Goal: Navigation & Orientation: Find specific page/section

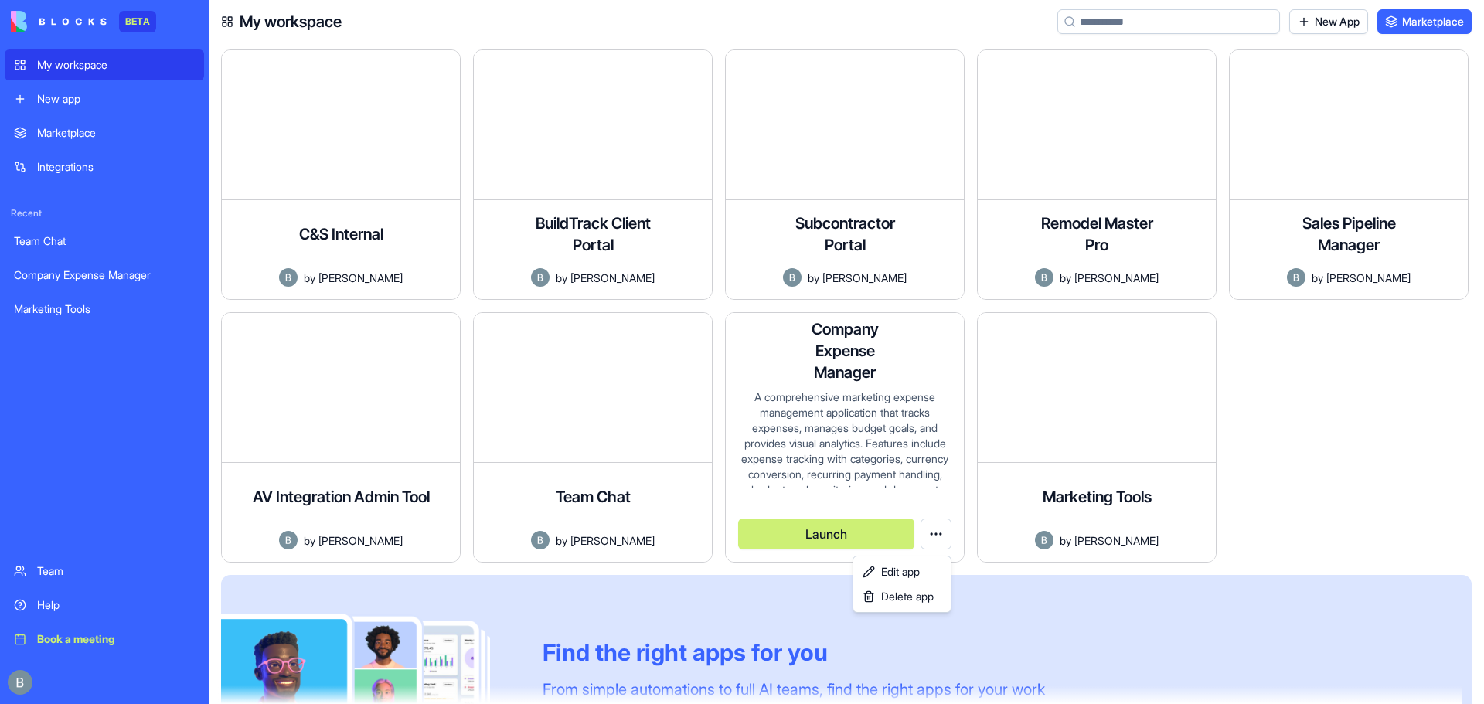
click at [937, 534] on html "BETA My workspace New app Marketplace Integrations Recent Team Chat Company Exp…" at bounding box center [742, 352] width 1484 height 704
click at [940, 532] on html "BETA My workspace New app Marketplace Integrations Recent Team Chat Company Exp…" at bounding box center [742, 352] width 1484 height 704
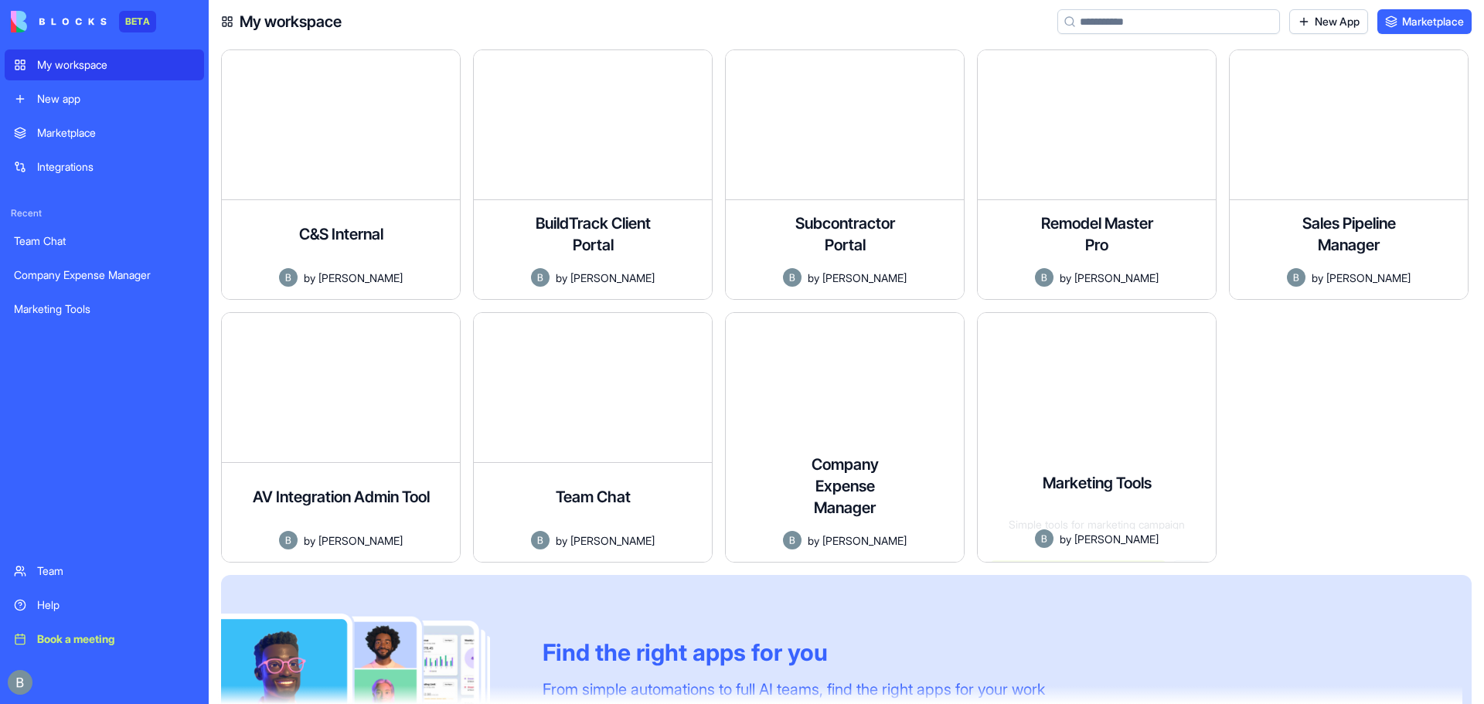
click at [1351, 467] on div at bounding box center [1355, 443] width 252 height 263
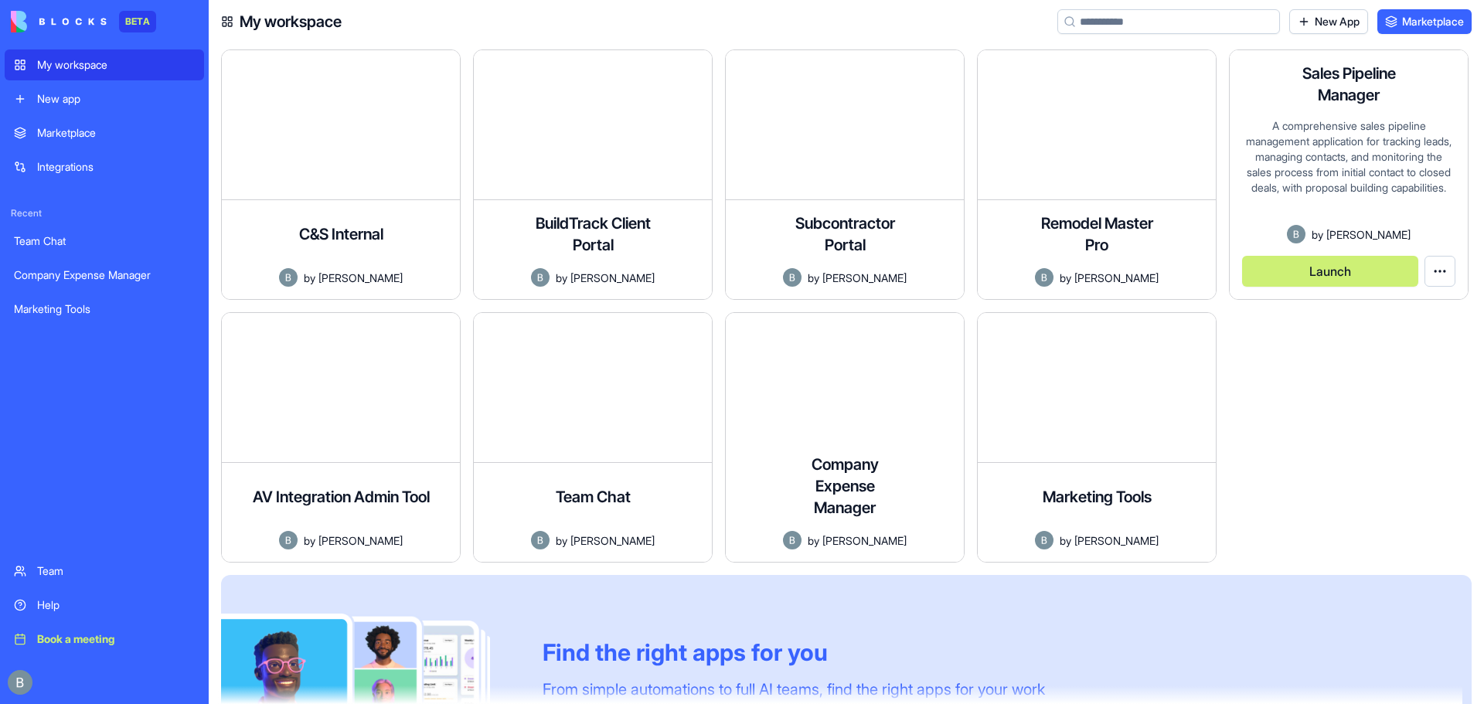
click at [1317, 274] on button "Launch" at bounding box center [1330, 271] width 176 height 31
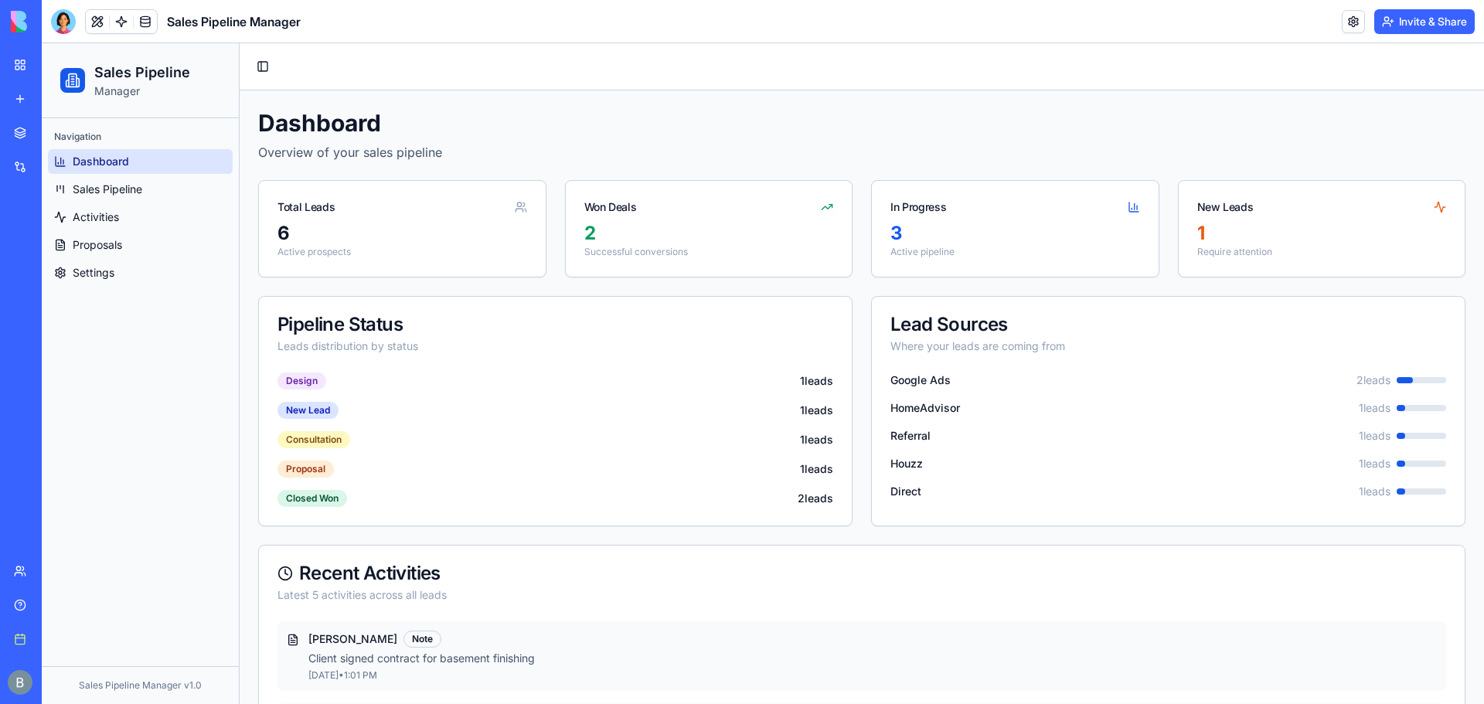
click at [1419, 12] on button "Invite & Share" at bounding box center [1424, 21] width 100 height 25
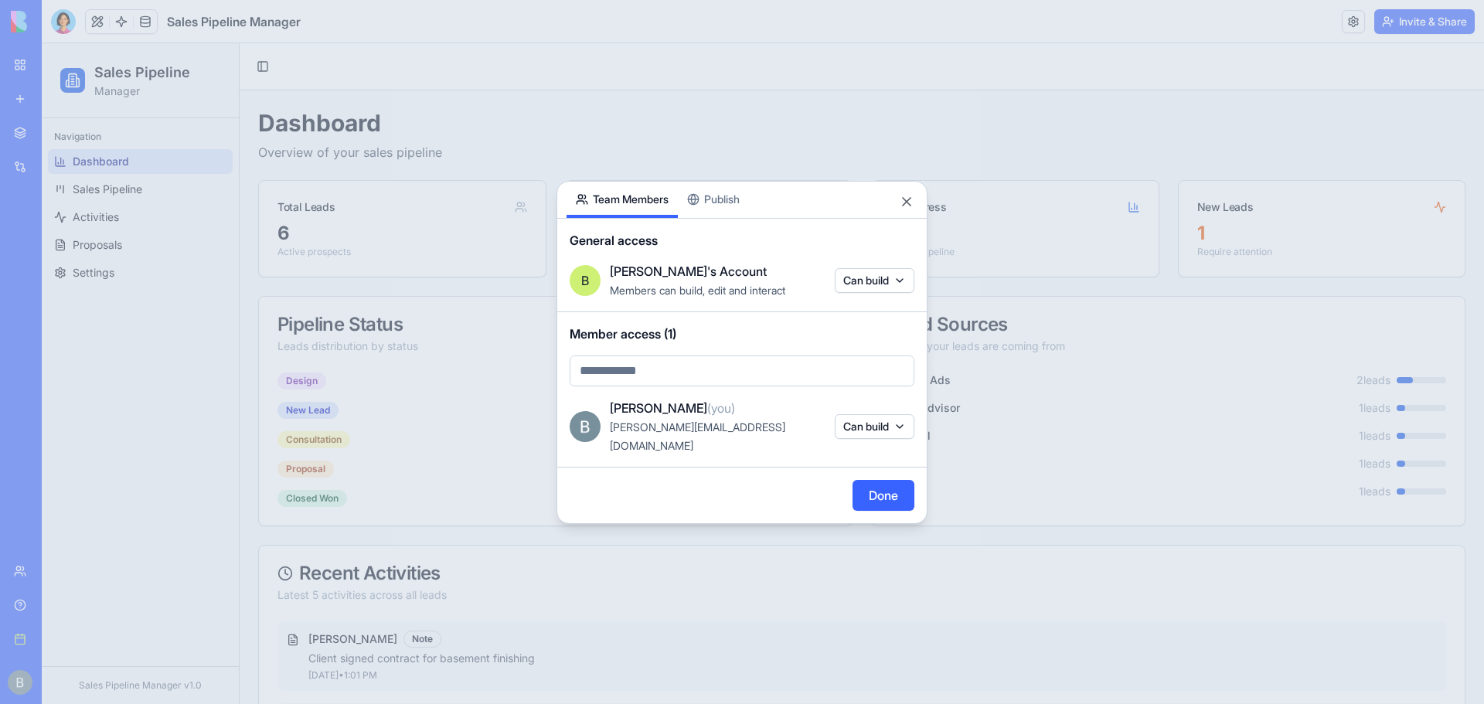
click at [731, 206] on div "Share App Team Members Publish General access B [PERSON_NAME]'s Account Members…" at bounding box center [741, 352] width 371 height 343
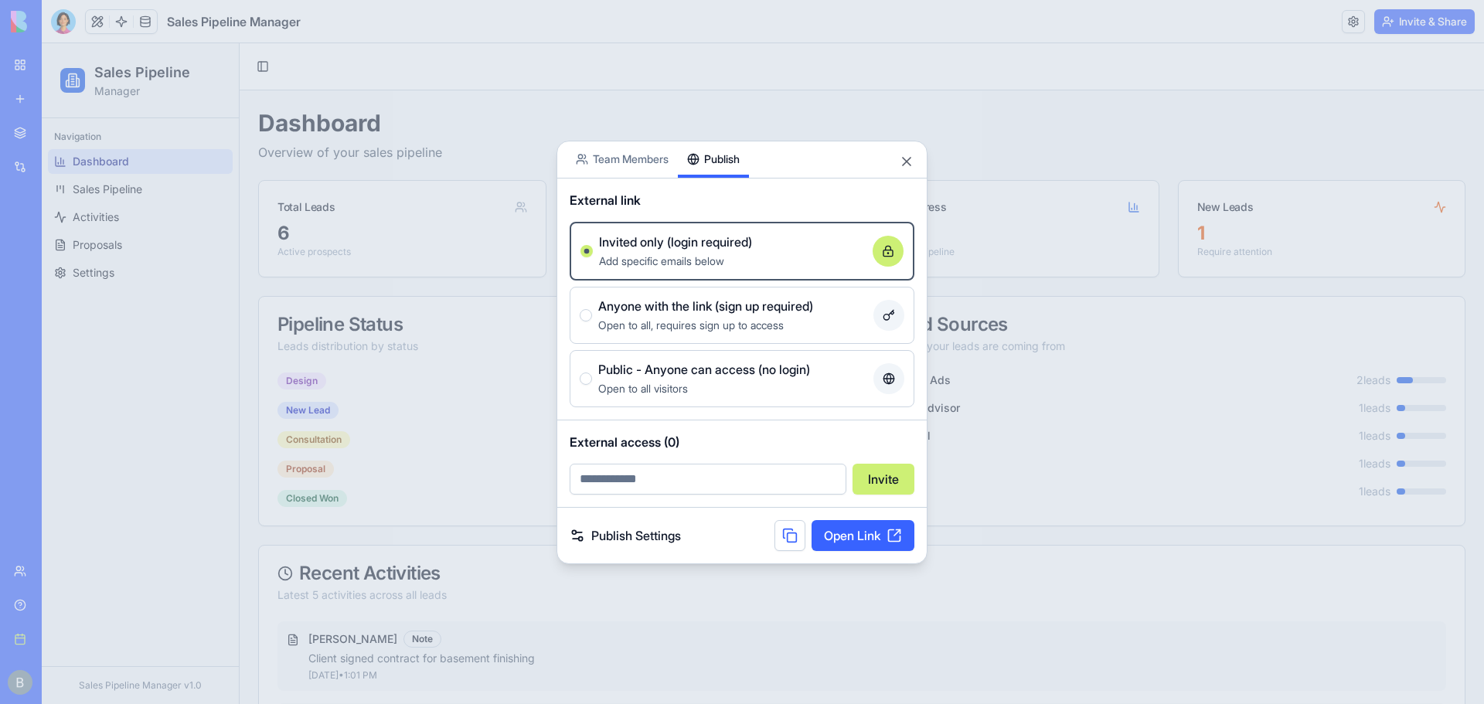
click at [718, 379] on div "Open to all visitors" at bounding box center [732, 388] width 269 height 19
click at [592, 379] on button "Public - Anyone can access (no login) Open to all visitors" at bounding box center [586, 379] width 12 height 12
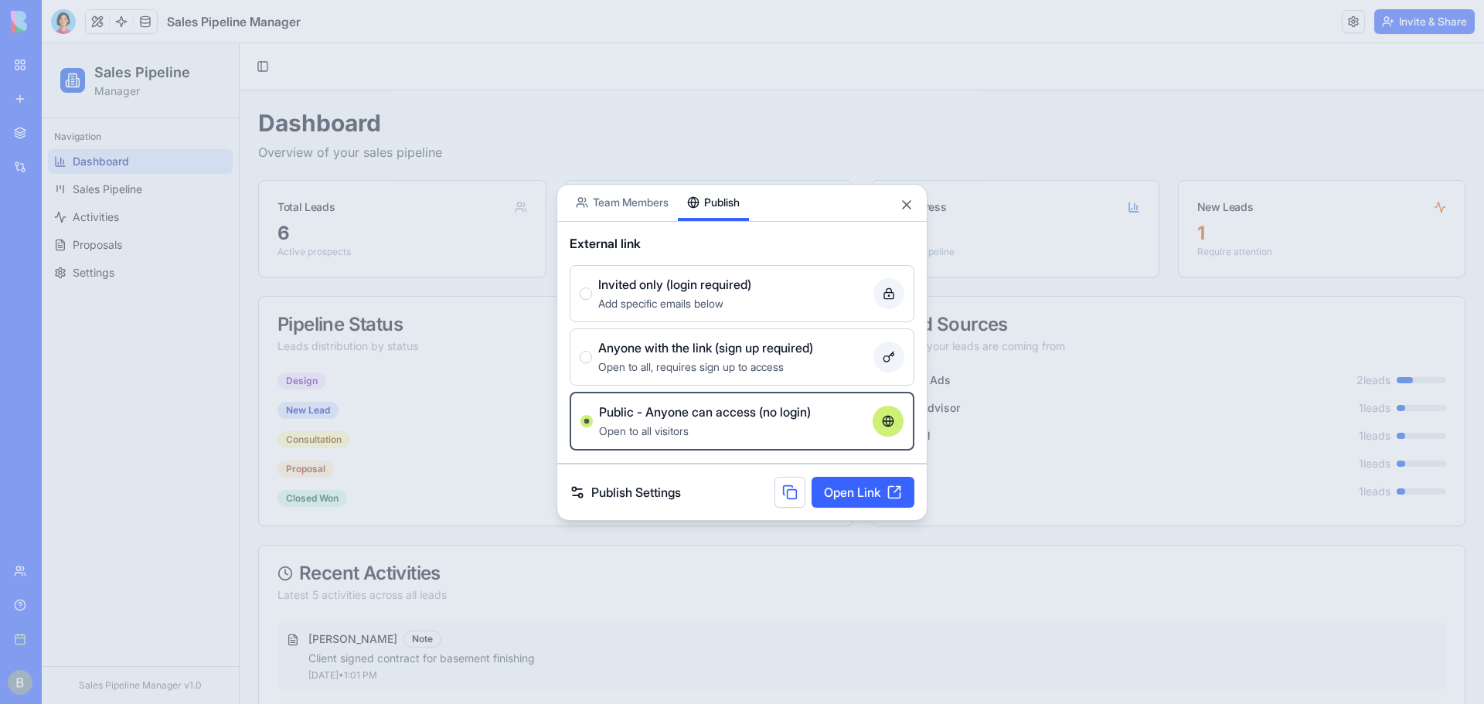
click at [844, 498] on link "Open Link" at bounding box center [862, 492] width 103 height 31
click at [791, 289] on div "Invited only (login required)" at bounding box center [732, 284] width 269 height 19
click at [592, 289] on button "Invited only (login required) Add specific emails below" at bounding box center [586, 294] width 12 height 12
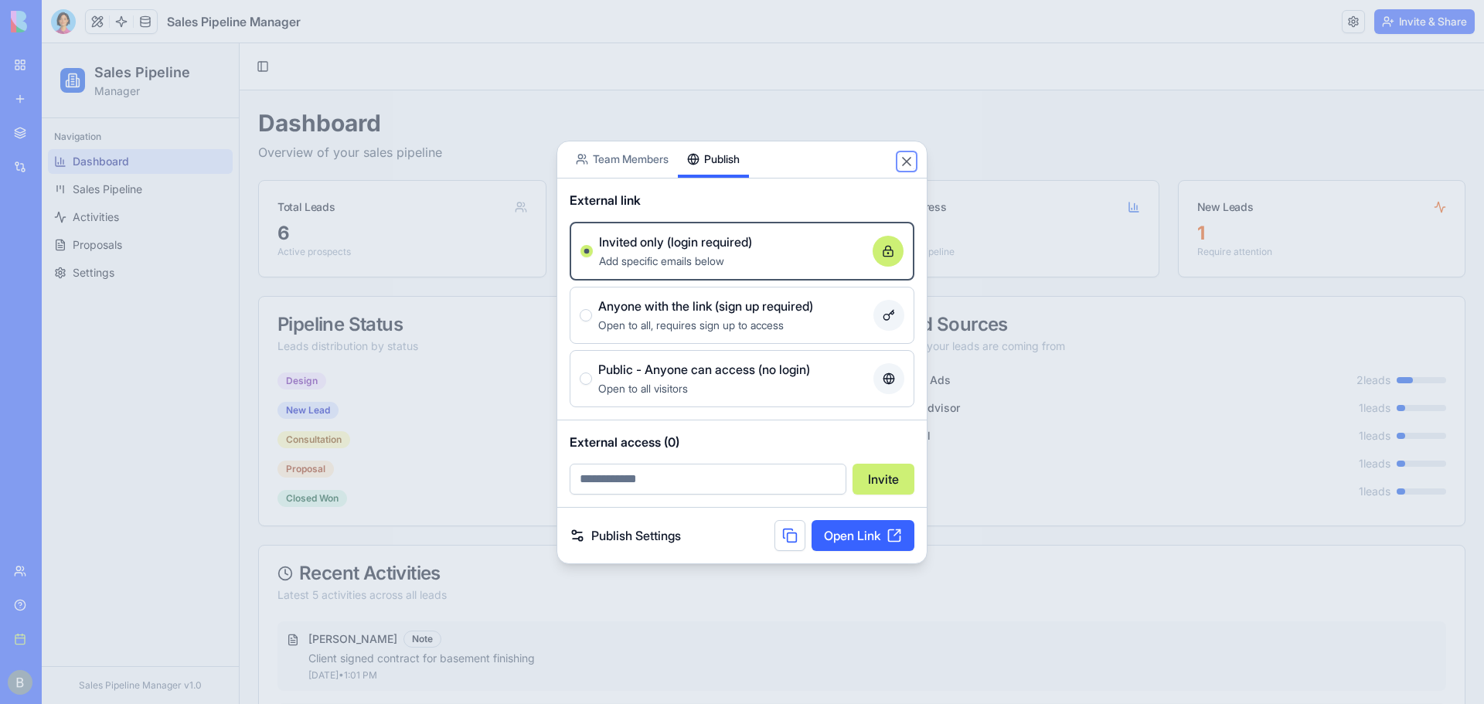
click at [909, 162] on button "Close" at bounding box center [906, 161] width 15 height 15
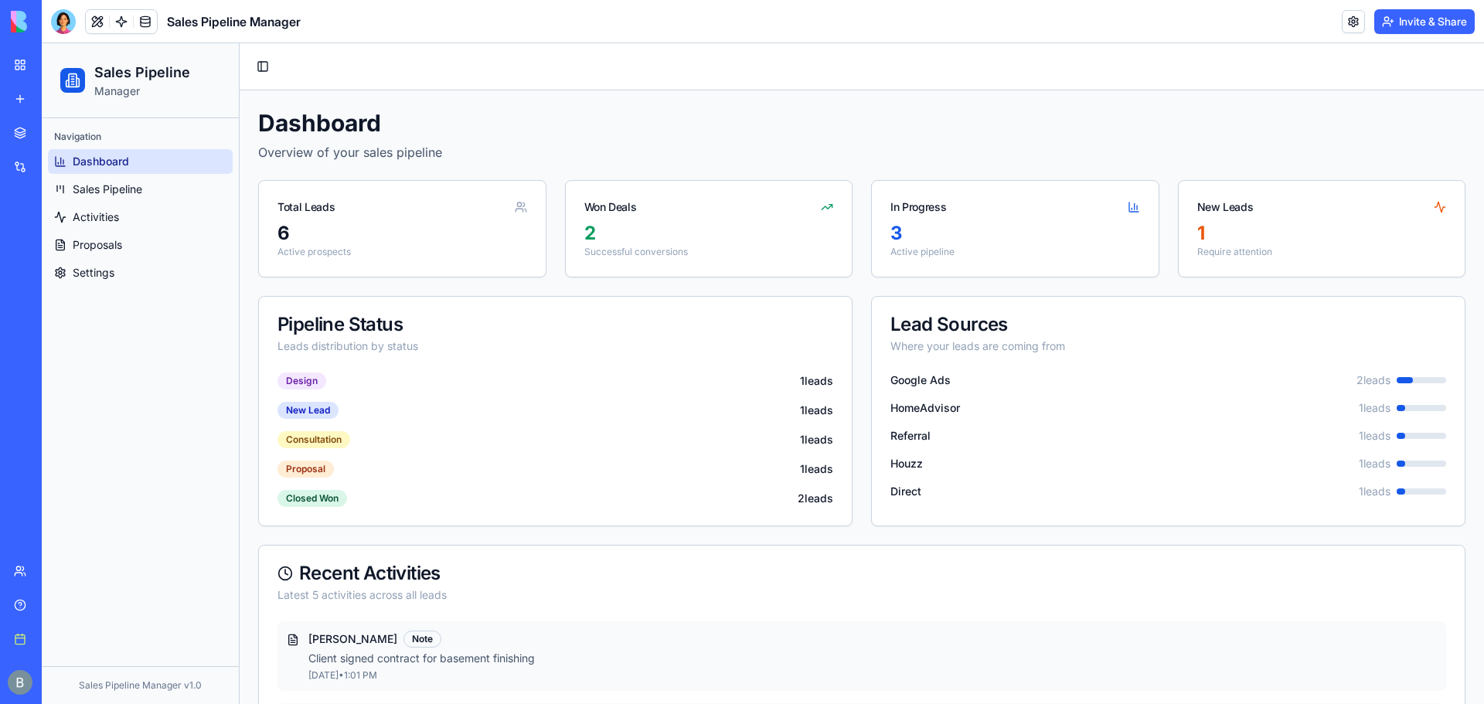
click at [25, 12] on img at bounding box center [59, 22] width 96 height 22
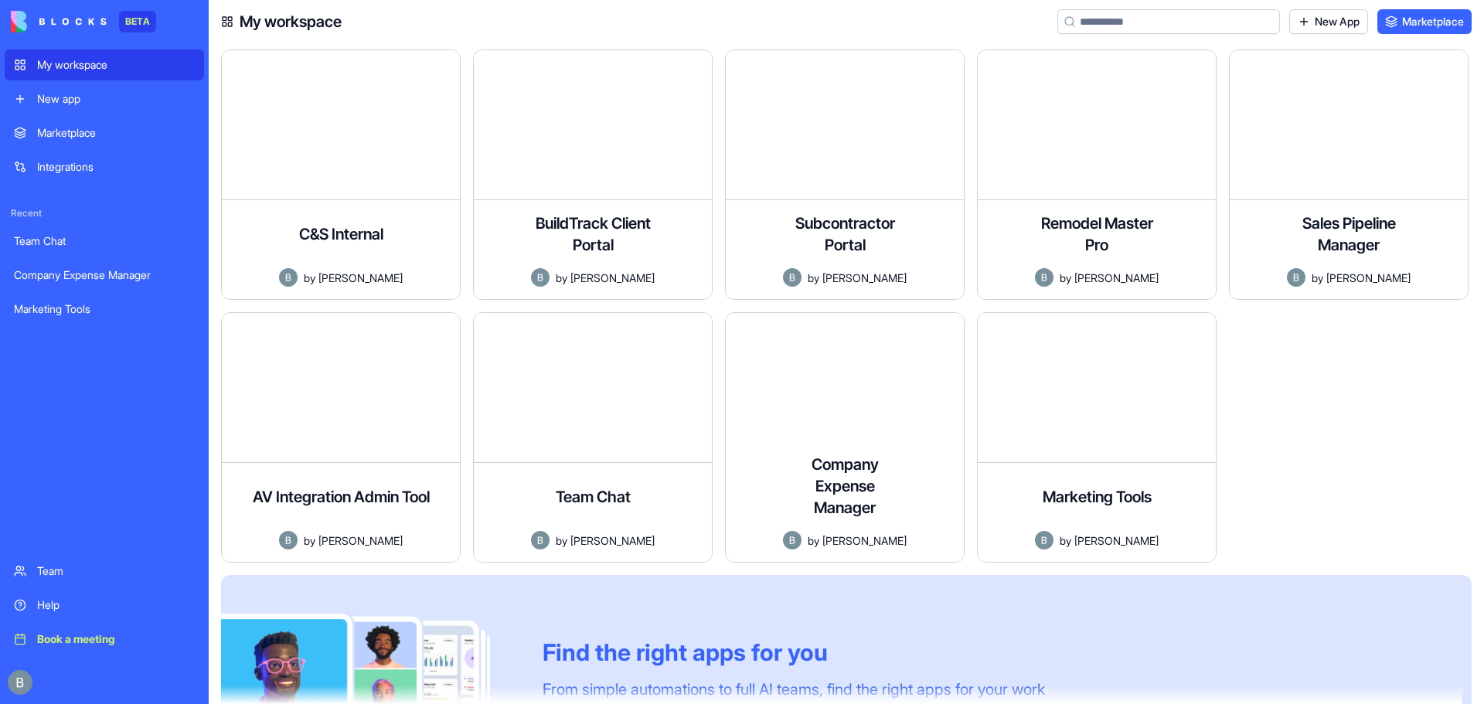
click at [1274, 373] on div at bounding box center [1355, 443] width 252 height 263
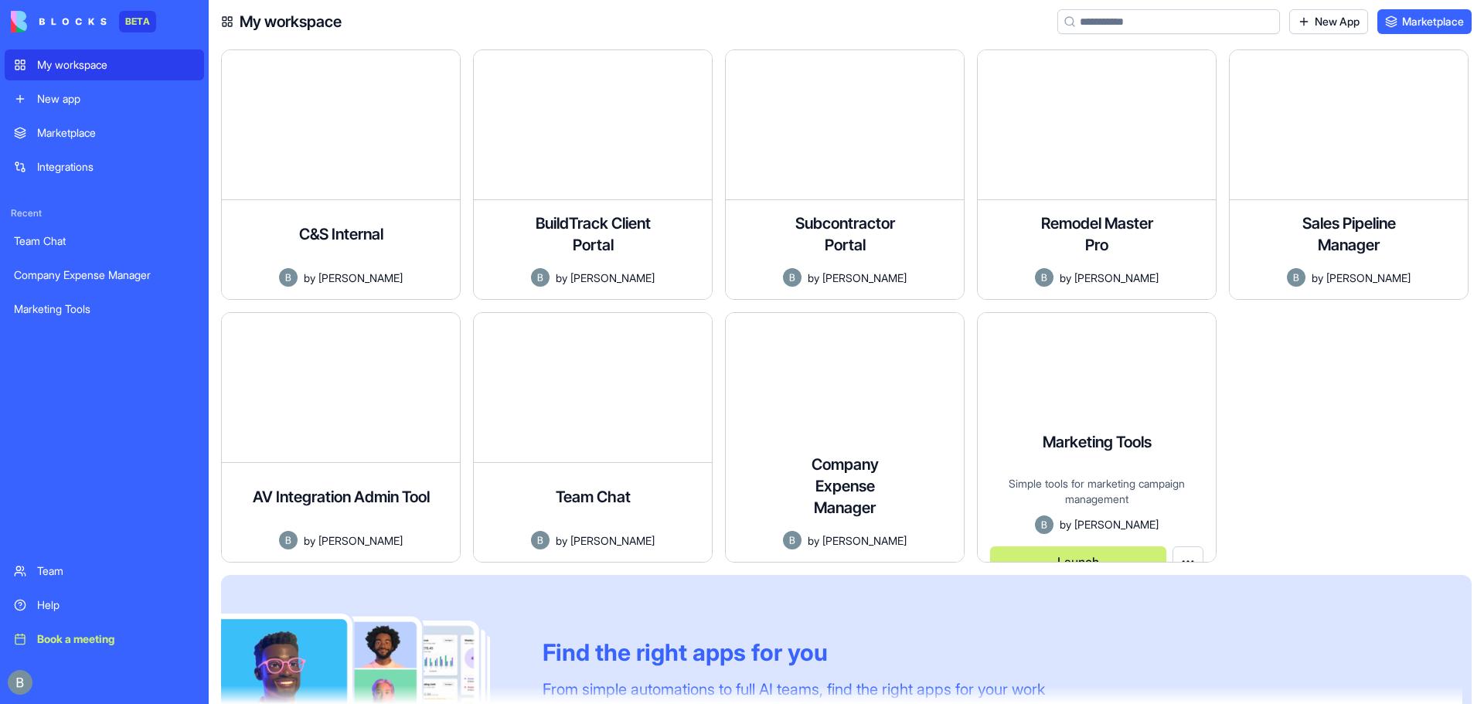
click at [1315, 390] on div at bounding box center [1355, 443] width 252 height 263
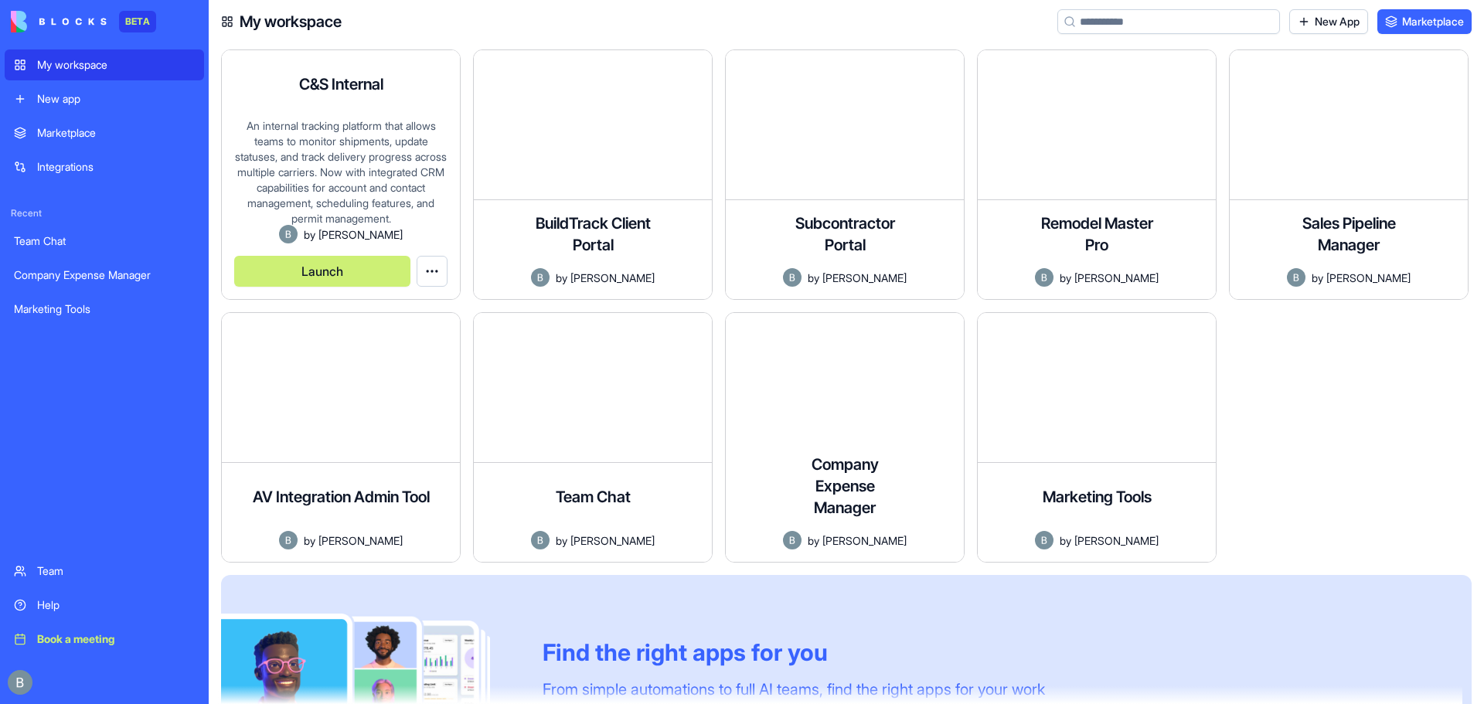
click at [326, 267] on button "Launch" at bounding box center [322, 271] width 176 height 31
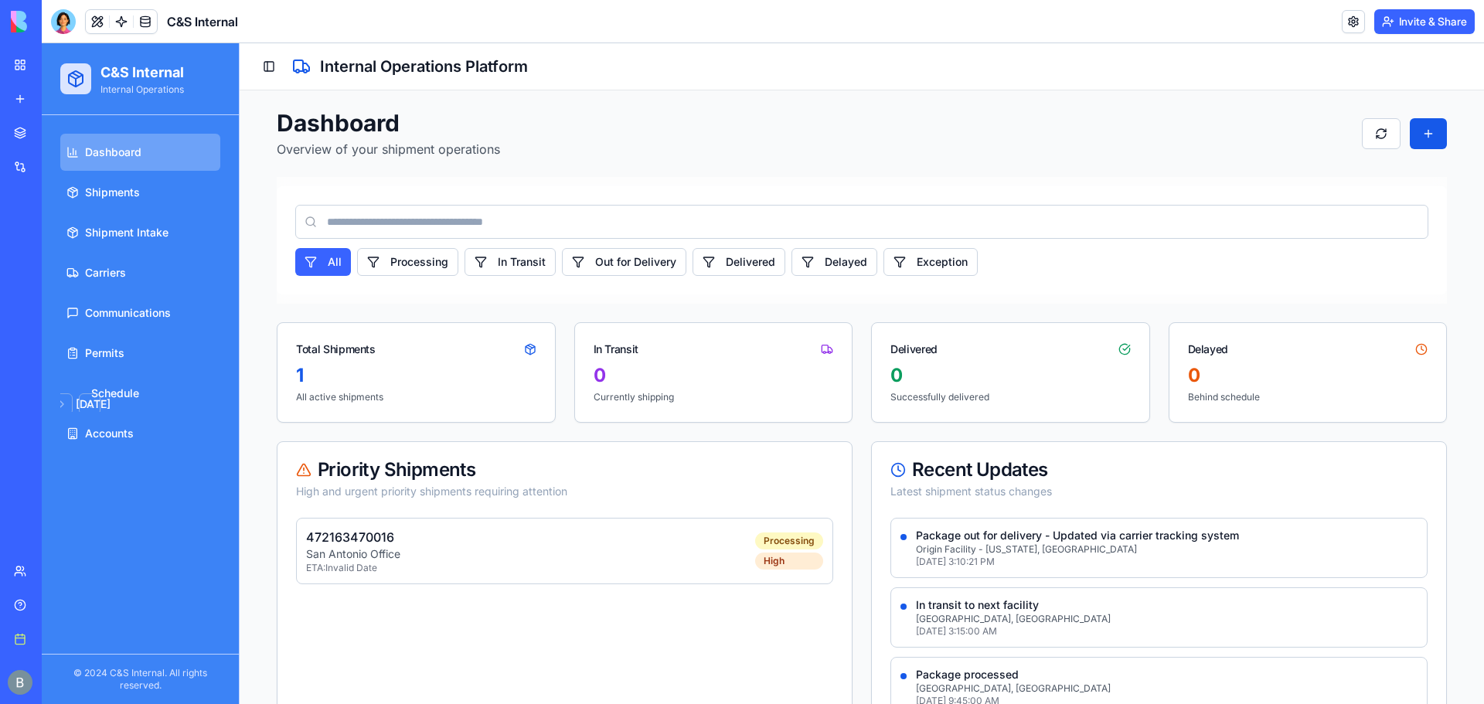
click at [30, 599] on link "Help" at bounding box center [36, 605] width 62 height 31
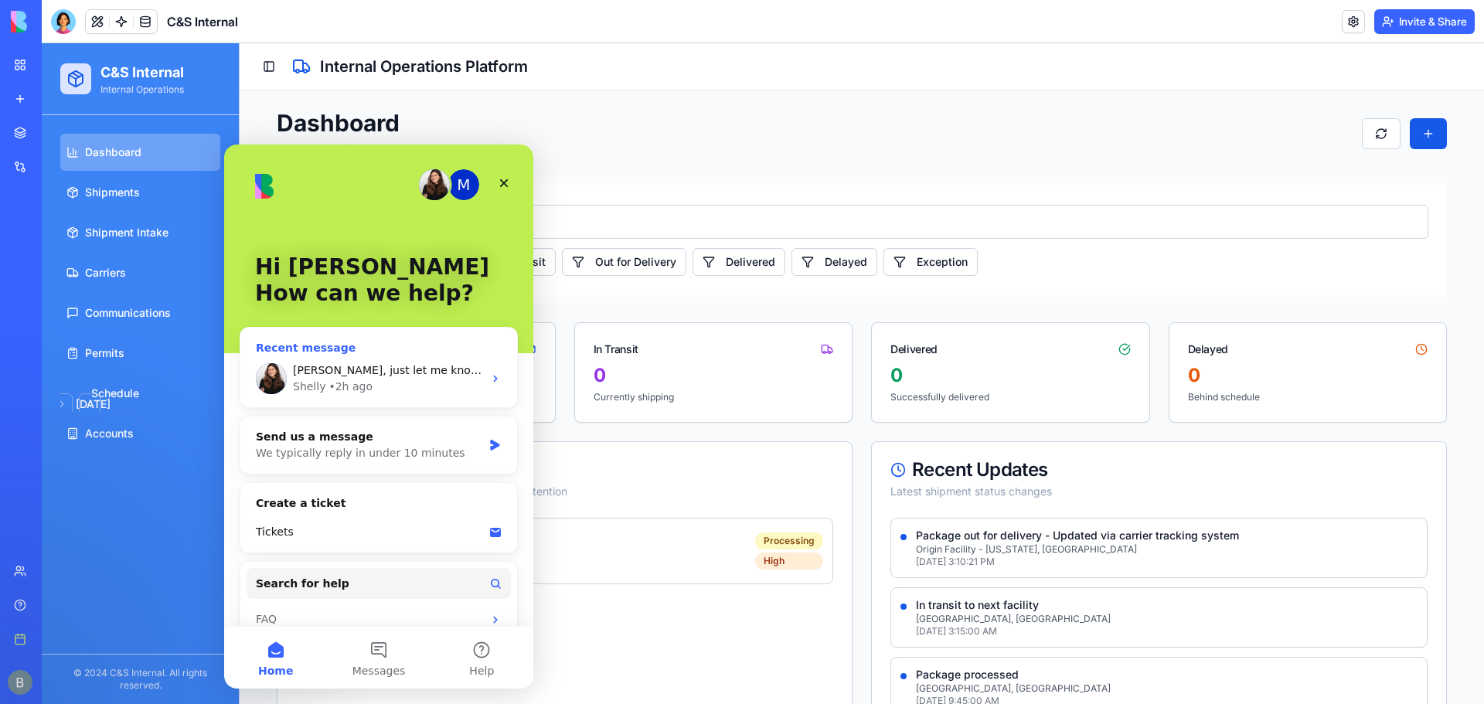
click at [424, 382] on div "[PERSON_NAME] • 2h ago" at bounding box center [388, 387] width 190 height 16
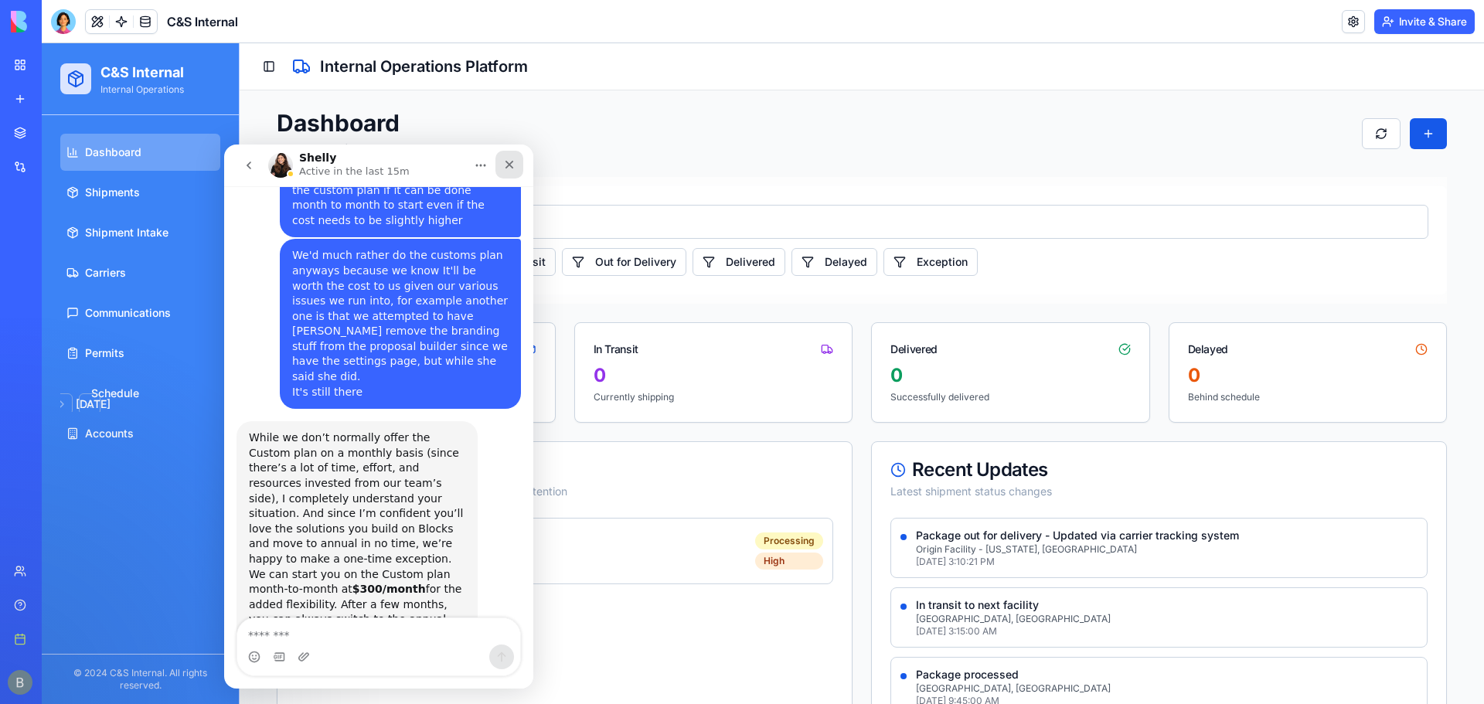
scroll to position [7234, 0]
click at [515, 165] on icon "Close" at bounding box center [509, 164] width 12 height 12
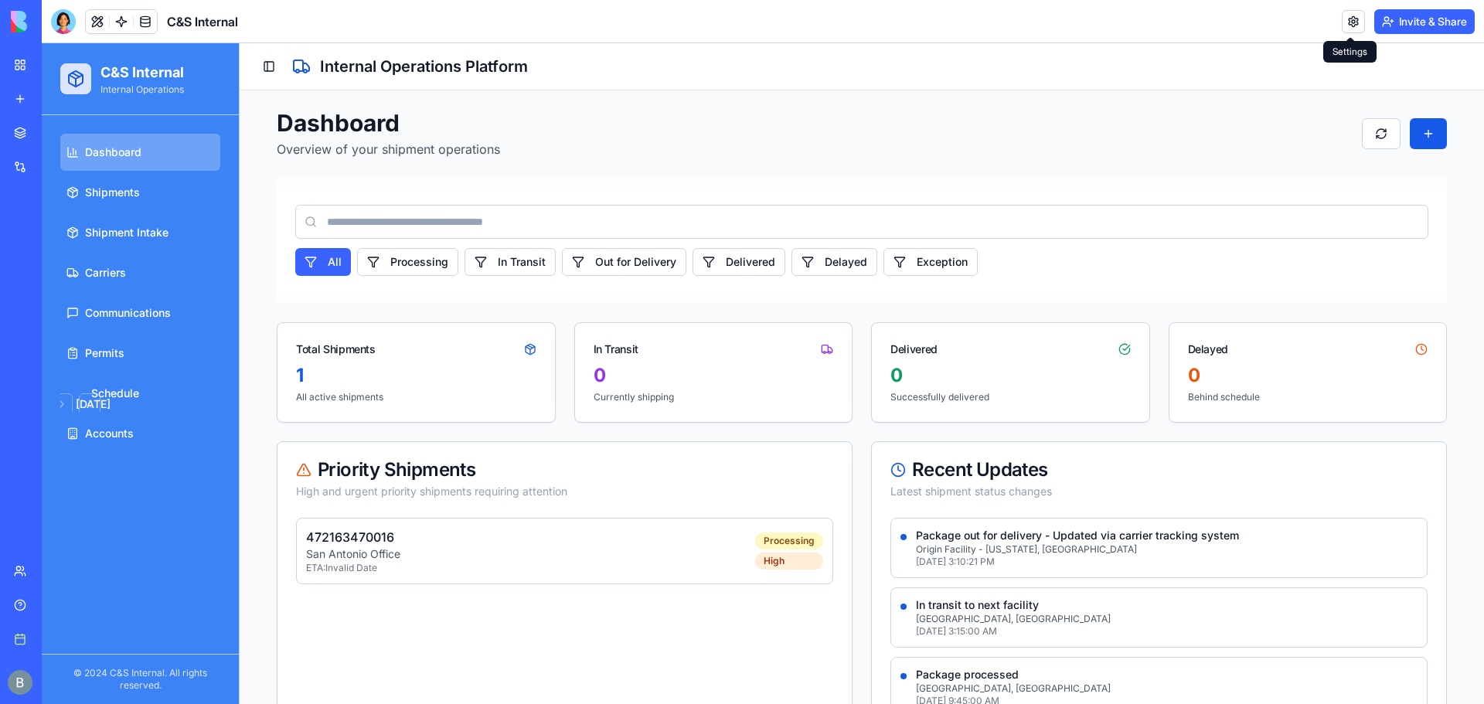
click at [1409, 30] on button "Invite & Share" at bounding box center [1424, 21] width 100 height 25
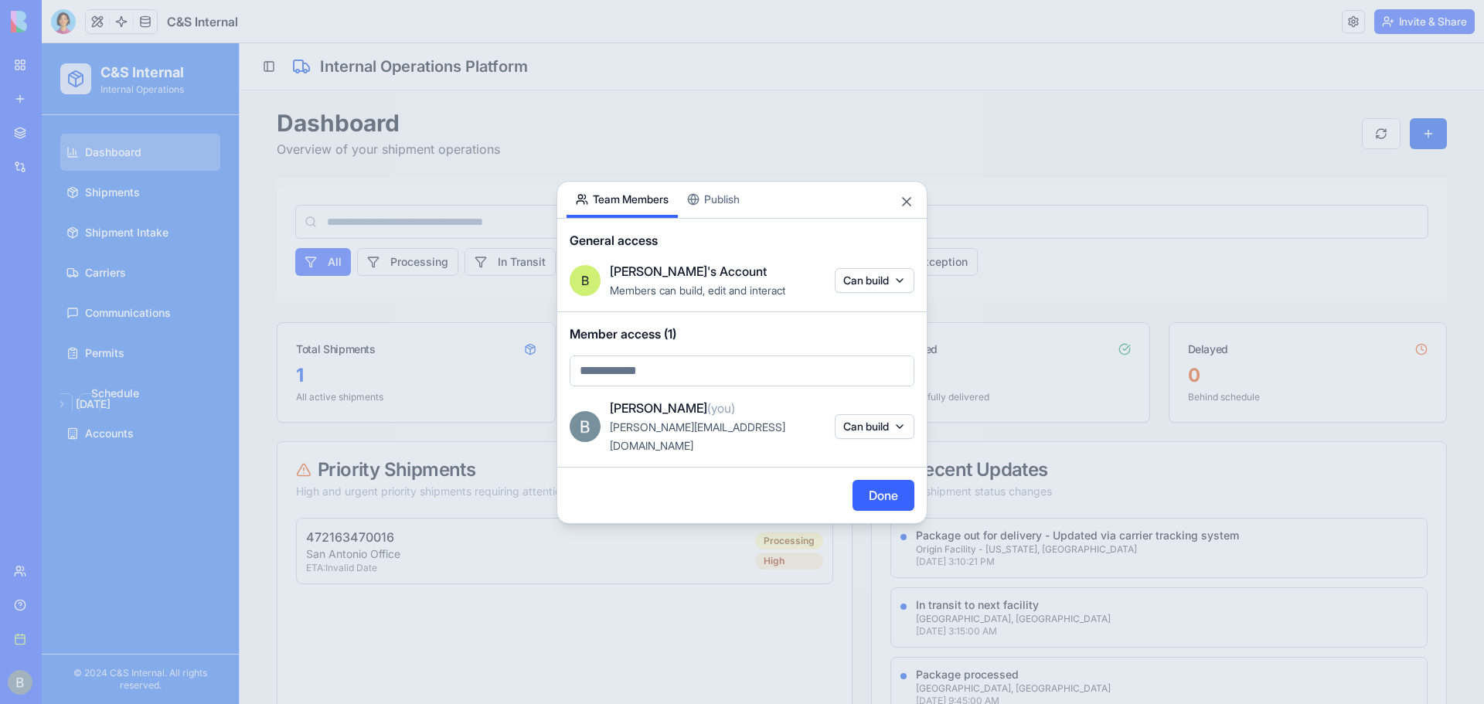
click at [720, 204] on button "Publish" at bounding box center [713, 200] width 71 height 36
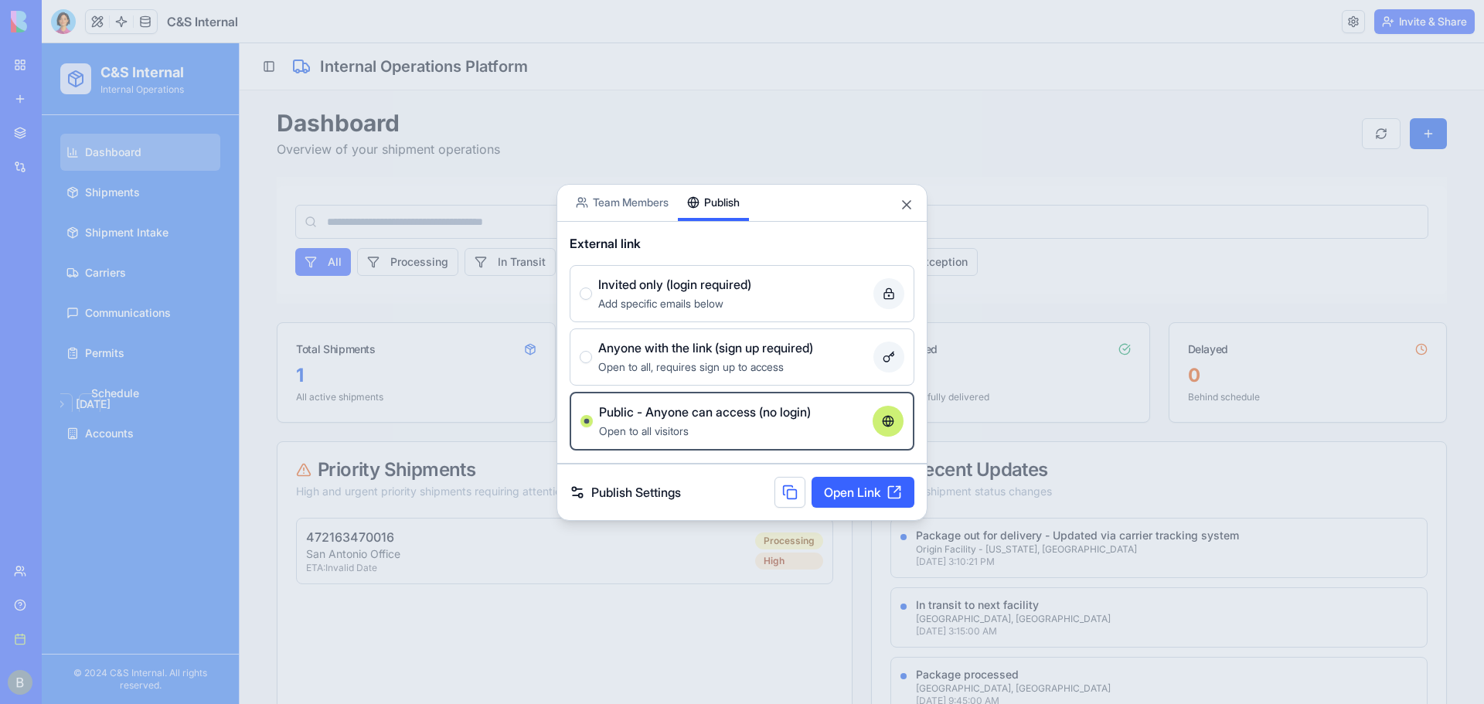
click at [858, 494] on link "Open Link" at bounding box center [862, 492] width 103 height 31
click at [905, 208] on button "Close" at bounding box center [906, 204] width 15 height 15
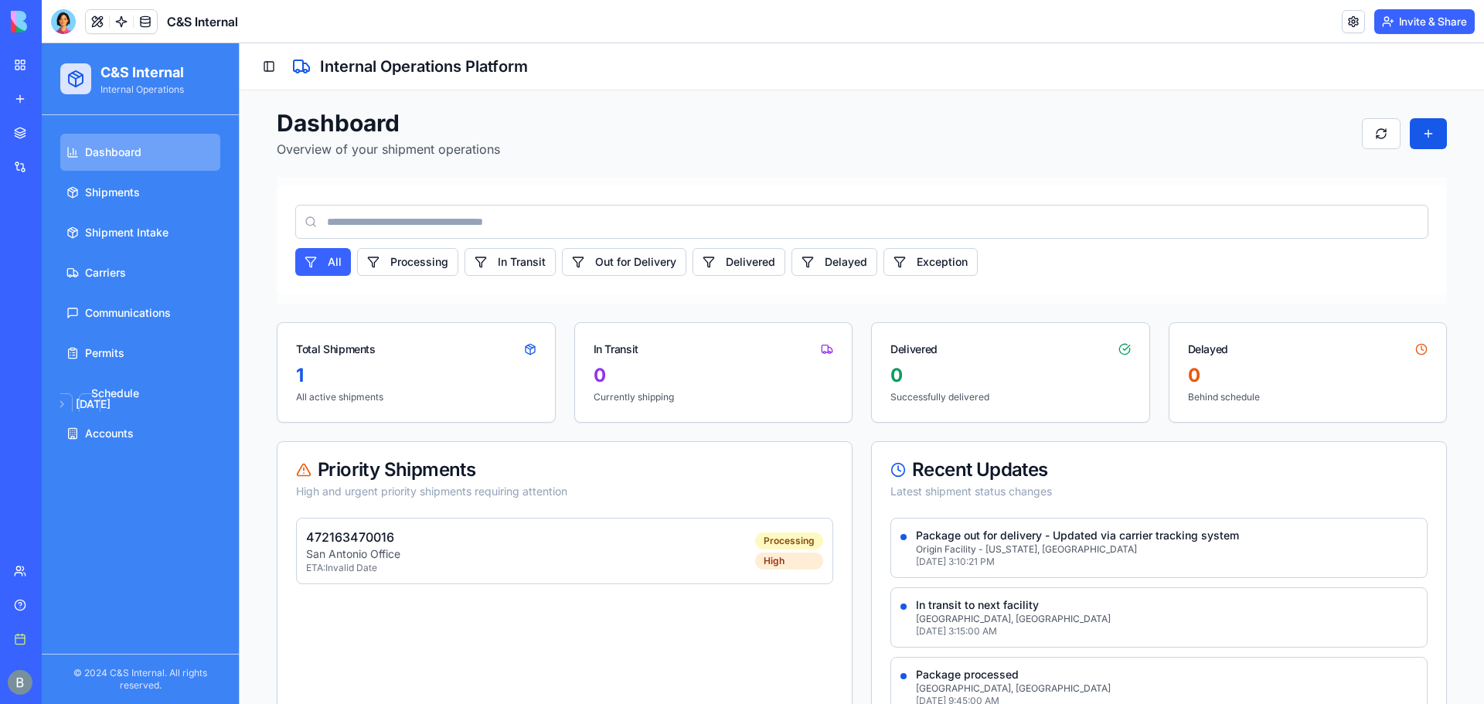
click at [25, 70] on link "My workspace" at bounding box center [36, 64] width 62 height 31
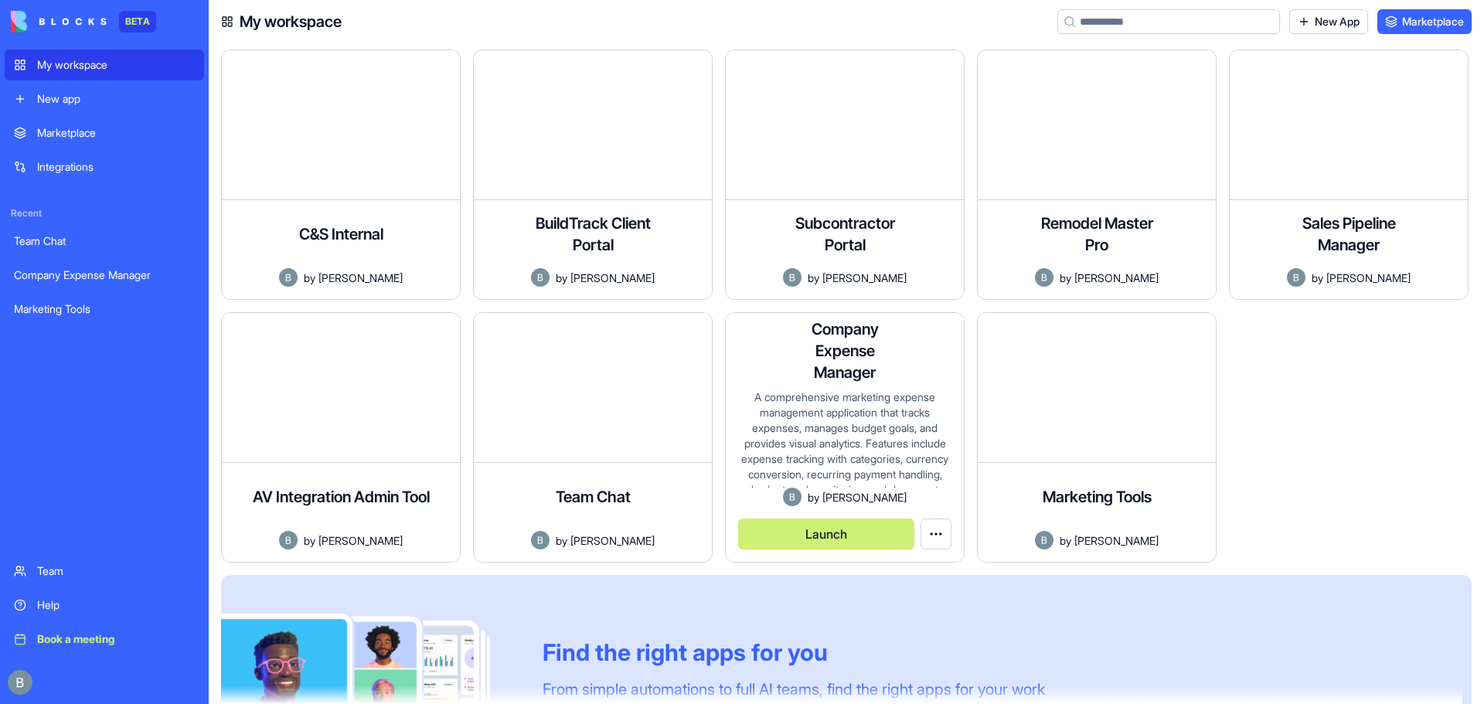
click at [933, 530] on html "BETA My workspace New app Marketplace Integrations Recent Team Chat Company Exp…" at bounding box center [742, 352] width 1484 height 704
click at [944, 542] on html "BETA My workspace New app Marketplace Integrations Recent Team Chat Company Exp…" at bounding box center [742, 352] width 1484 height 704
drag, startPoint x: 1267, startPoint y: 407, endPoint x: 1268, endPoint y: 391, distance: 16.2
click at [1269, 400] on html "BETA My workspace New app Marketplace Integrations Recent Team Chat Company Exp…" at bounding box center [742, 352] width 1484 height 704
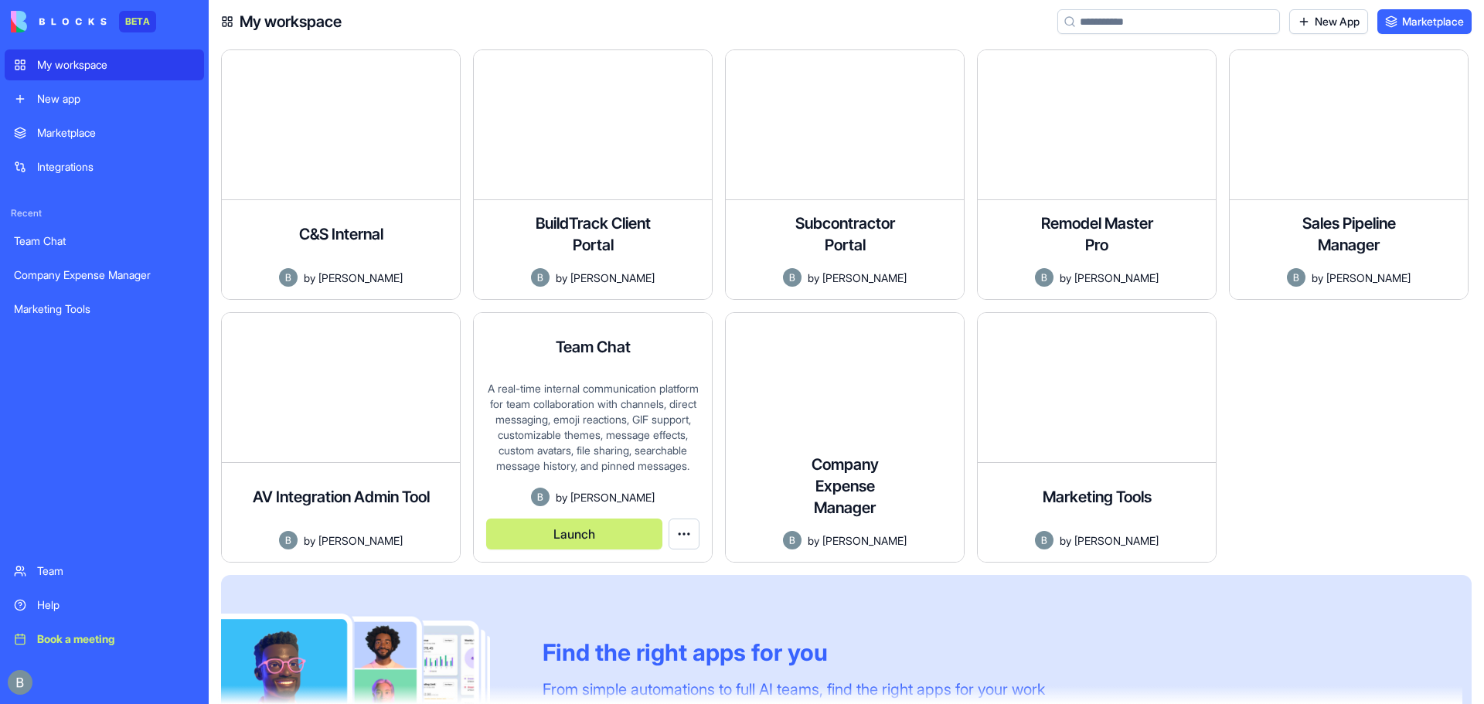
scroll to position [134, 0]
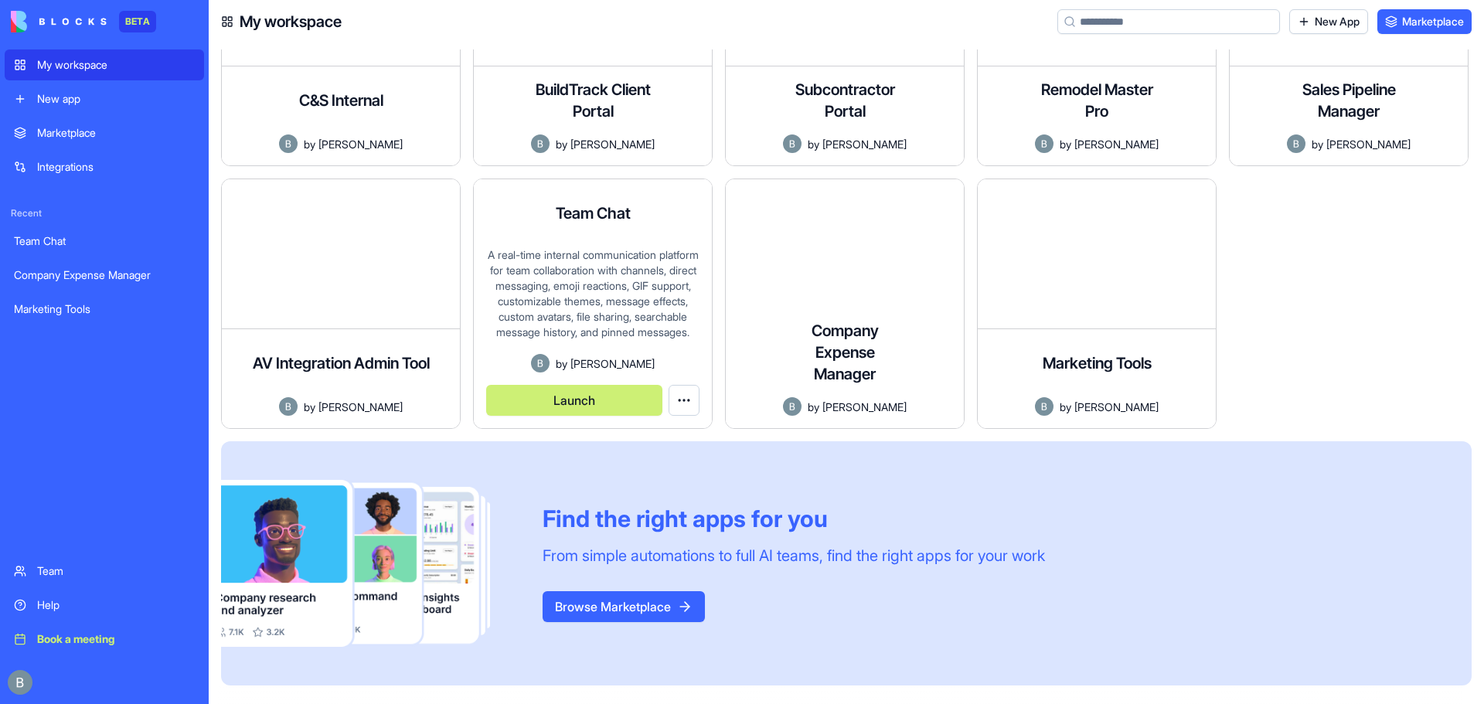
click at [584, 402] on button "Launch" at bounding box center [574, 400] width 176 height 31
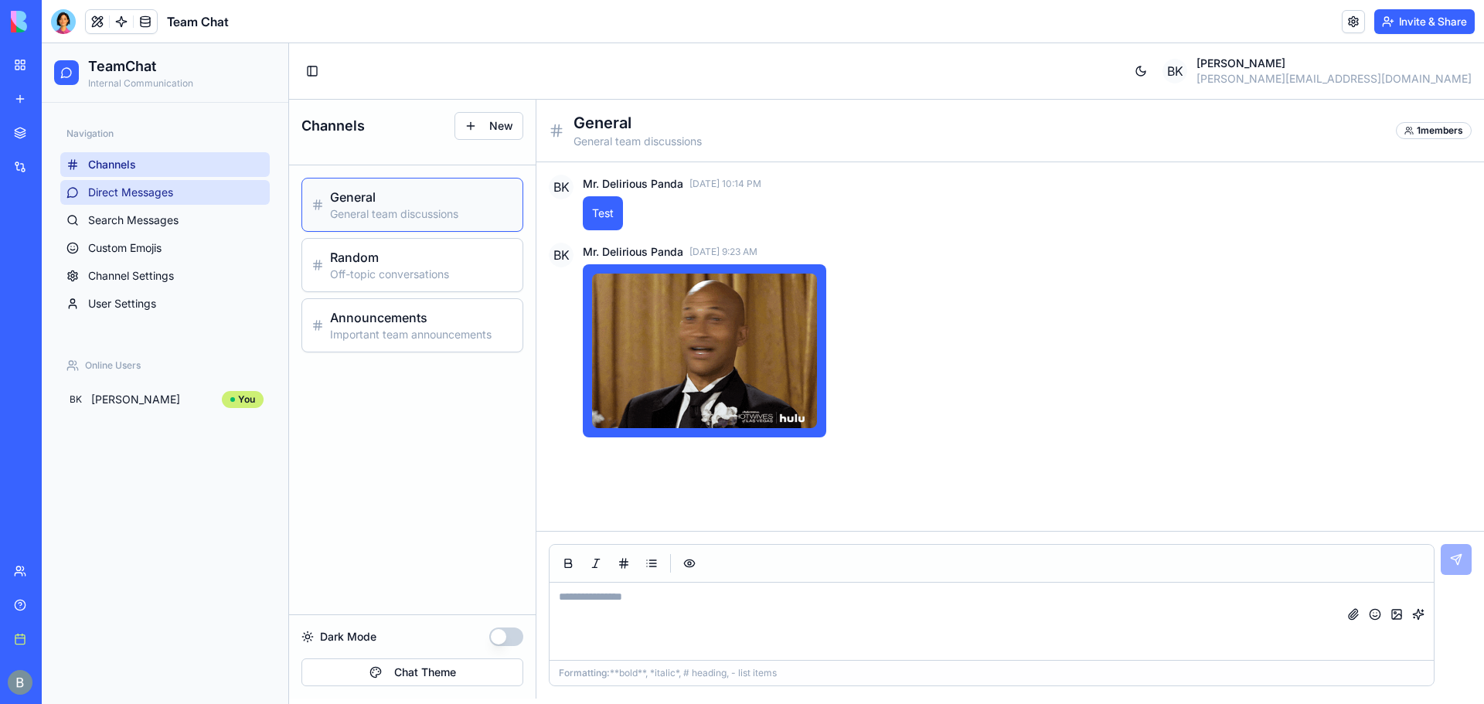
click at [225, 192] on link "Direct Messages" at bounding box center [164, 192] width 209 height 25
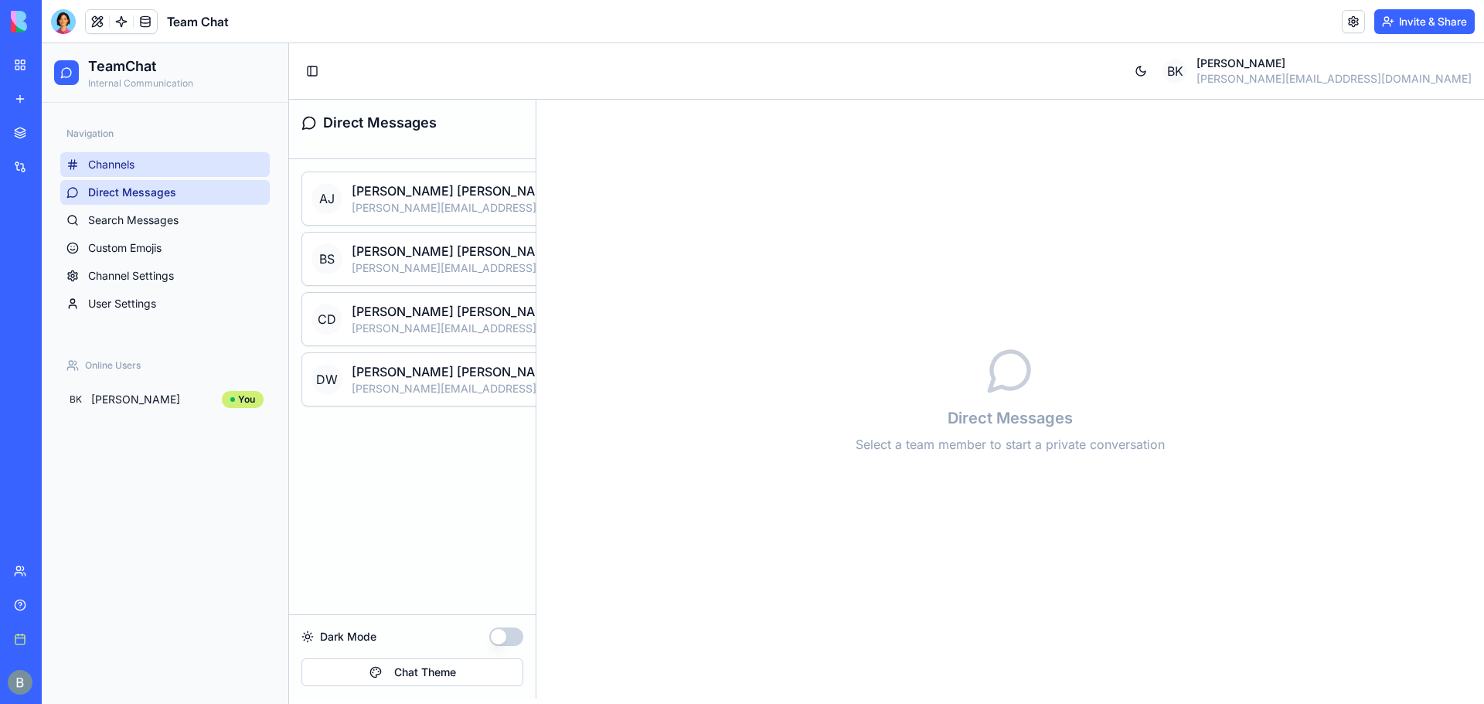
click at [222, 159] on link "Channels" at bounding box center [164, 164] width 209 height 25
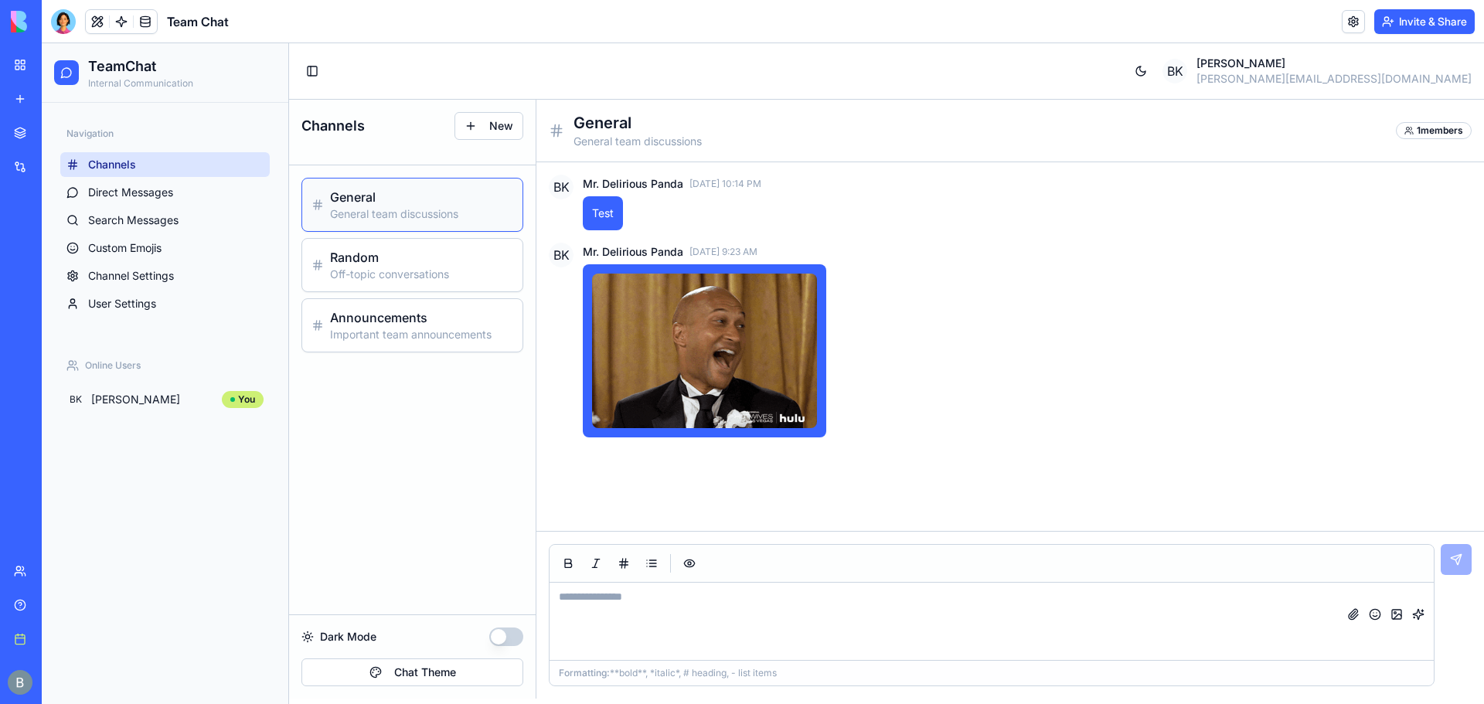
drag, startPoint x: 628, startPoint y: 597, endPoint x: 631, endPoint y: 584, distance: 13.5
click at [628, 595] on textarea at bounding box center [991, 621] width 884 height 77
click at [719, 609] on textarea at bounding box center [991, 621] width 884 height 77
click at [713, 599] on textarea at bounding box center [991, 621] width 884 height 77
type textarea "*****"
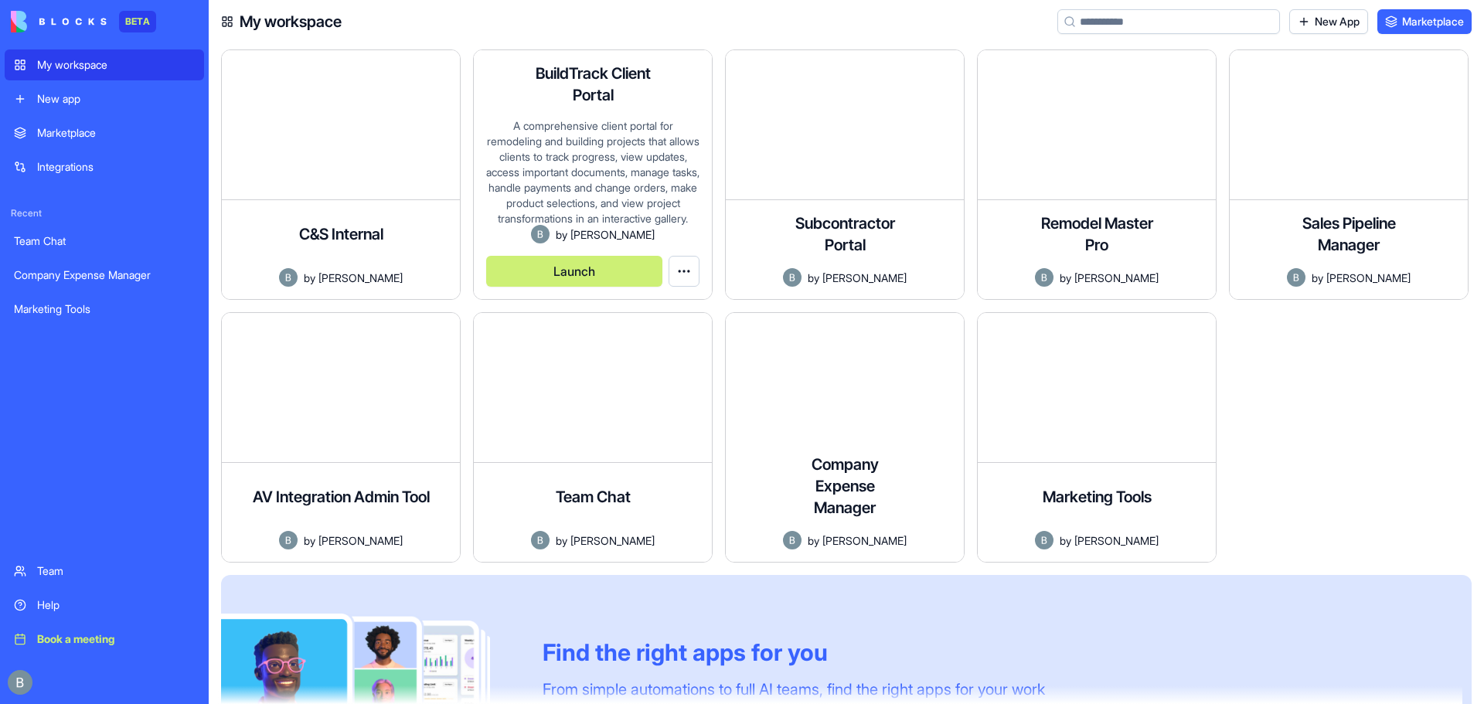
click at [603, 275] on button "Launch" at bounding box center [574, 271] width 176 height 31
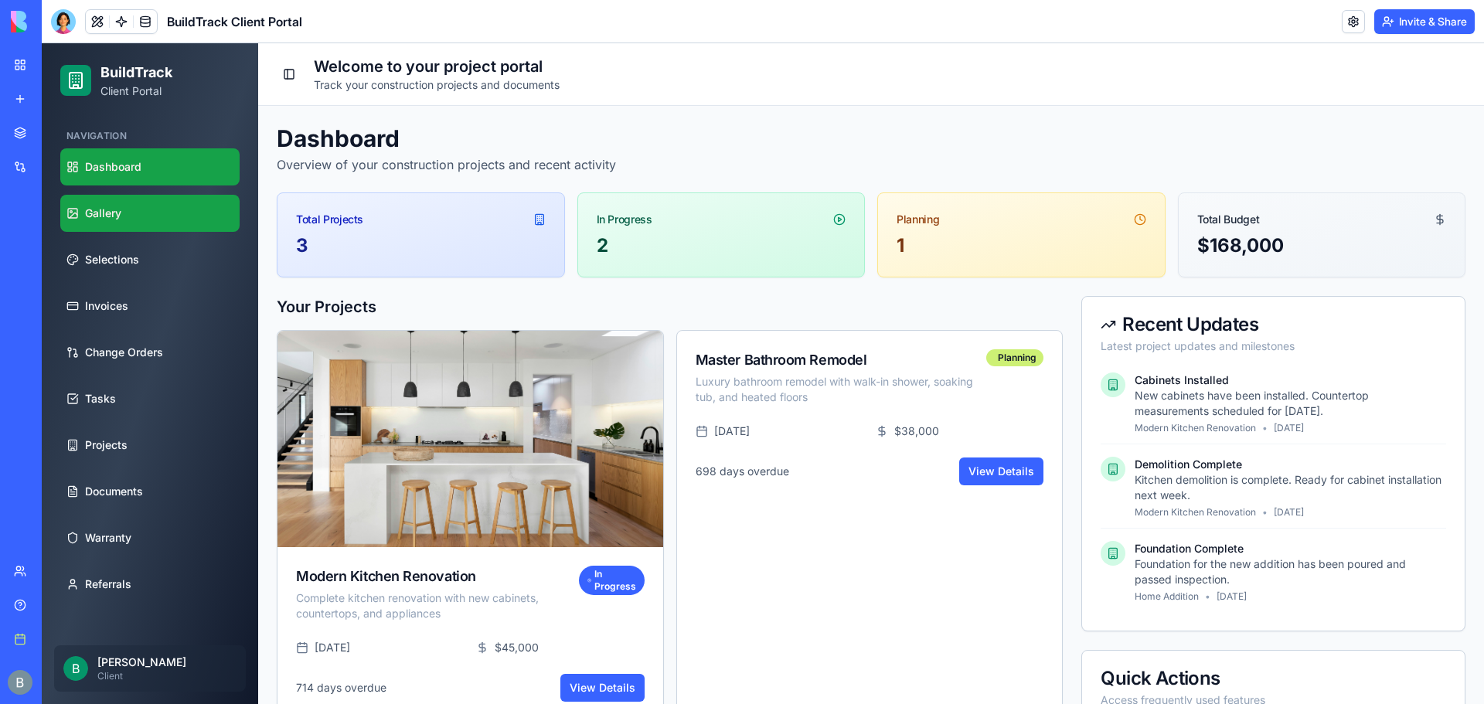
click at [199, 215] on link "Gallery" at bounding box center [149, 213] width 179 height 37
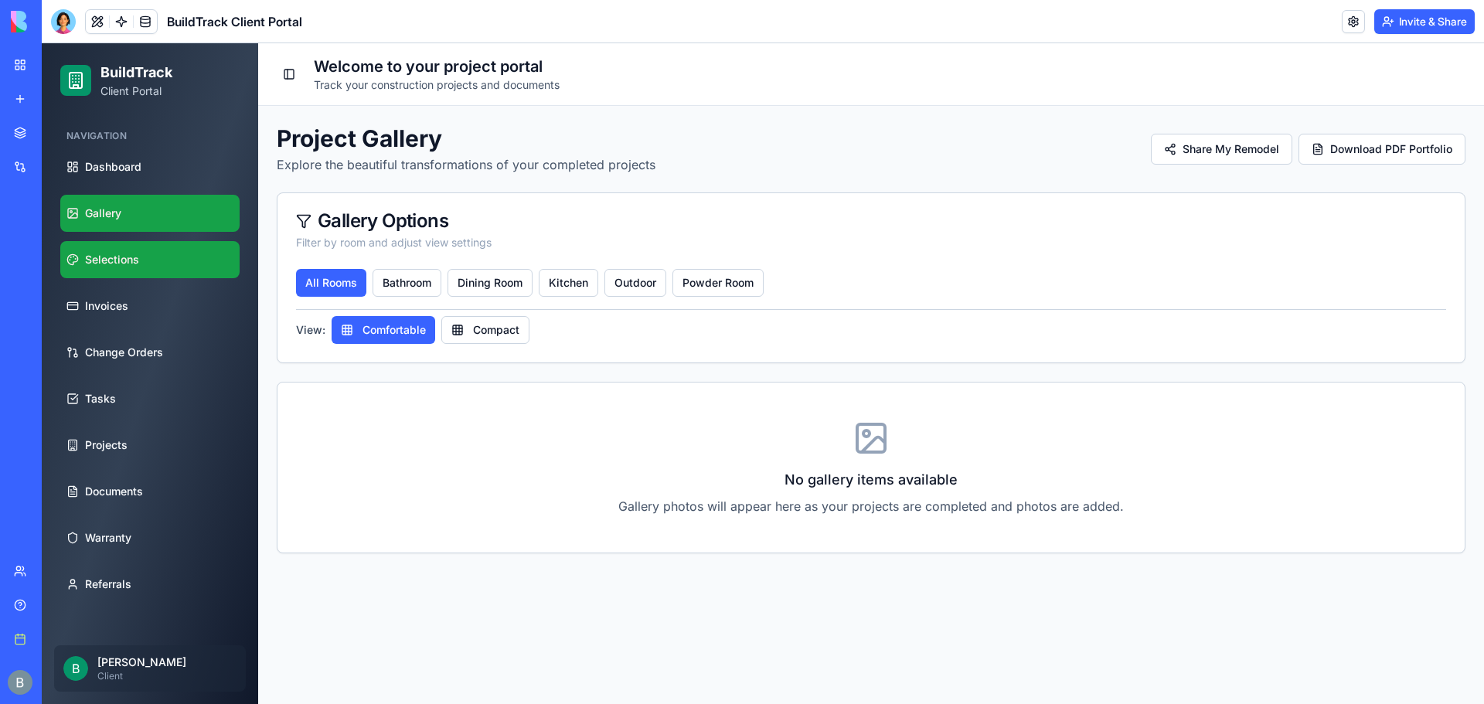
click at [236, 262] on link "Selections" at bounding box center [149, 259] width 179 height 37
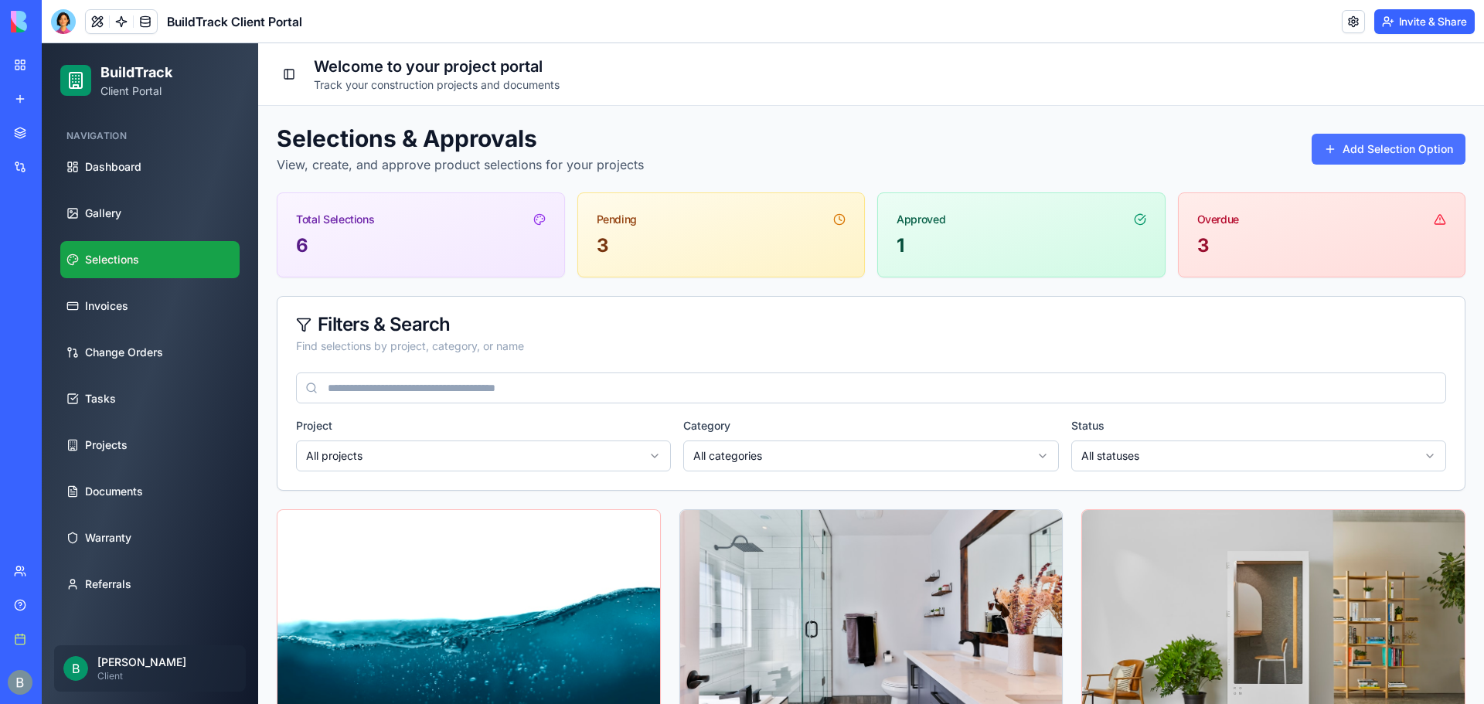
click at [1399, 153] on button "Add Selection Option" at bounding box center [1389, 149] width 154 height 31
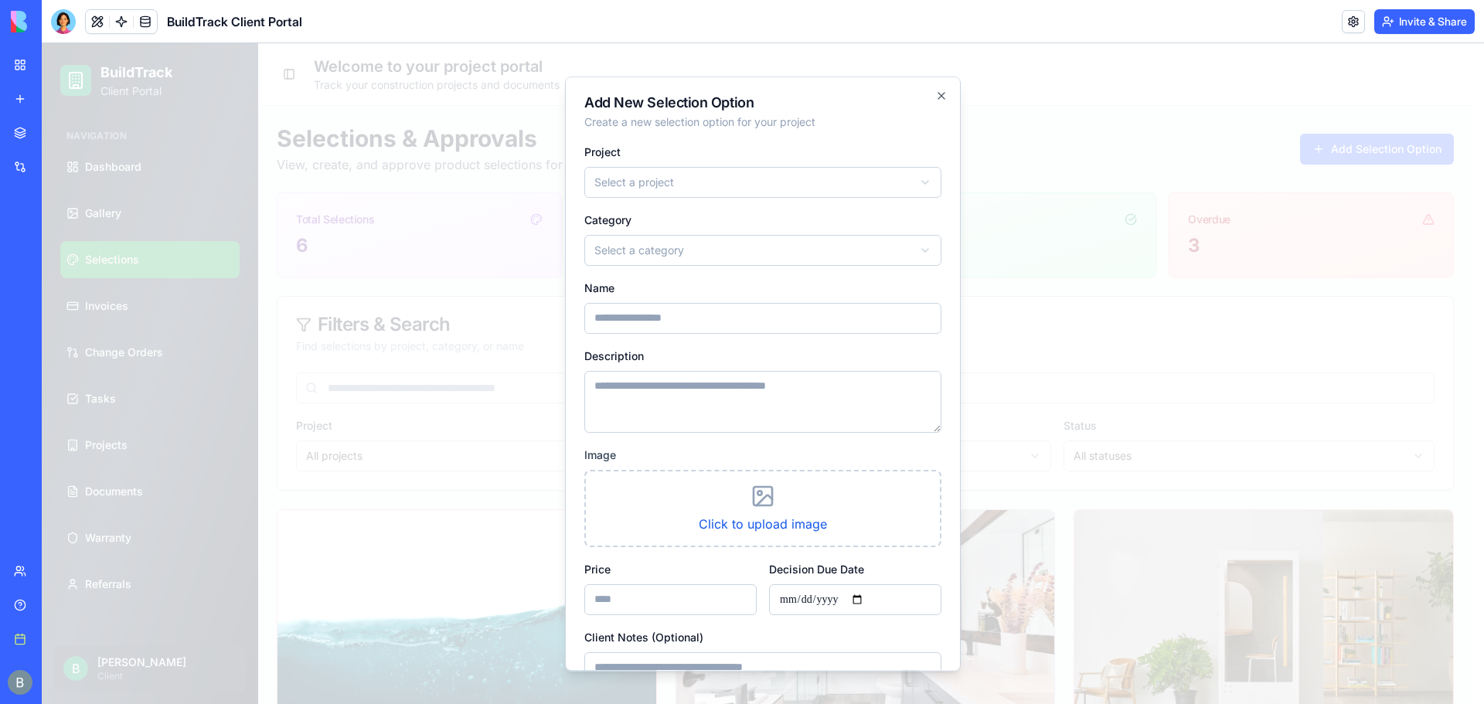
click at [767, 162] on div "**********" at bounding box center [762, 170] width 357 height 56
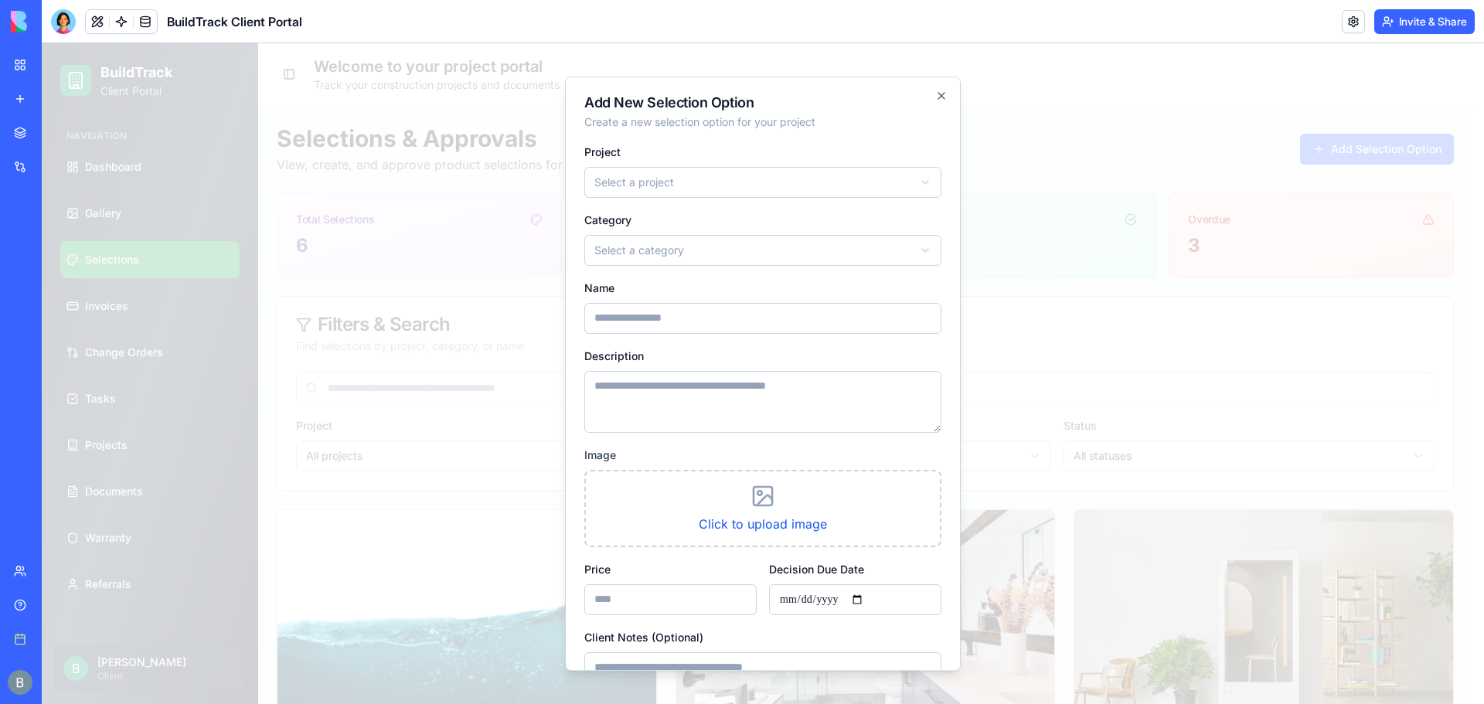
click at [692, 223] on div "**********" at bounding box center [762, 238] width 357 height 56
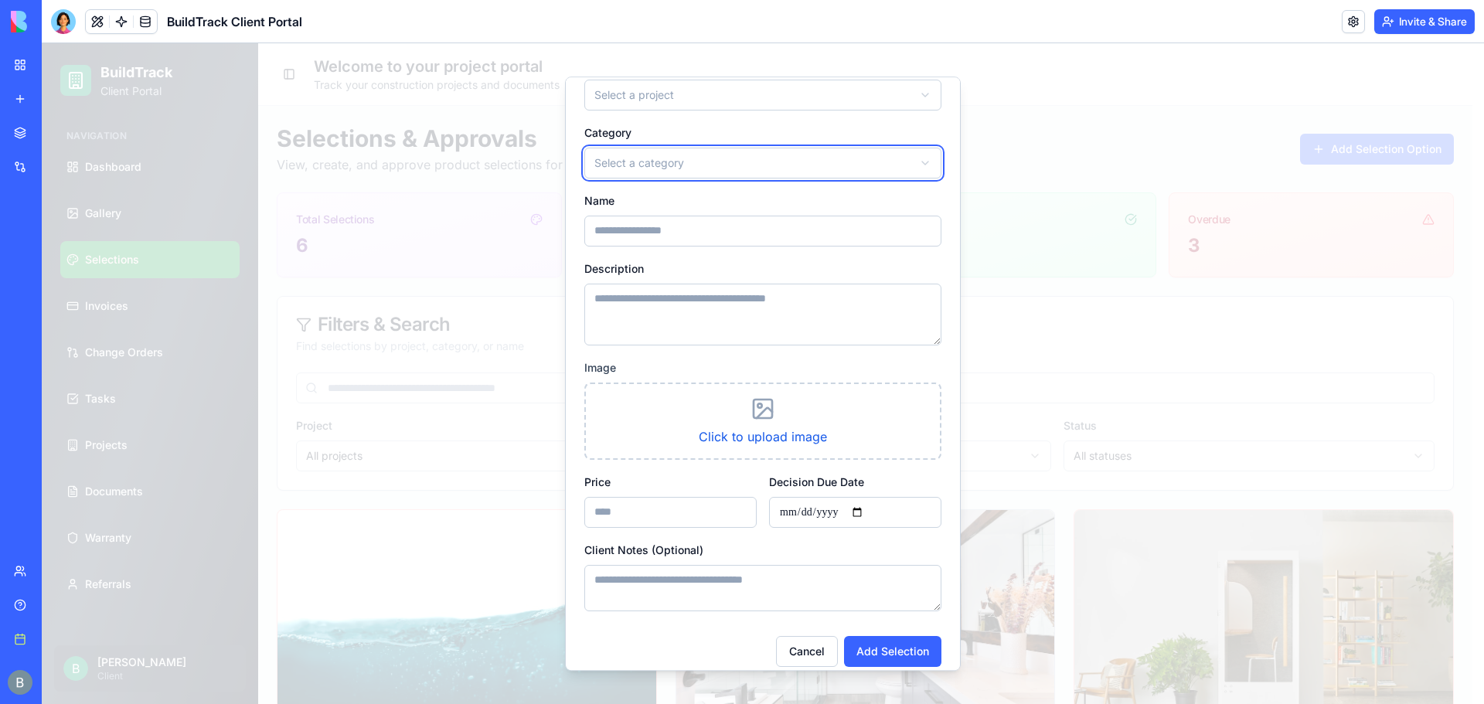
scroll to position [102, 0]
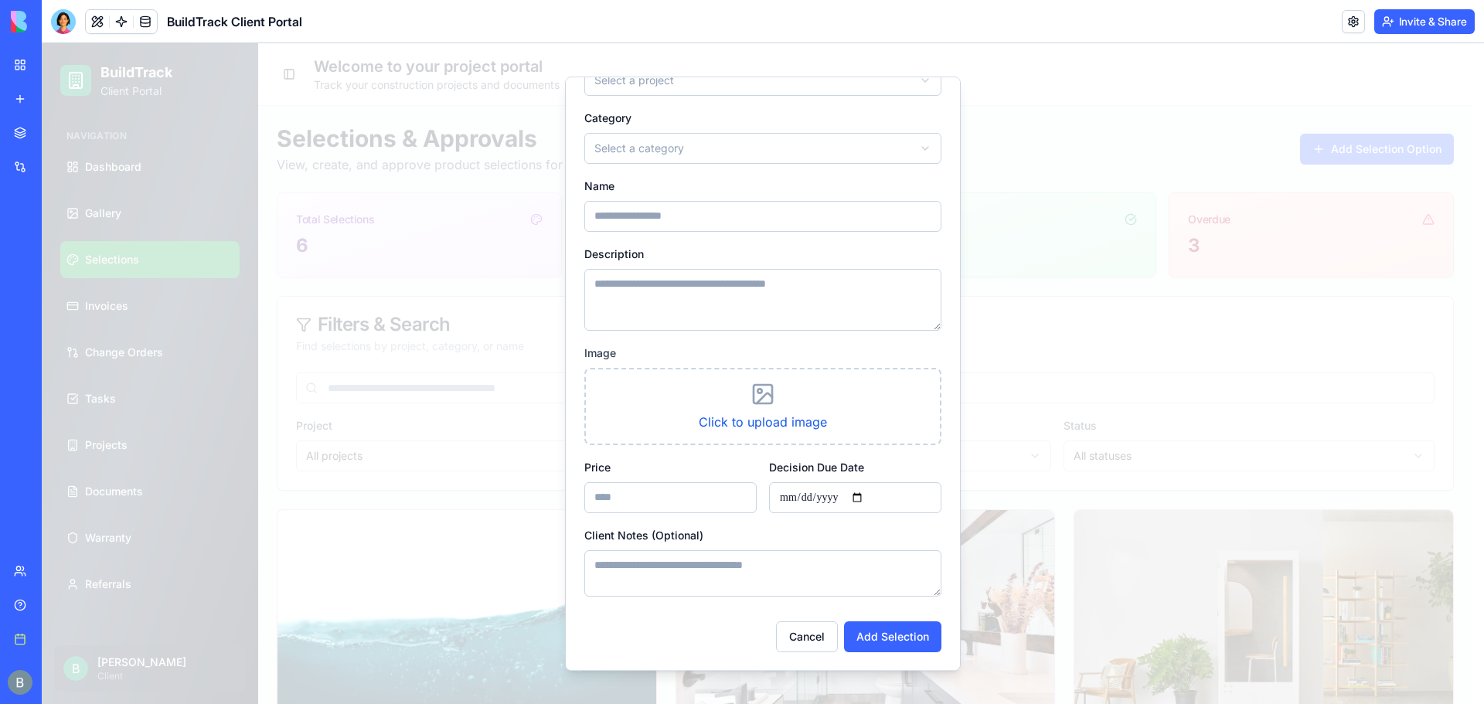
click at [719, 219] on input "Name" at bounding box center [762, 216] width 357 height 31
click at [879, 192] on div "Name" at bounding box center [762, 204] width 357 height 56
click at [856, 288] on textarea "Description" at bounding box center [762, 300] width 357 height 62
click at [688, 512] on form "**********" at bounding box center [762, 346] width 357 height 612
click at [685, 494] on input "Price" at bounding box center [670, 497] width 172 height 31
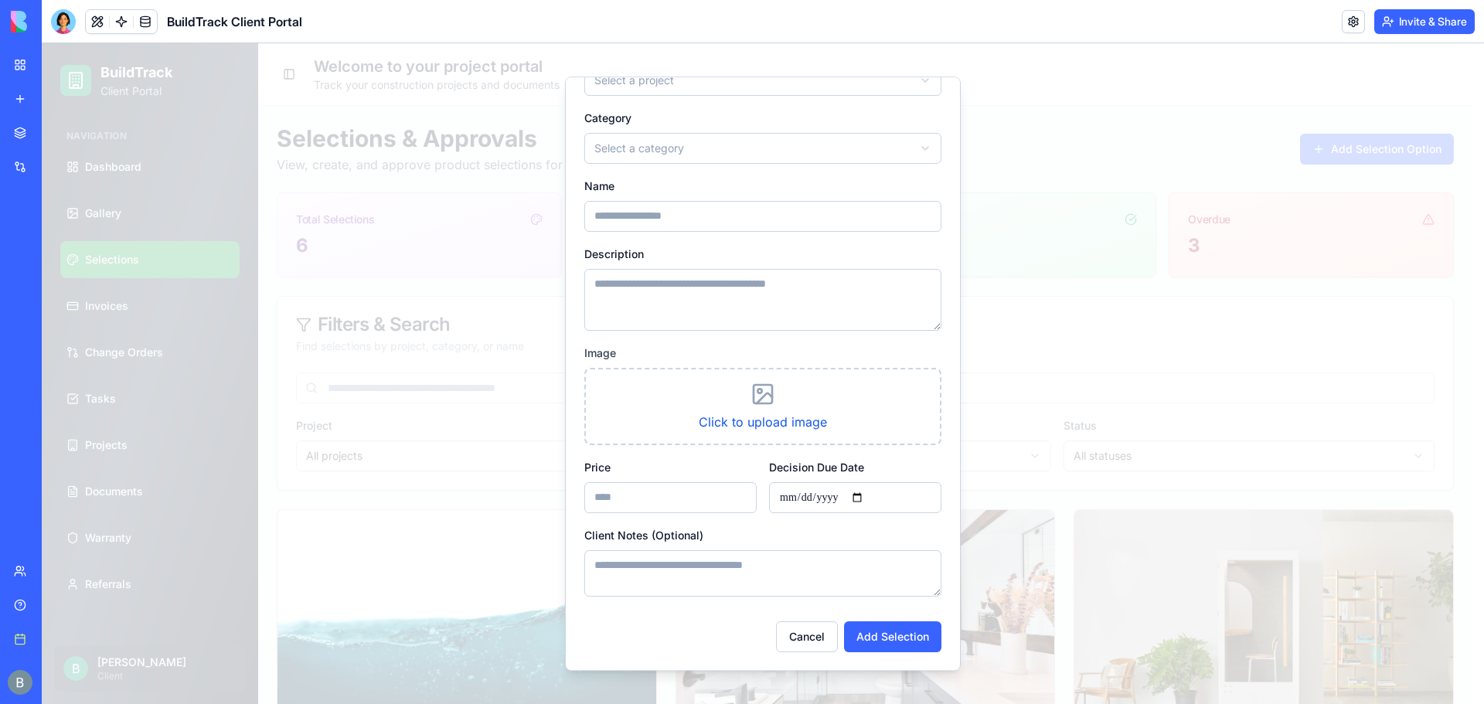
click at [892, 466] on div "Decision Due Date" at bounding box center [855, 486] width 172 height 56
click at [805, 640] on button "Cancel" at bounding box center [807, 636] width 62 height 31
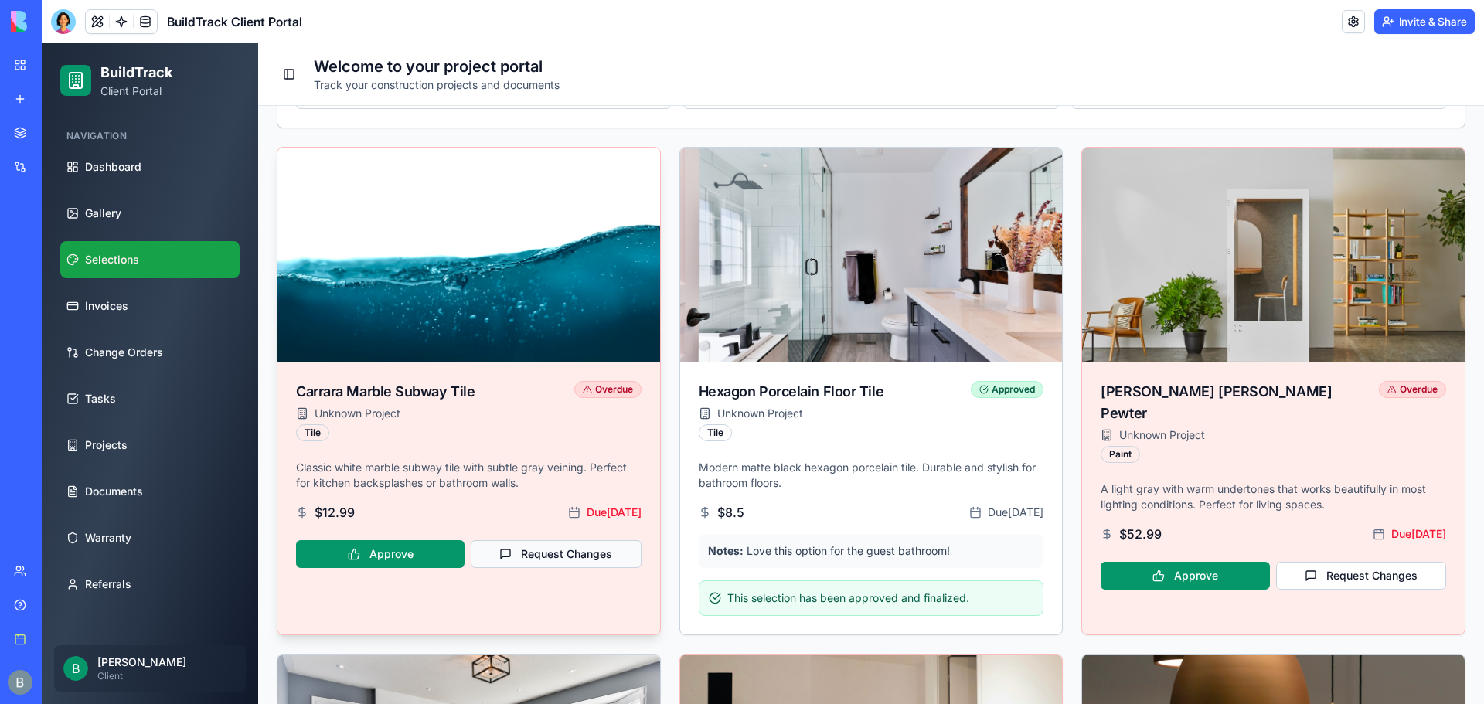
scroll to position [361, 0]
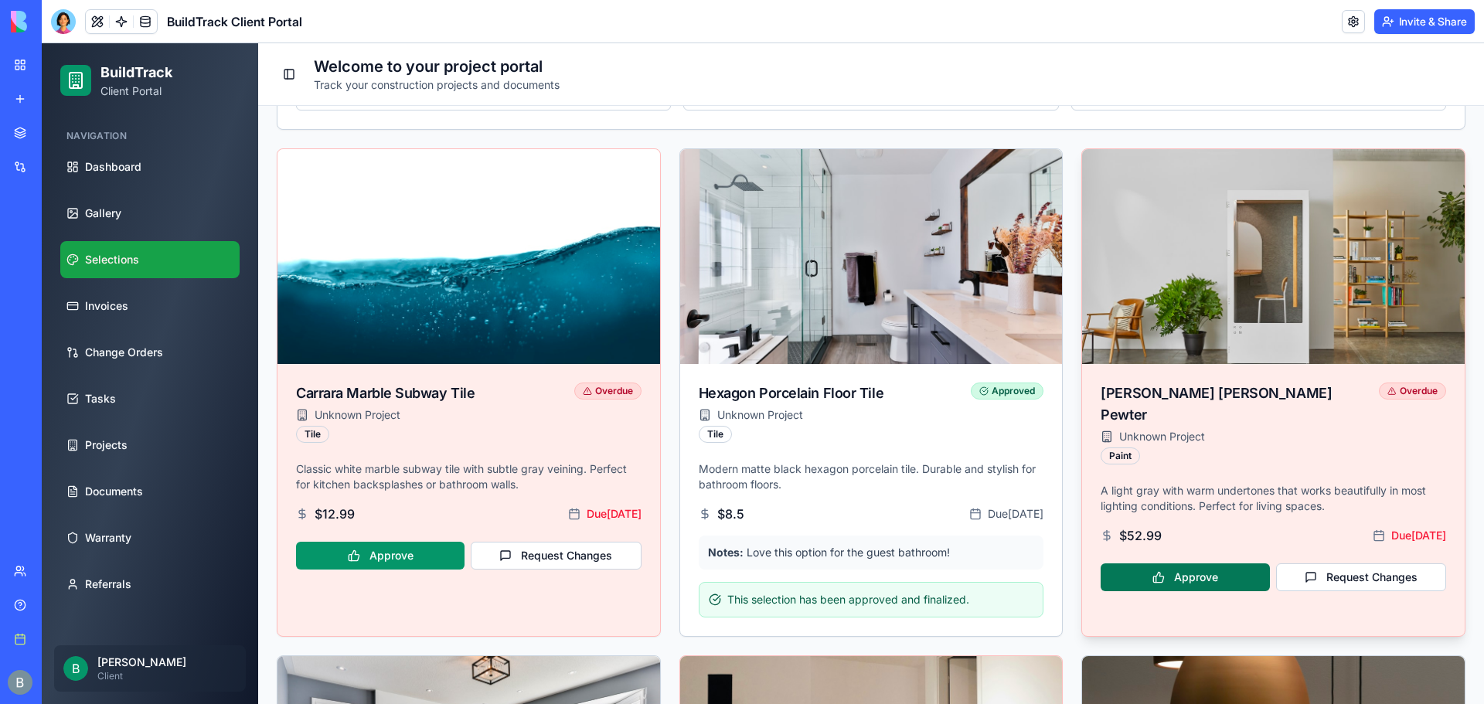
click at [1180, 563] on button "Approve" at bounding box center [1185, 577] width 168 height 28
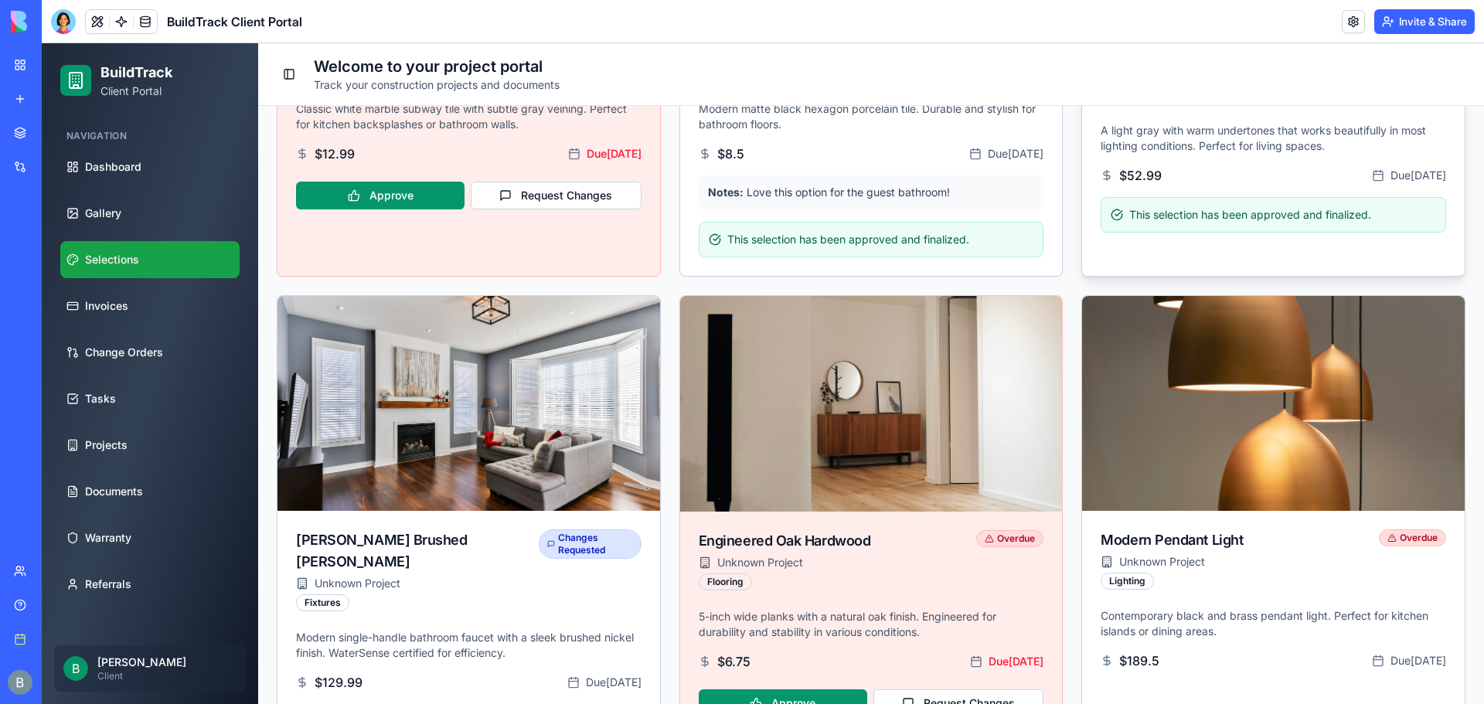
scroll to position [541, 0]
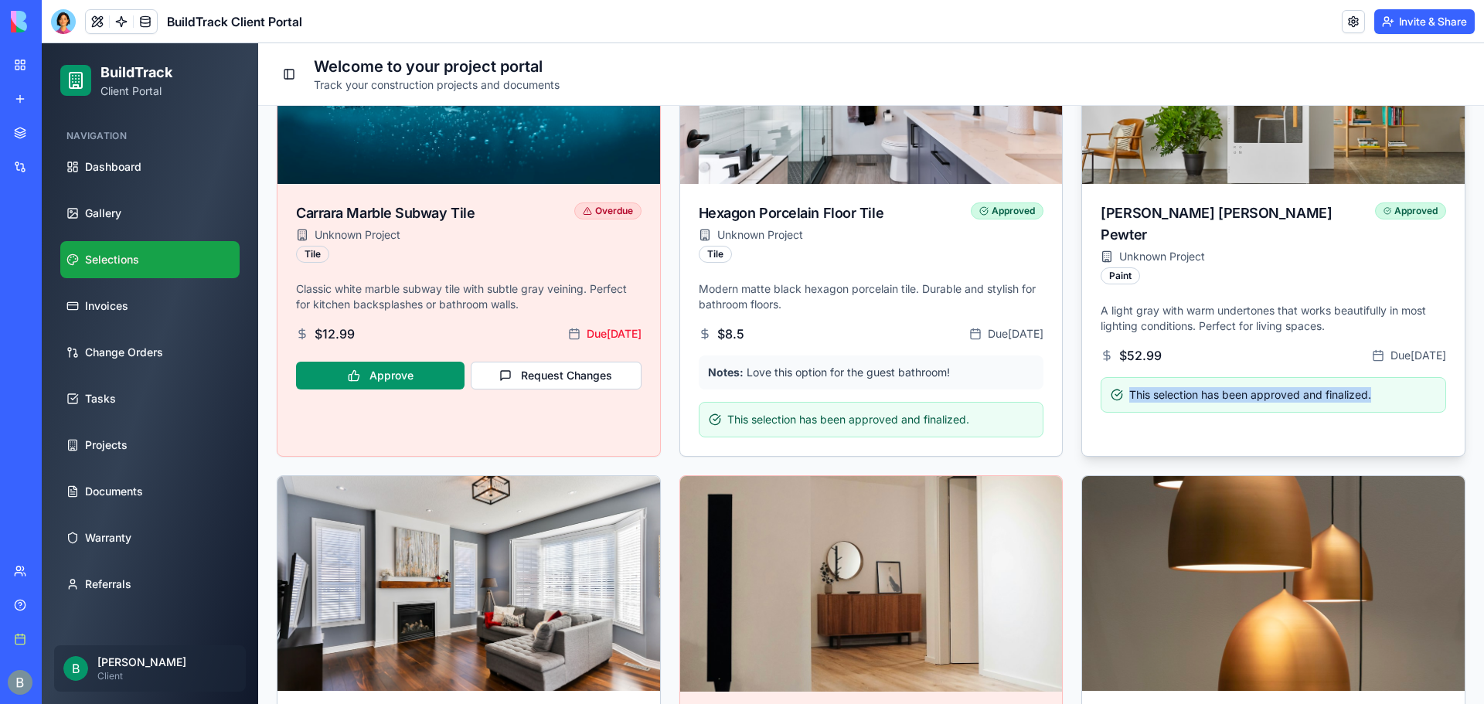
drag, startPoint x: 1103, startPoint y: 374, endPoint x: 1385, endPoint y: 384, distance: 282.3
click at [1385, 384] on div "A light gray with warm undertones that works beautifully in most lighting condi…" at bounding box center [1273, 367] width 383 height 128
click at [1385, 384] on div "This selection has been approved and finalized." at bounding box center [1273, 395] width 345 height 36
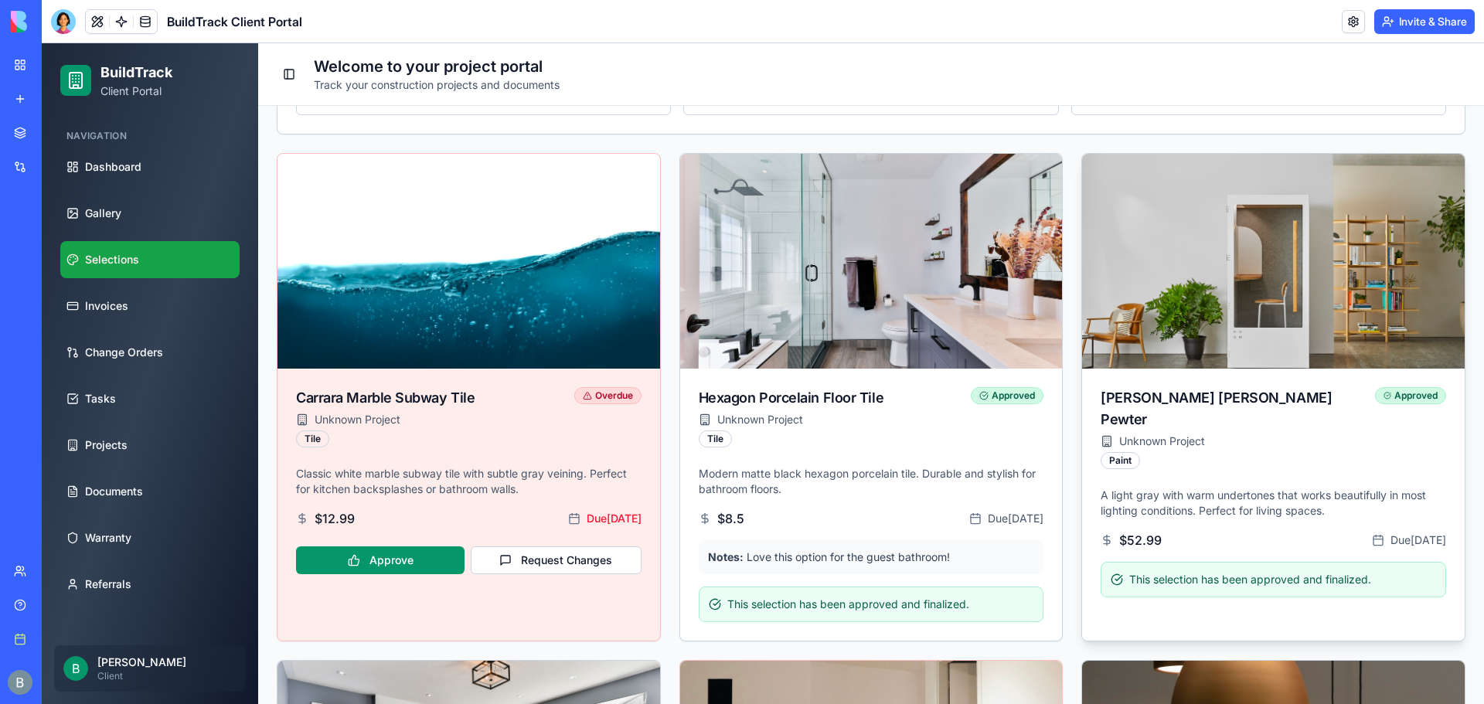
scroll to position [361, 0]
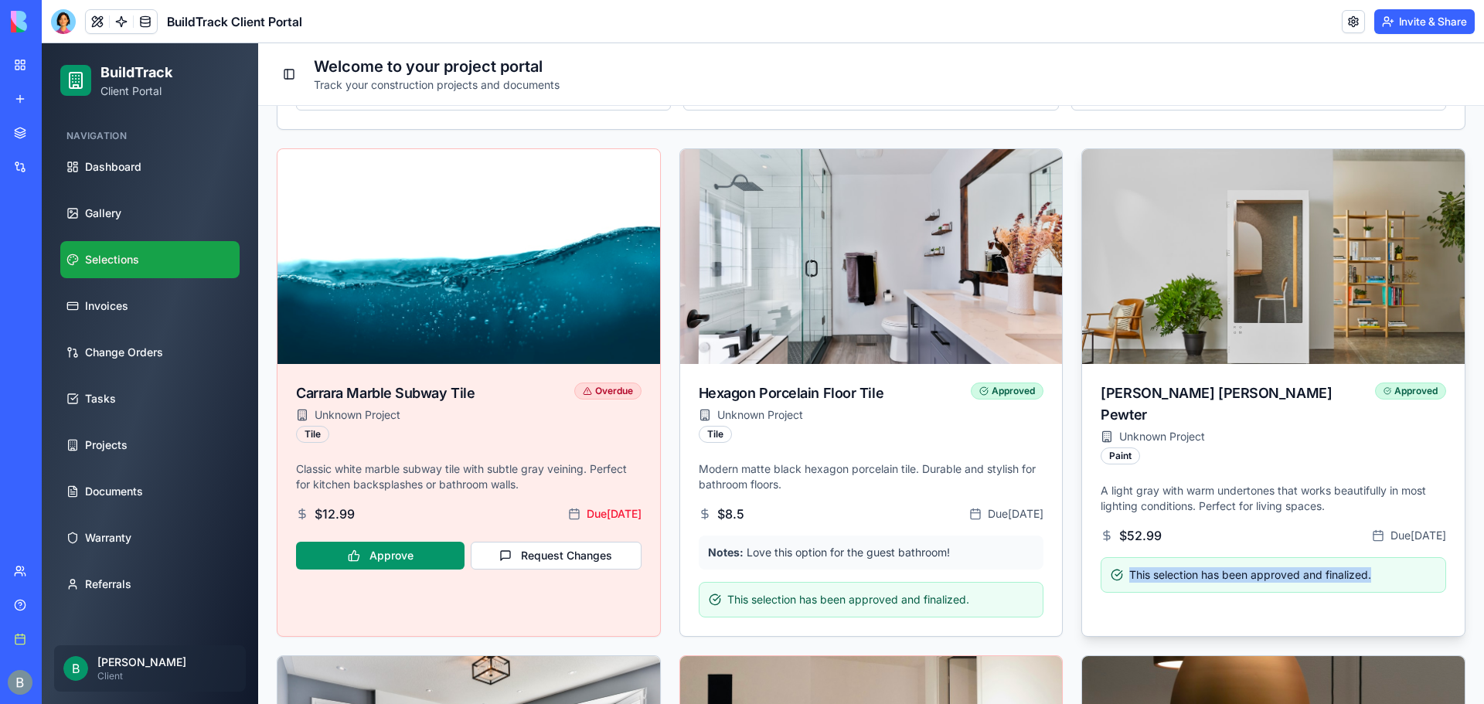
drag, startPoint x: 1401, startPoint y: 559, endPoint x: 1097, endPoint y: 550, distance: 304.6
click at [1101, 557] on div "This selection has been approved and finalized." at bounding box center [1273, 575] width 345 height 36
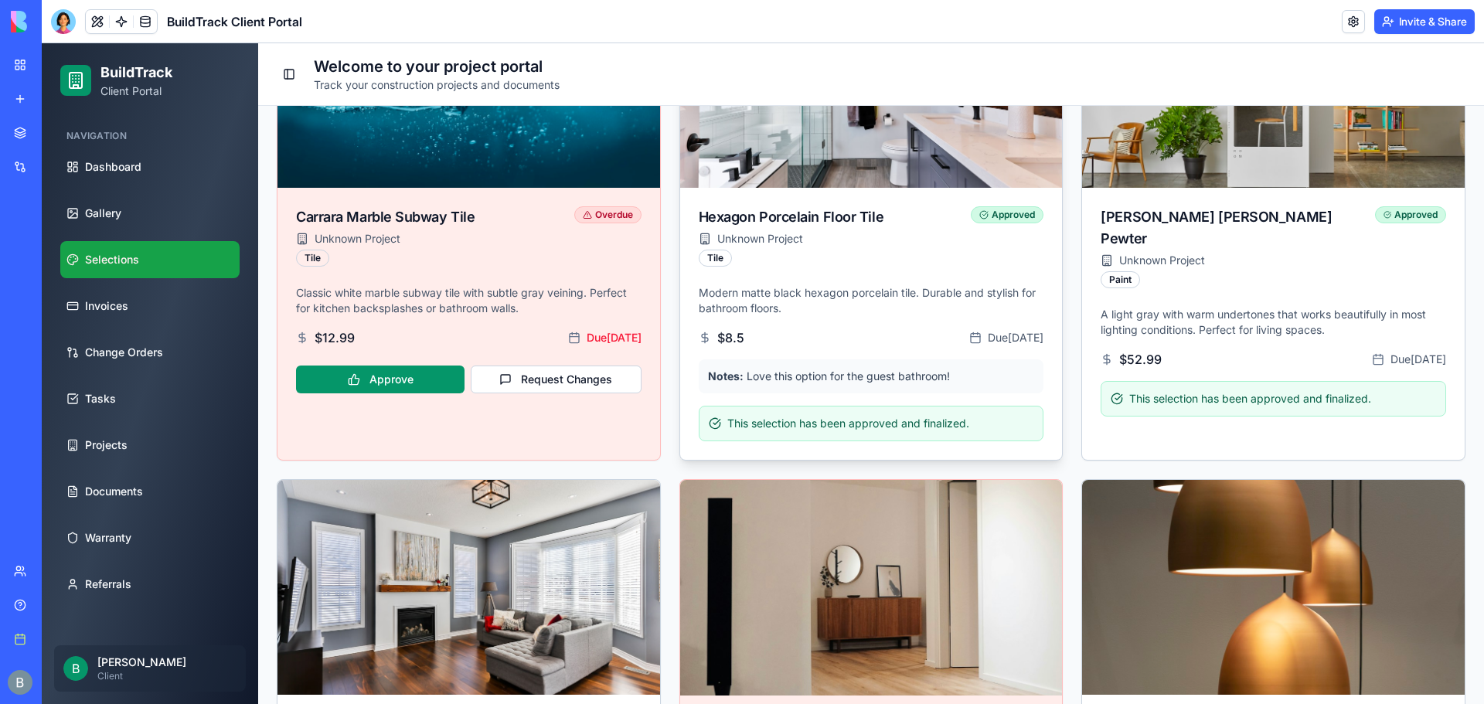
scroll to position [541, 0]
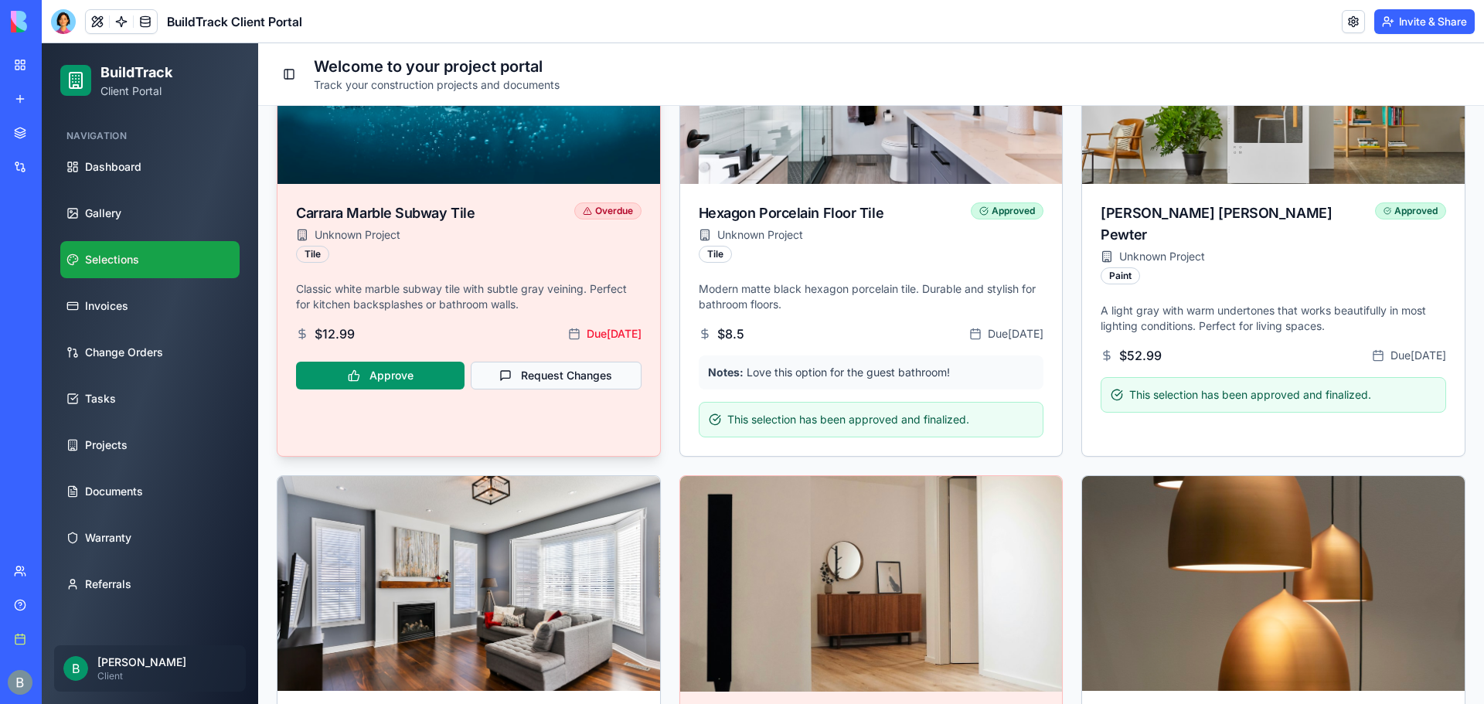
click at [572, 373] on button "Request Changes" at bounding box center [556, 376] width 170 height 28
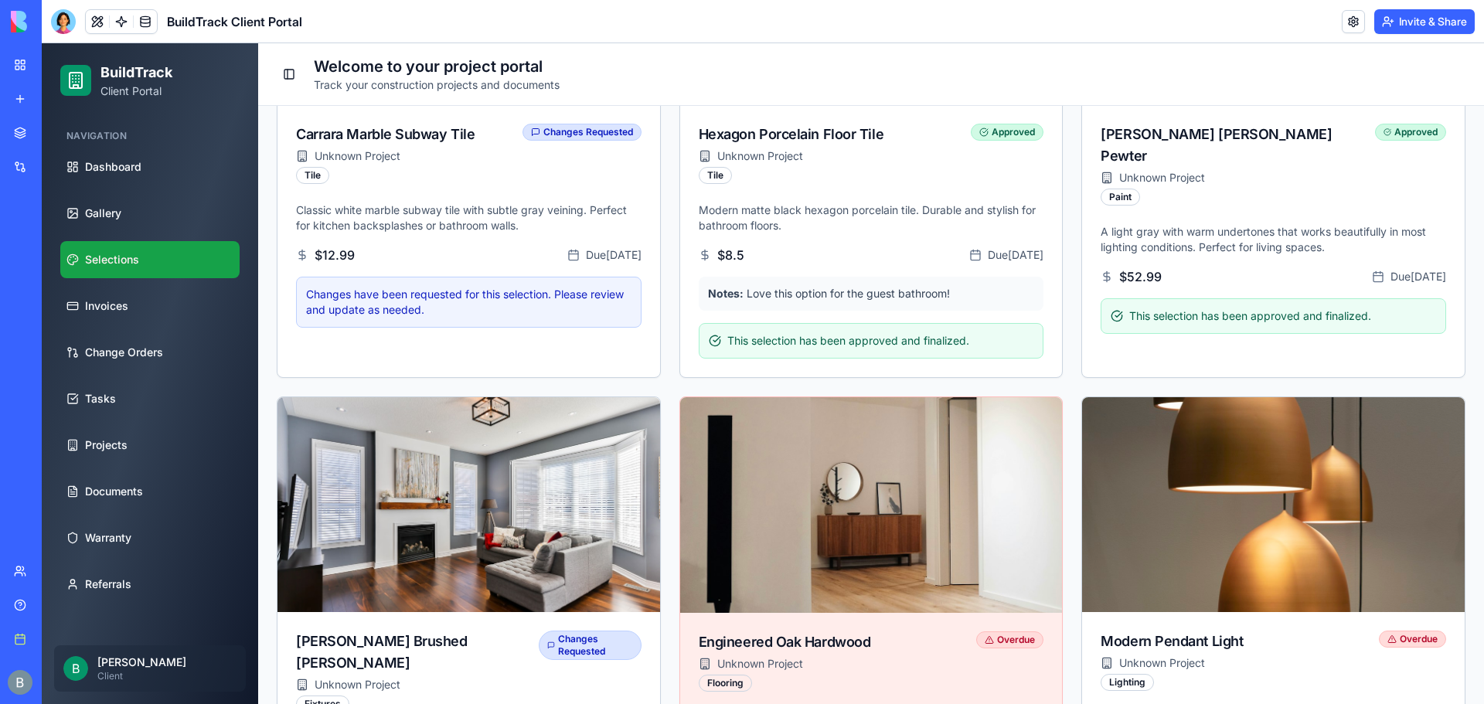
scroll to position [0, 0]
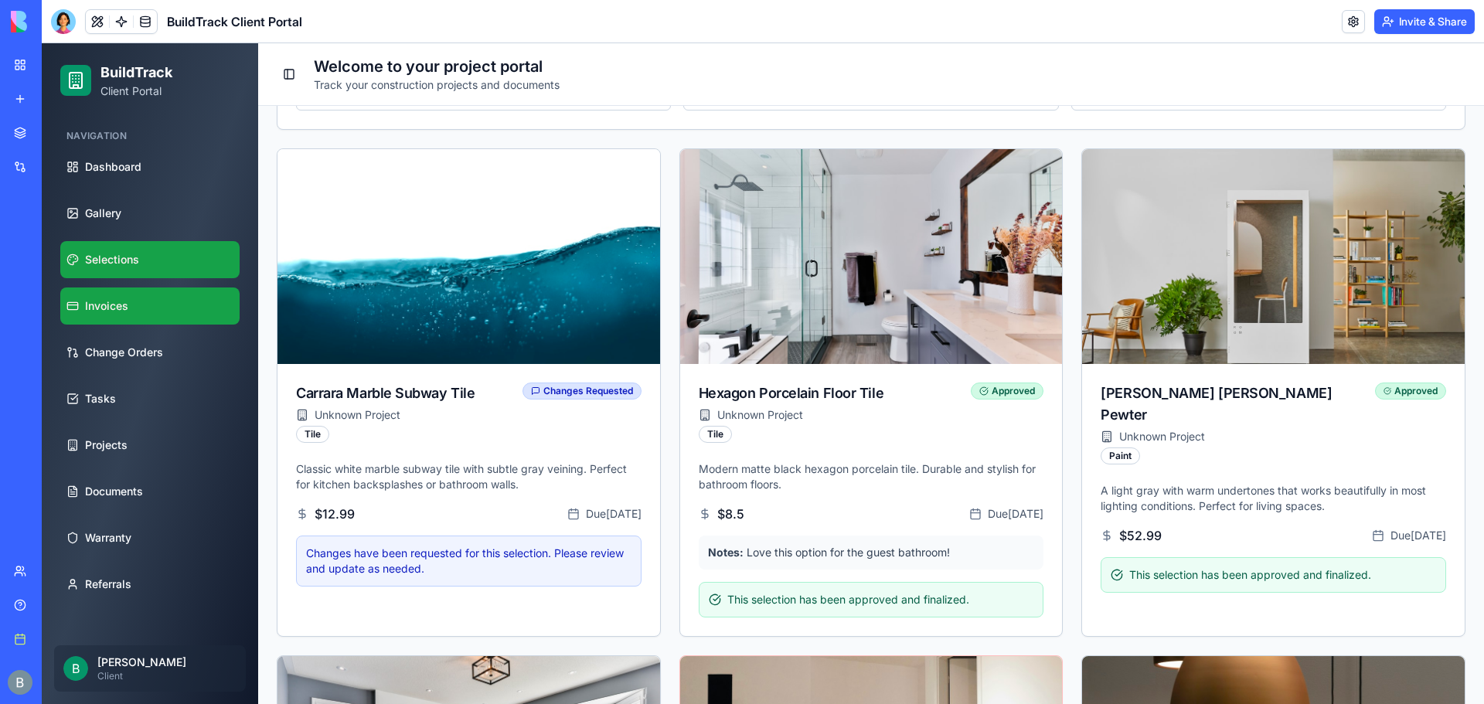
click at [209, 312] on link "Invoices" at bounding box center [149, 306] width 179 height 37
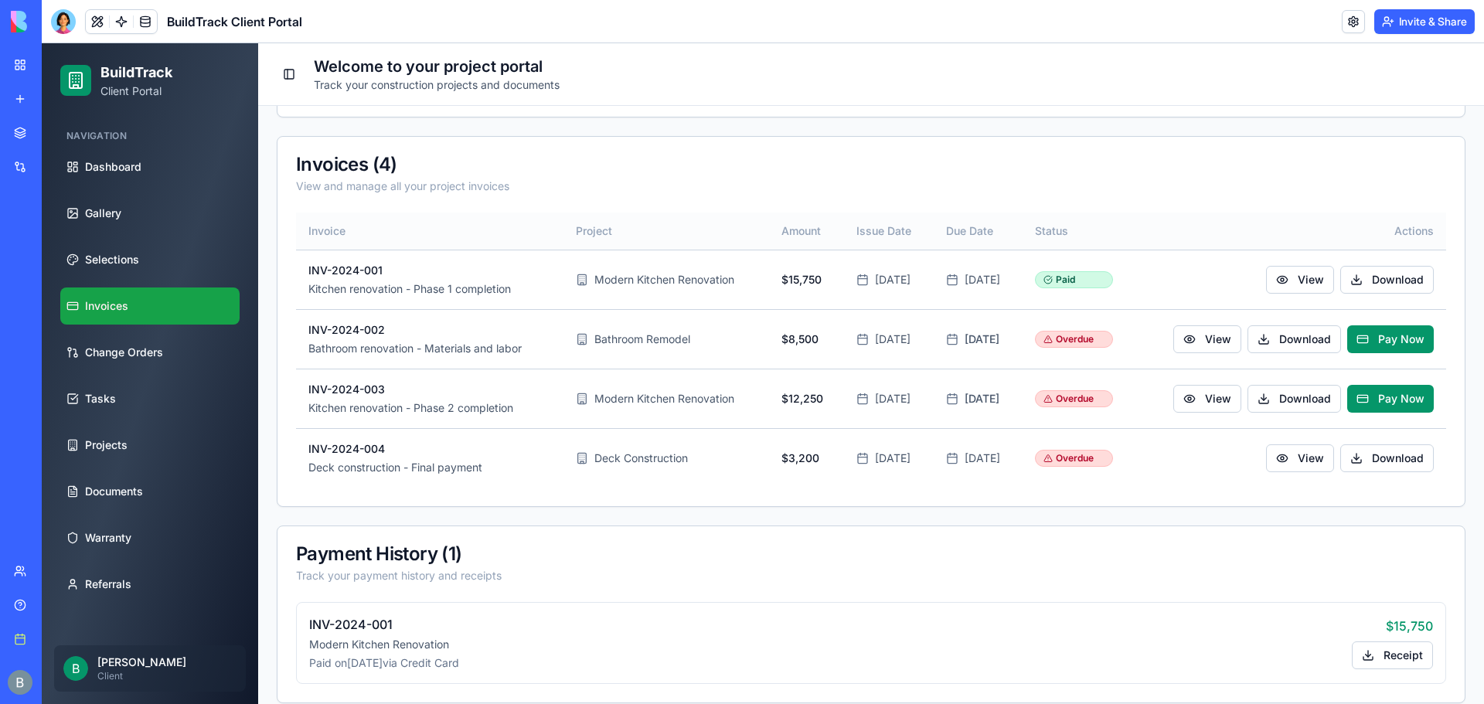
scroll to position [391, 0]
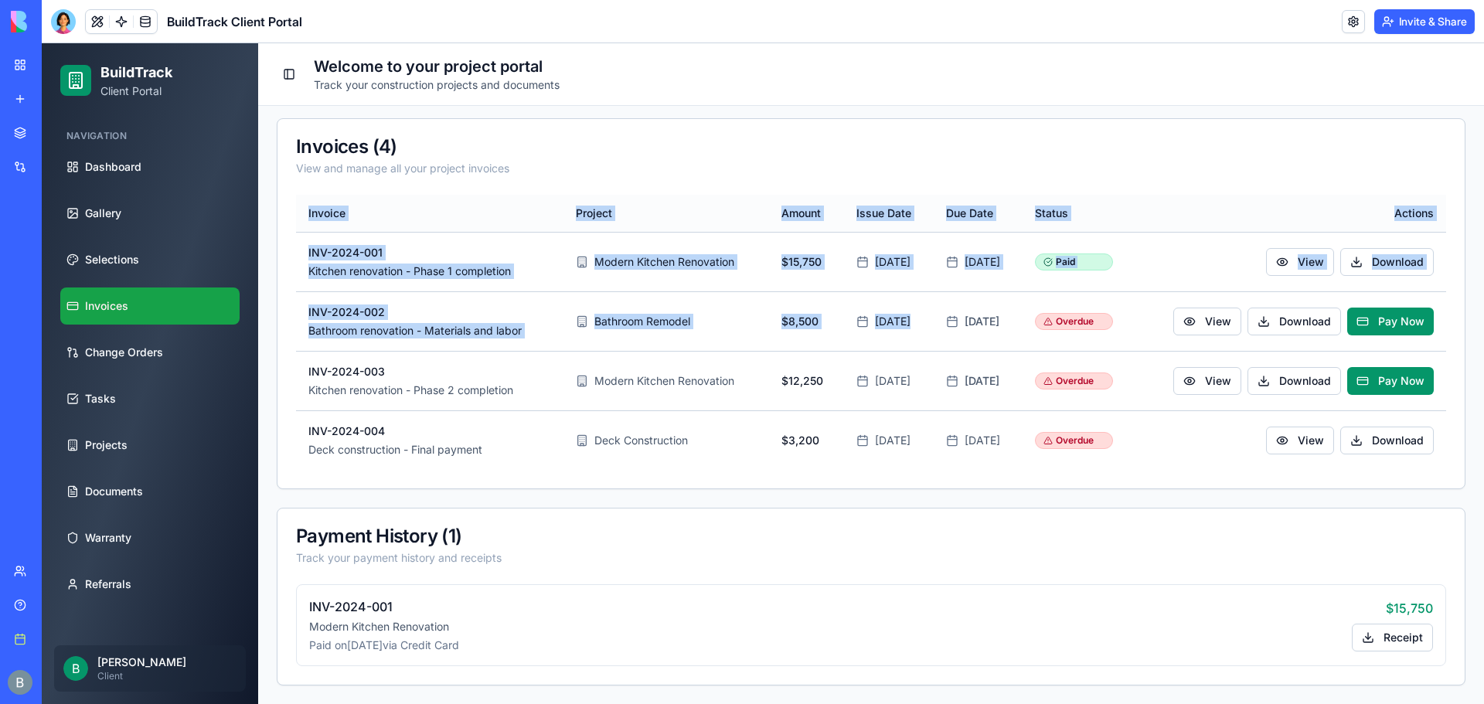
drag, startPoint x: 871, startPoint y: 315, endPoint x: 298, endPoint y: 226, distance: 579.7
click at [298, 226] on table "Invoice Project Amount Issue Date Due Date Status Actions INV-2024-001 Kitchen …" at bounding box center [871, 332] width 1150 height 275
click at [441, 240] on td "INV-2024-001 Kitchen renovation - Phase 1 completion" at bounding box center [429, 262] width 267 height 60
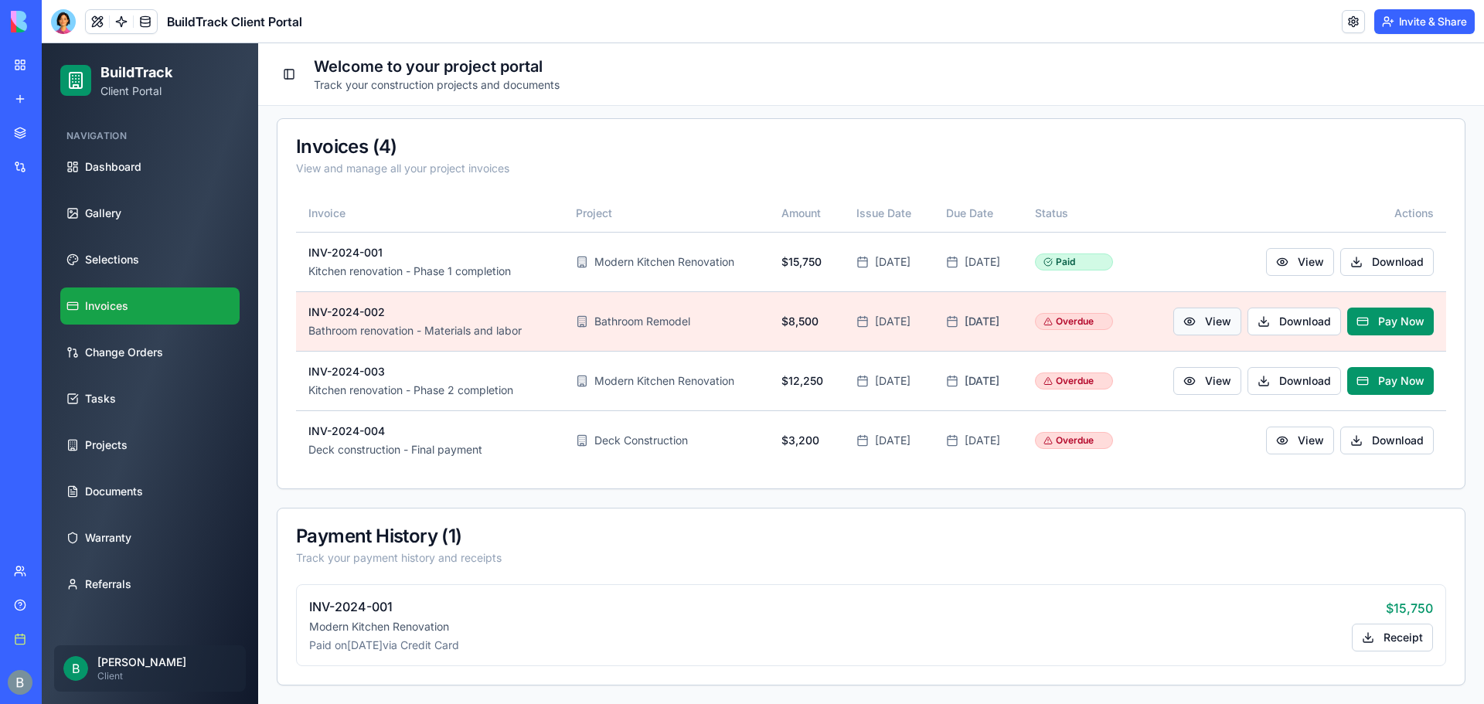
click at [1203, 320] on button "View" at bounding box center [1207, 322] width 68 height 28
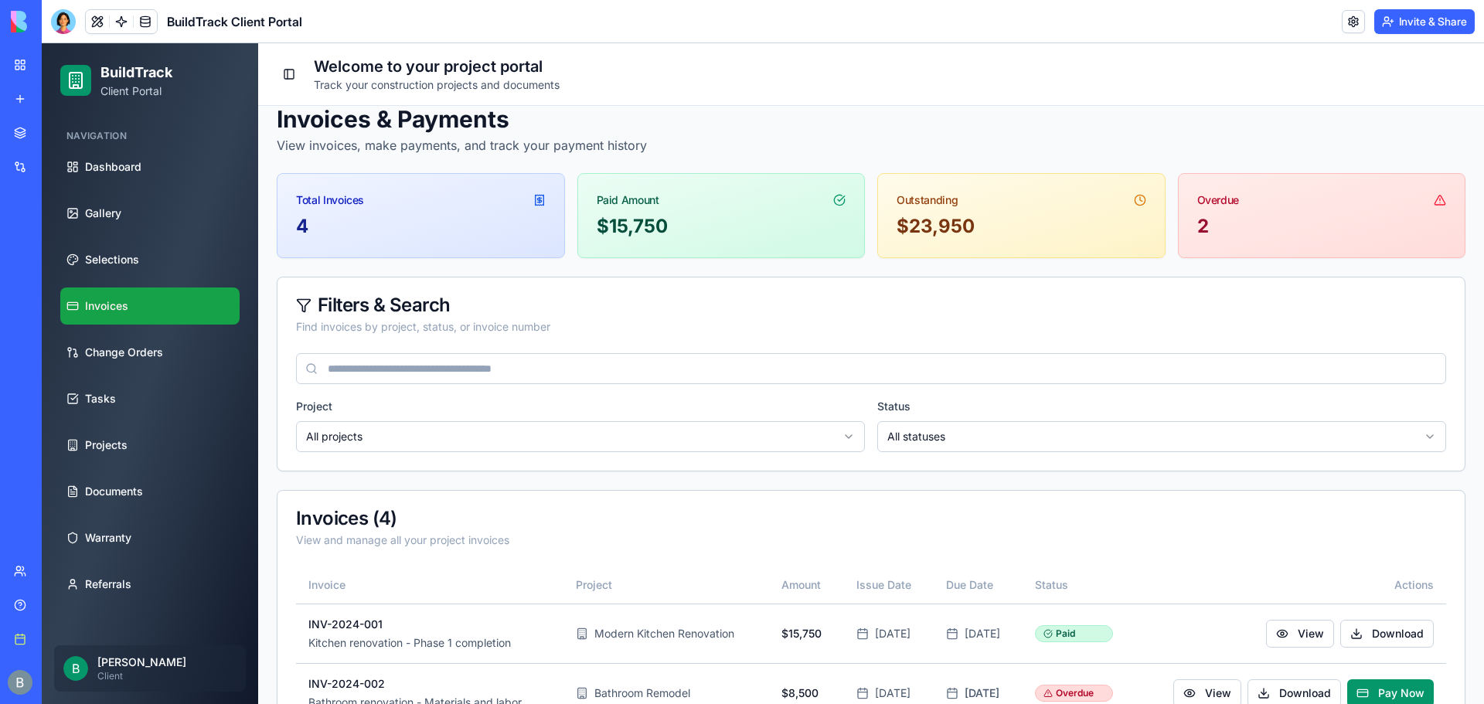
scroll to position [0, 0]
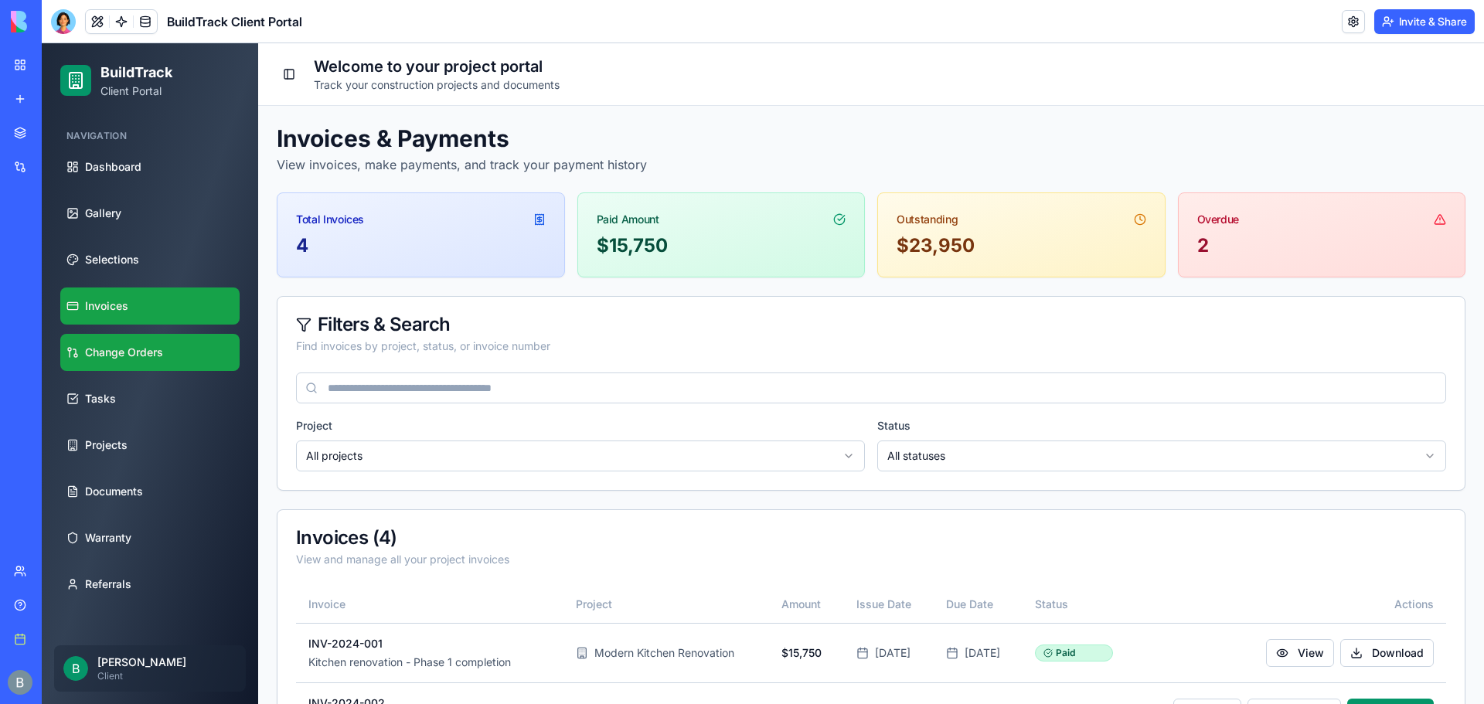
click at [172, 350] on link "Change Orders" at bounding box center [149, 352] width 179 height 37
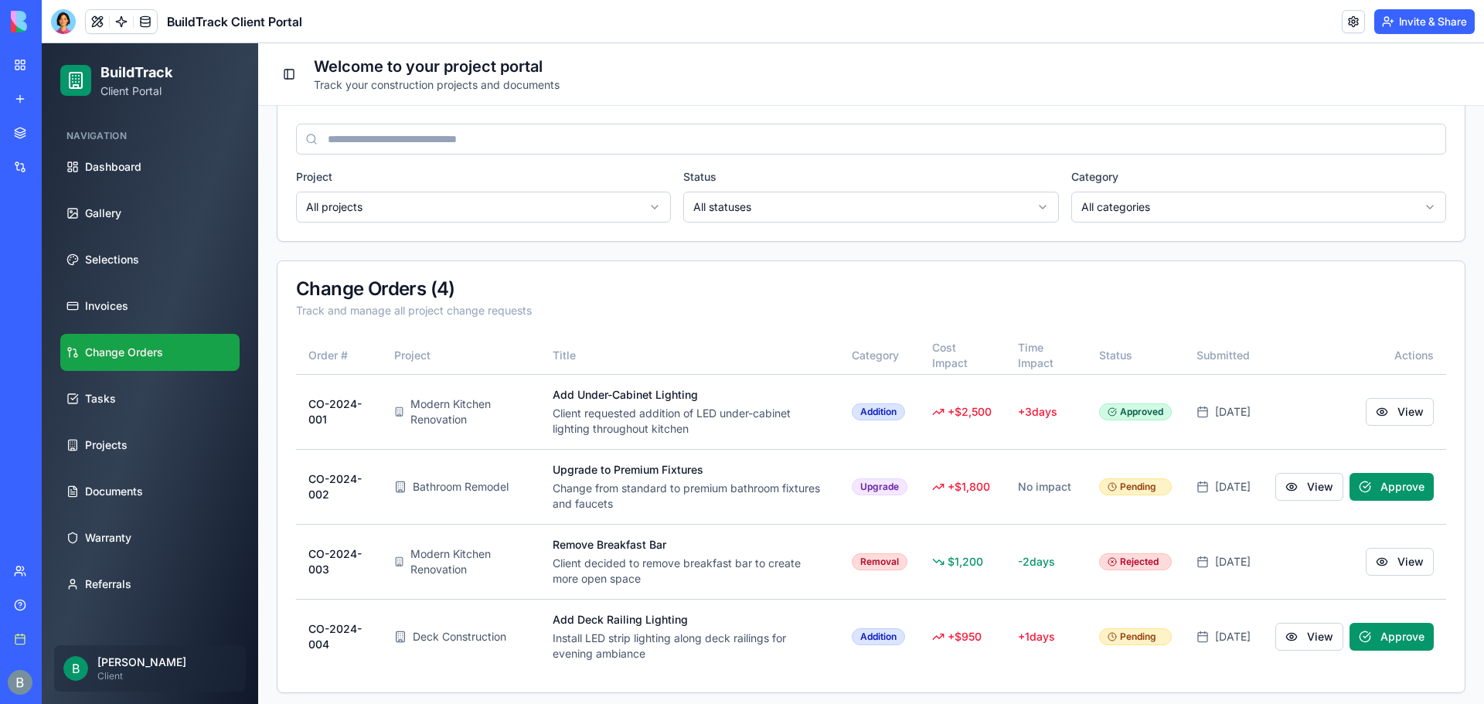
scroll to position [434, 0]
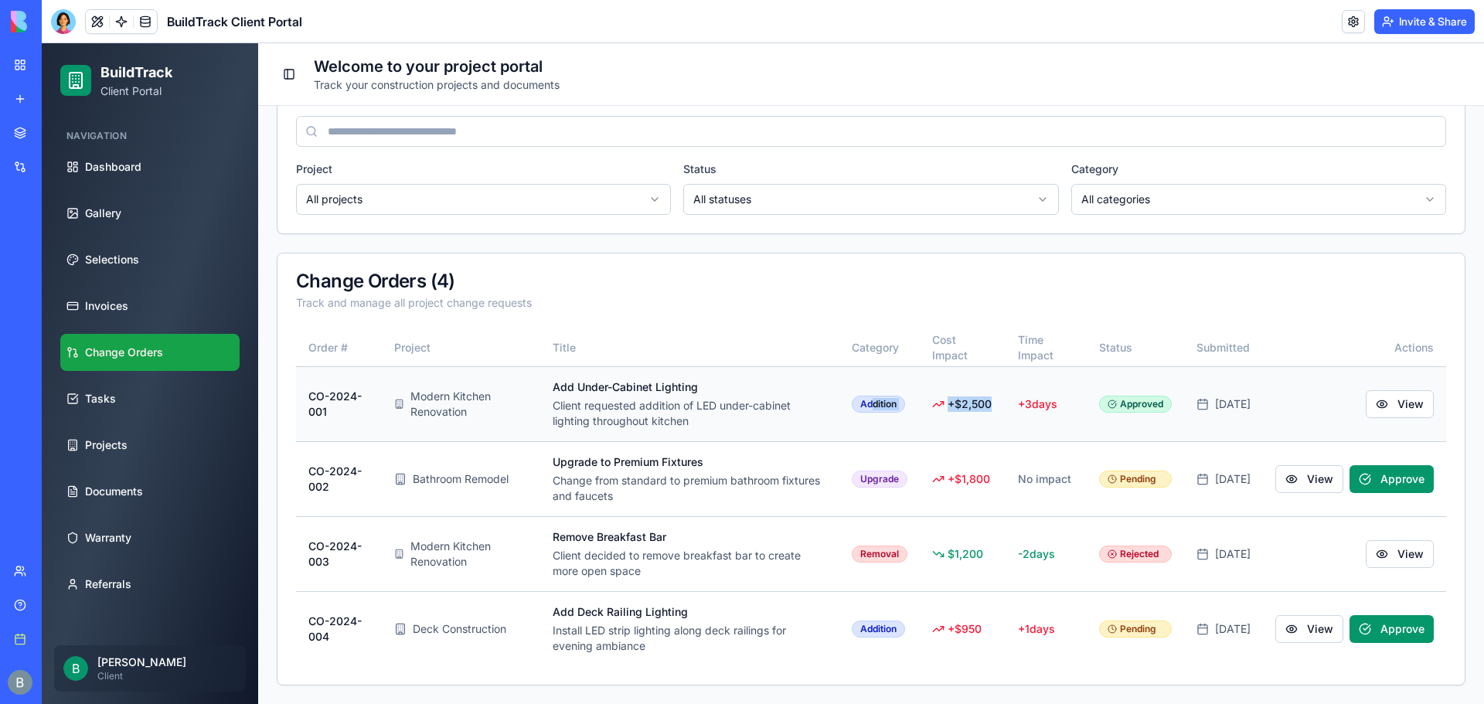
drag, startPoint x: 975, startPoint y: 398, endPoint x: 843, endPoint y: 340, distance: 144.3
click at [845, 409] on tr "CO-2024-001 Modern Kitchen Renovation Add Under-Cabinet Lighting Client request…" at bounding box center [871, 403] width 1150 height 75
click at [846, 302] on div "Track and manage all project change requests" at bounding box center [871, 302] width 1150 height 15
drag, startPoint x: 961, startPoint y: 399, endPoint x: 1070, endPoint y: 399, distance: 109.0
click at [1070, 399] on tr "CO-2024-001 Modern Kitchen Renovation Add Under-Cabinet Lighting Client request…" at bounding box center [871, 403] width 1150 height 75
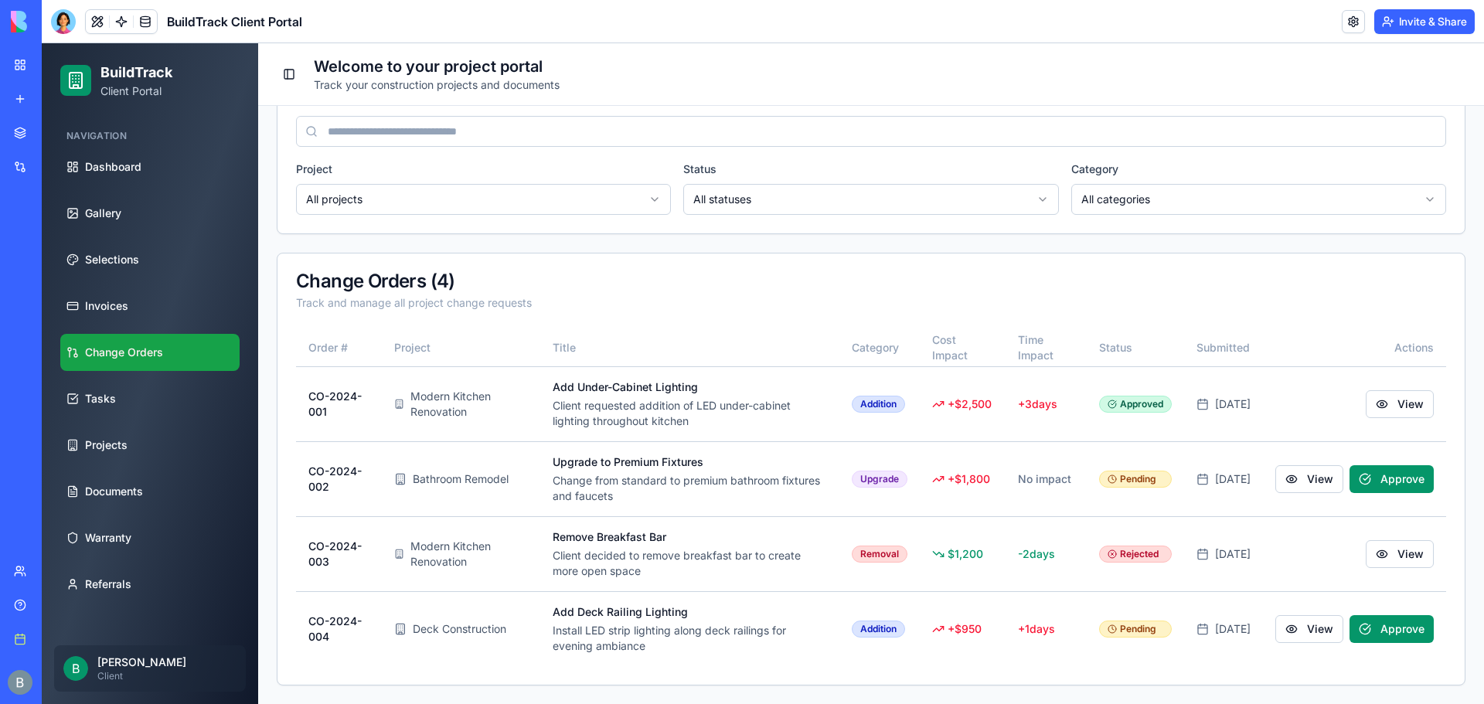
click at [1019, 277] on div "Change Orders ( 4 )" at bounding box center [871, 281] width 1150 height 19
click at [162, 400] on link "Tasks" at bounding box center [149, 398] width 179 height 37
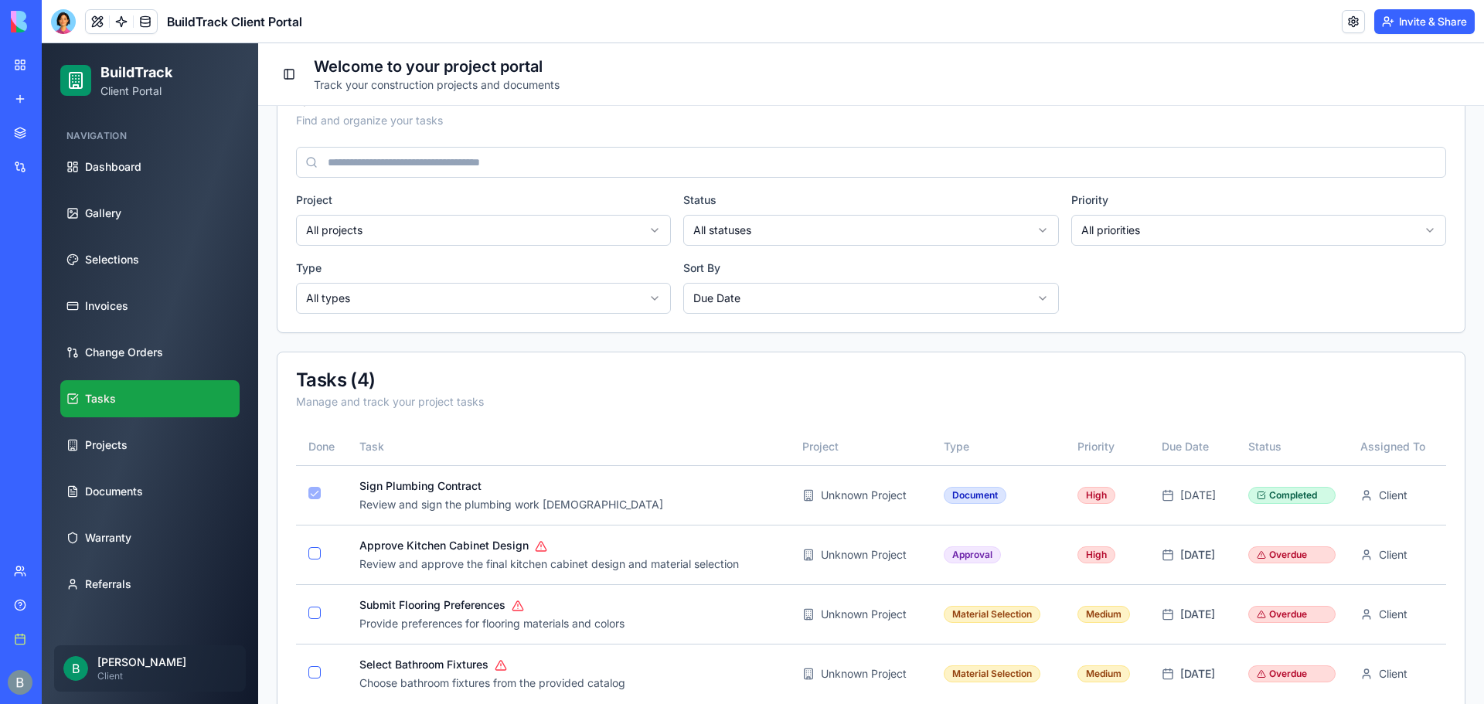
scroll to position [263, 0]
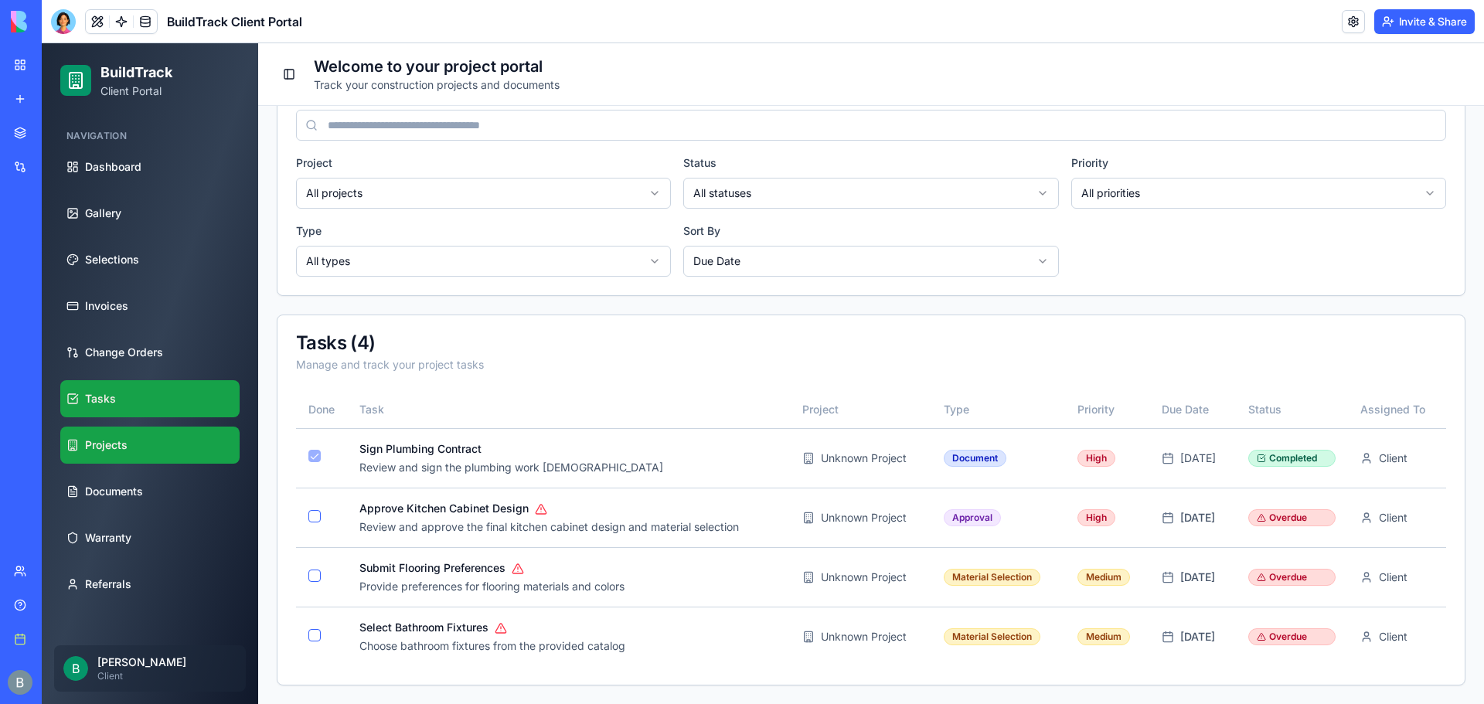
click at [189, 448] on link "Projects" at bounding box center [149, 445] width 179 height 37
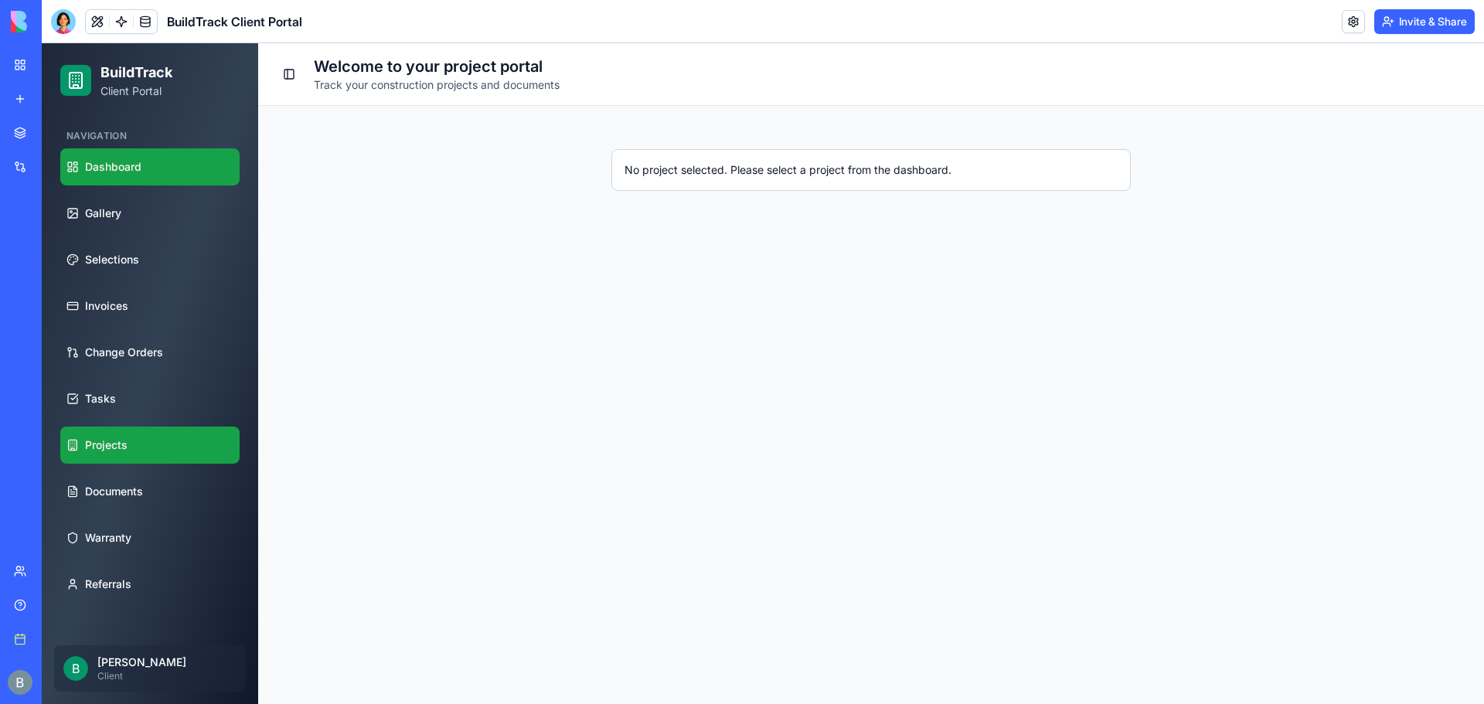
click at [195, 161] on link "Dashboard" at bounding box center [149, 166] width 179 height 37
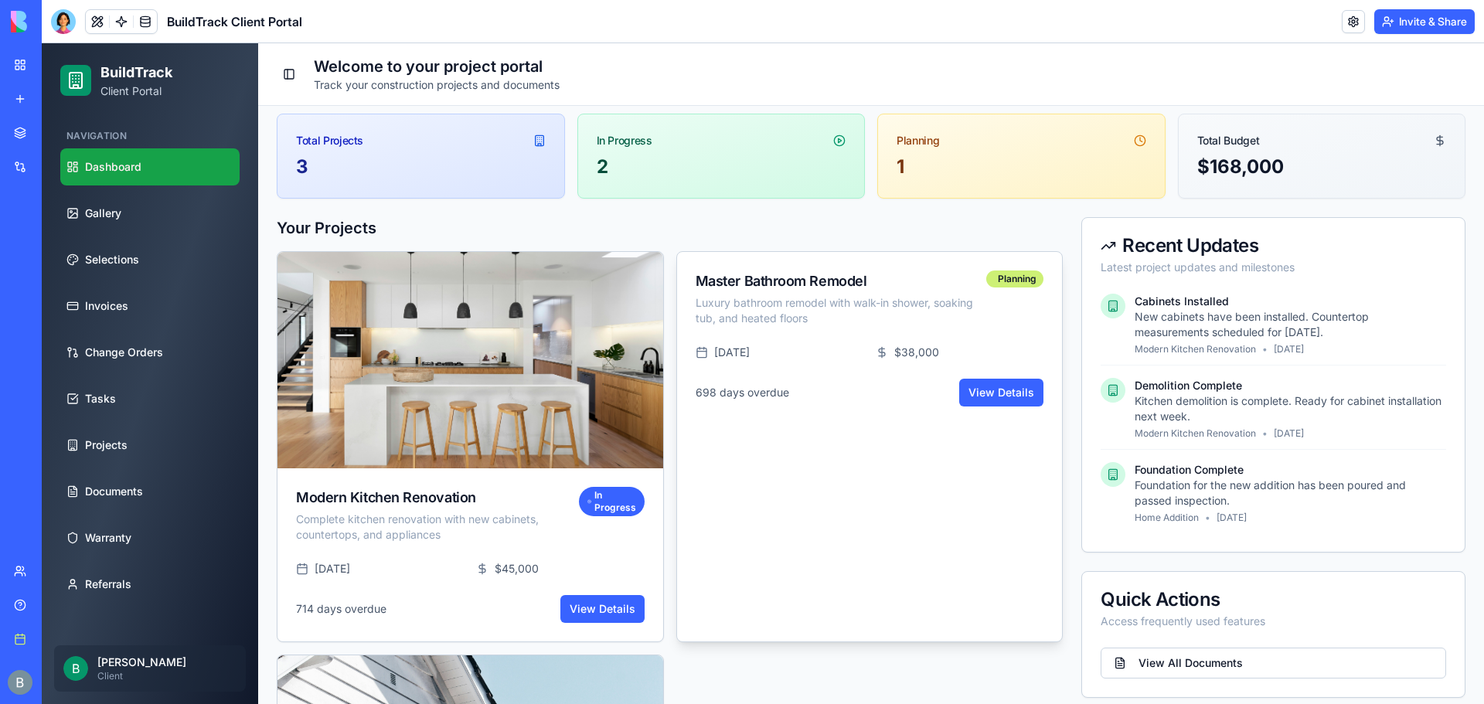
scroll to position [180, 0]
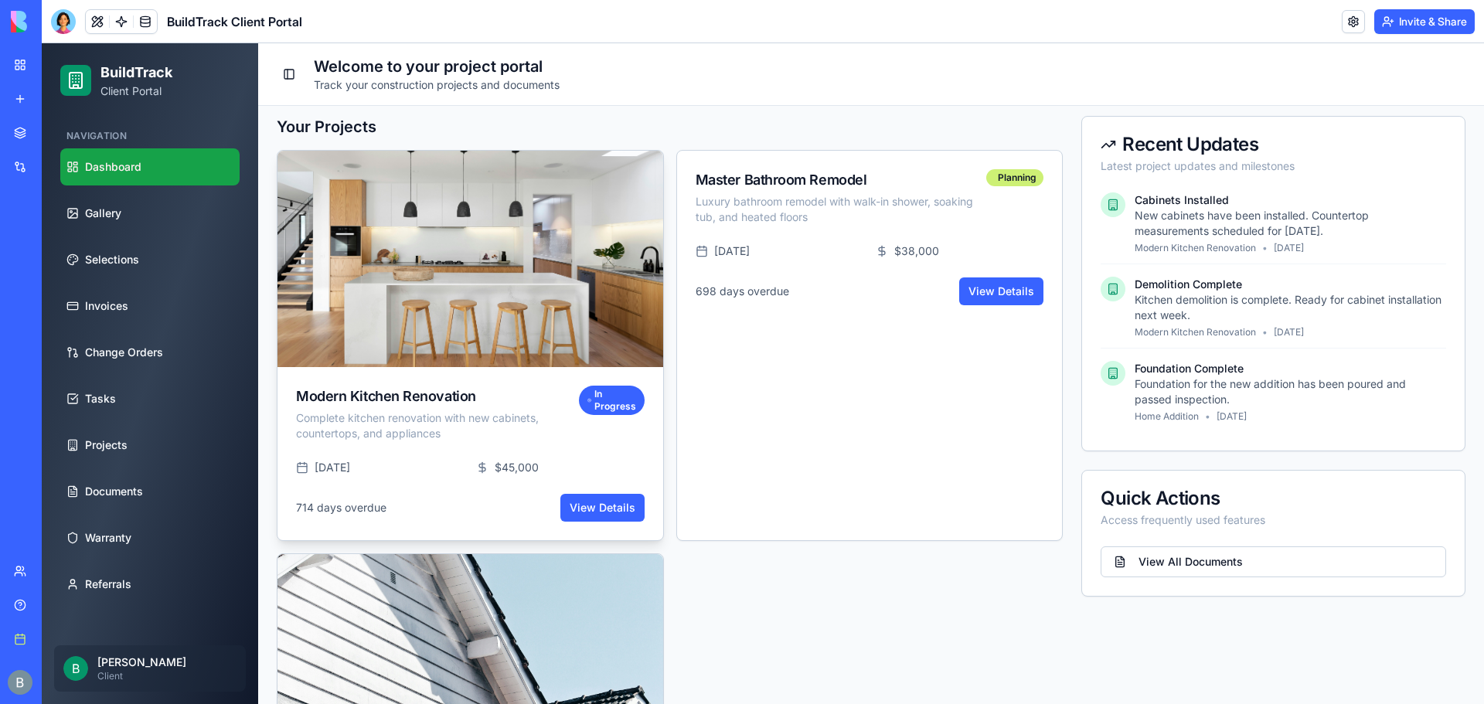
click at [603, 488] on div "714 days overdue View Details" at bounding box center [470, 505] width 349 height 34
click at [597, 508] on link "View Details" at bounding box center [602, 508] width 84 height 28
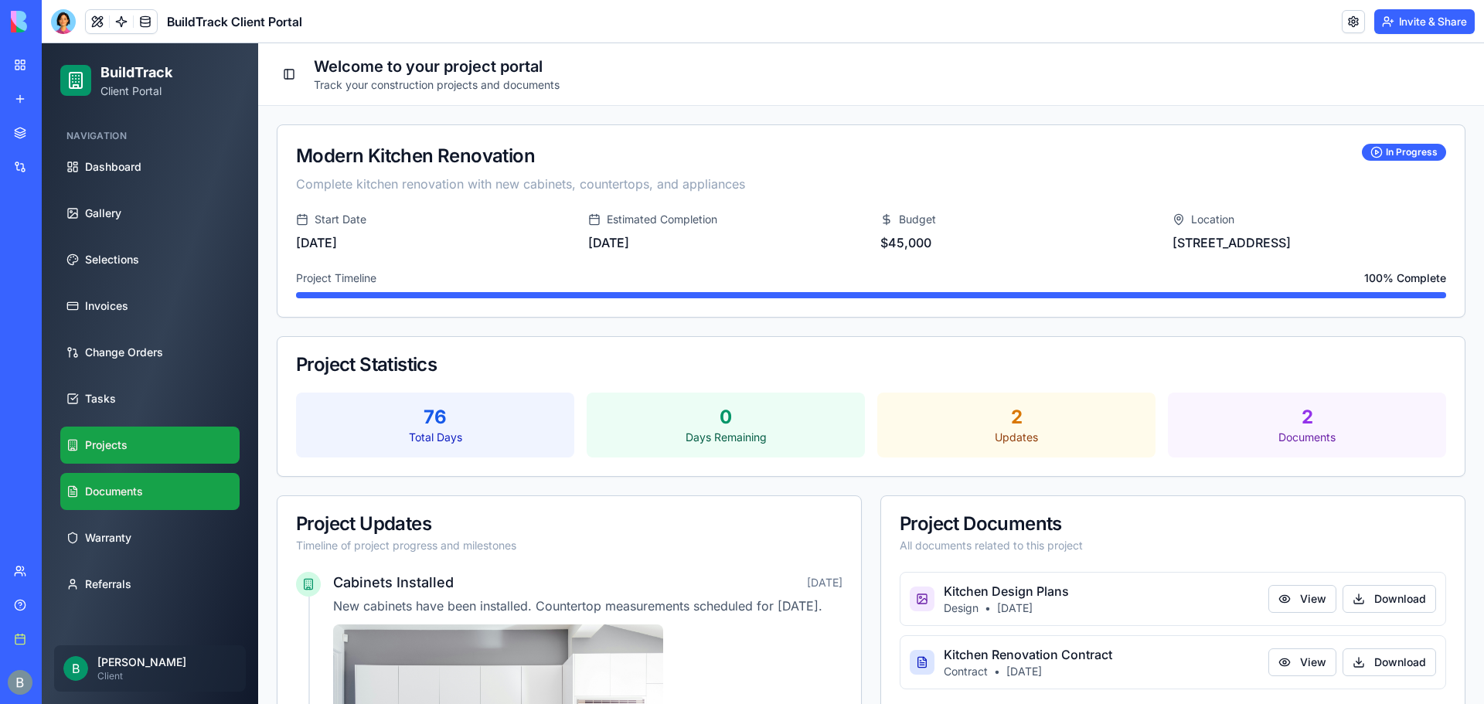
click at [167, 485] on link "Documents" at bounding box center [149, 491] width 179 height 37
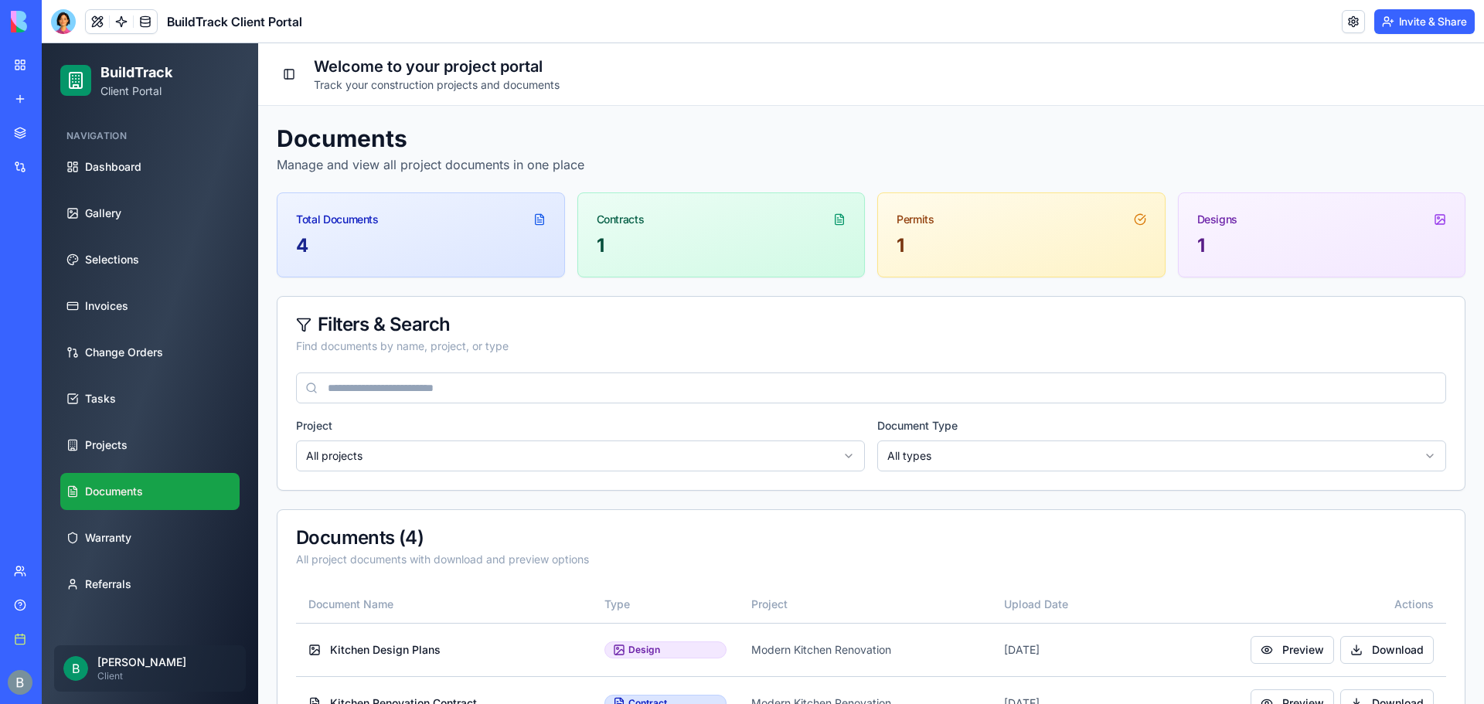
click at [890, 350] on div "Find documents by name, project, or type" at bounding box center [871, 346] width 1150 height 15
click at [187, 524] on link "Warranty" at bounding box center [149, 537] width 179 height 37
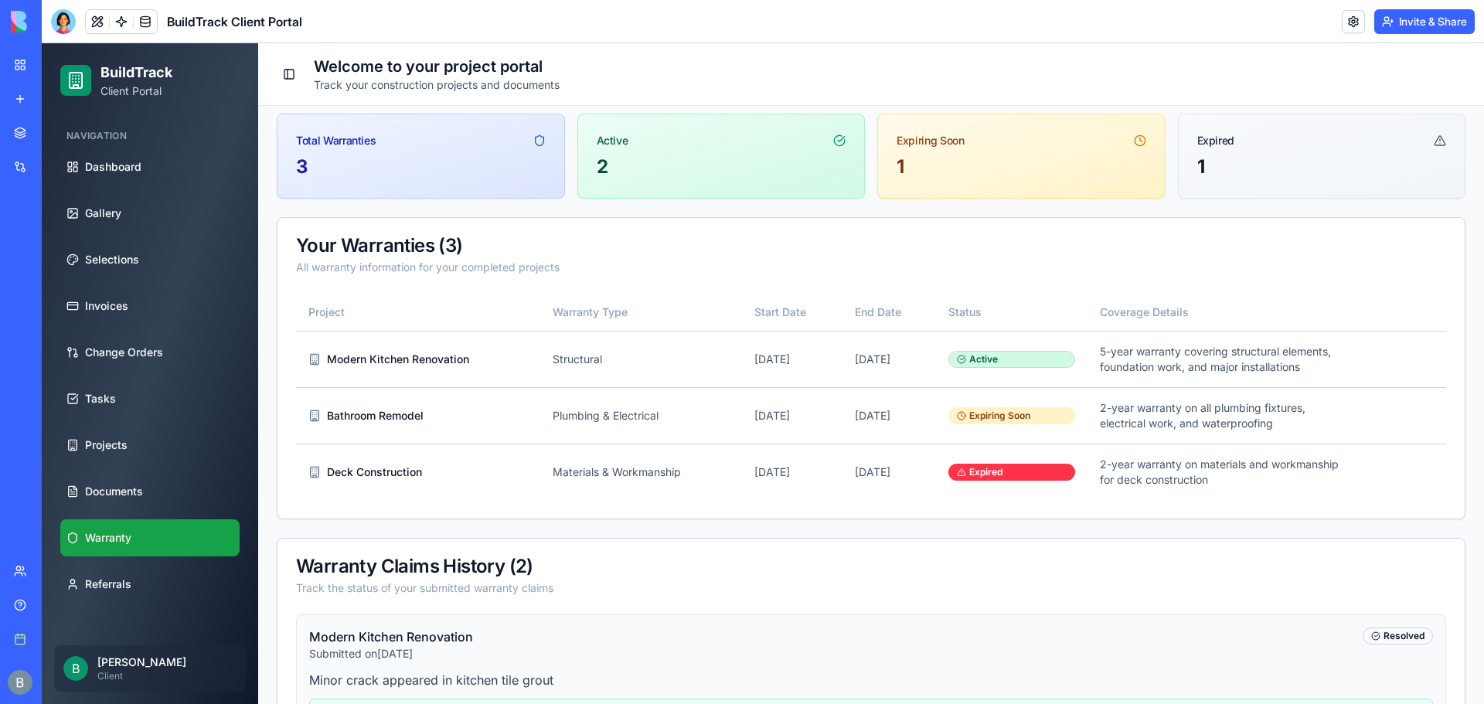
scroll to position [270, 0]
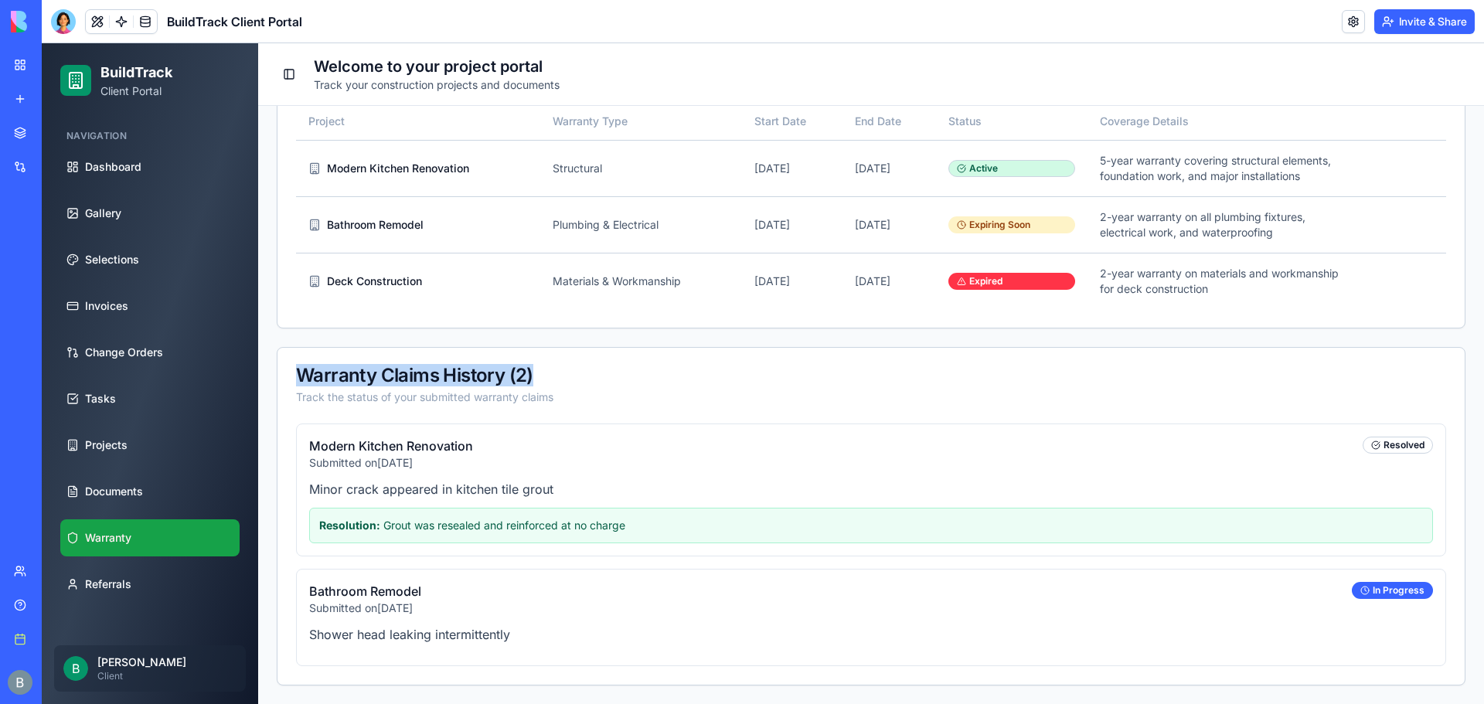
drag, startPoint x: 644, startPoint y: 379, endPoint x: 281, endPoint y: 355, distance: 363.3
click at [270, 365] on div "Warranty Center Manage warranties and submit claims for your completed projects…" at bounding box center [871, 270] width 1226 height 868
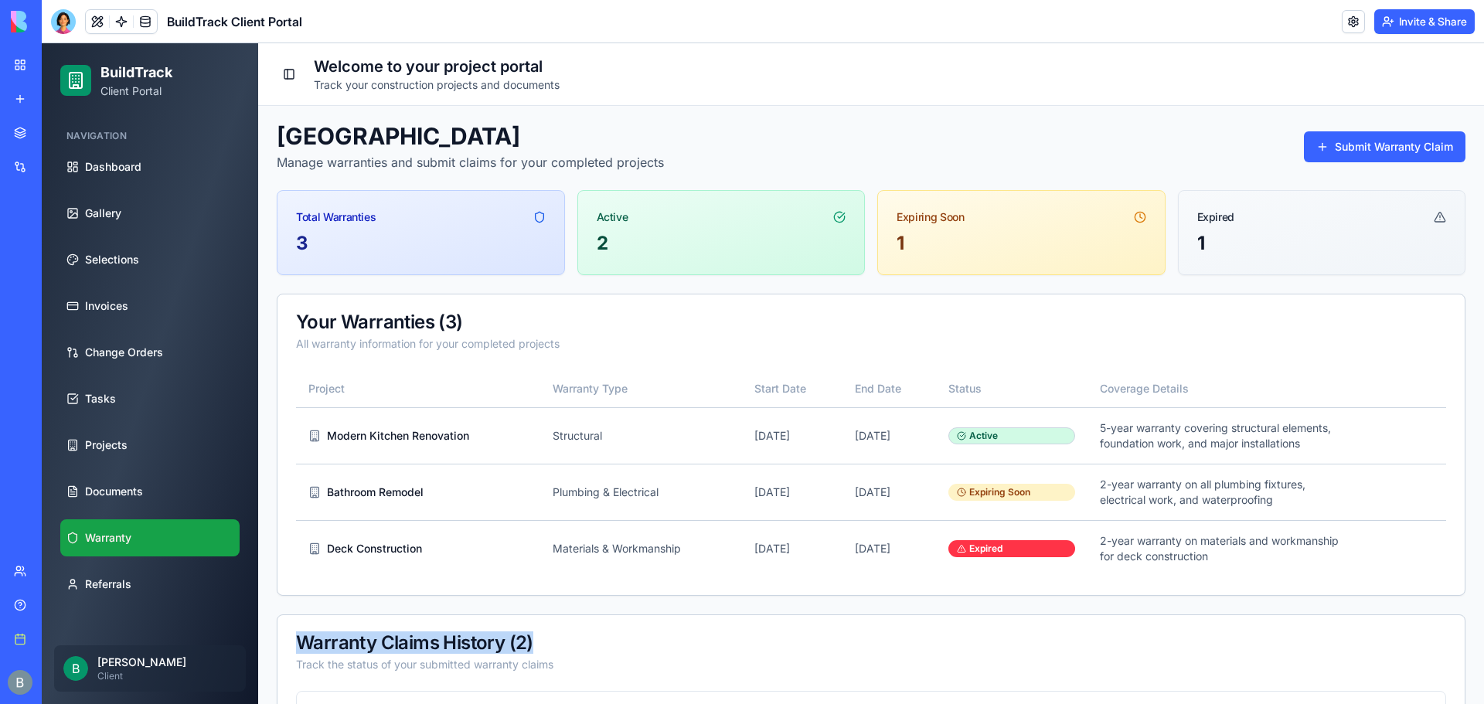
scroll to position [0, 0]
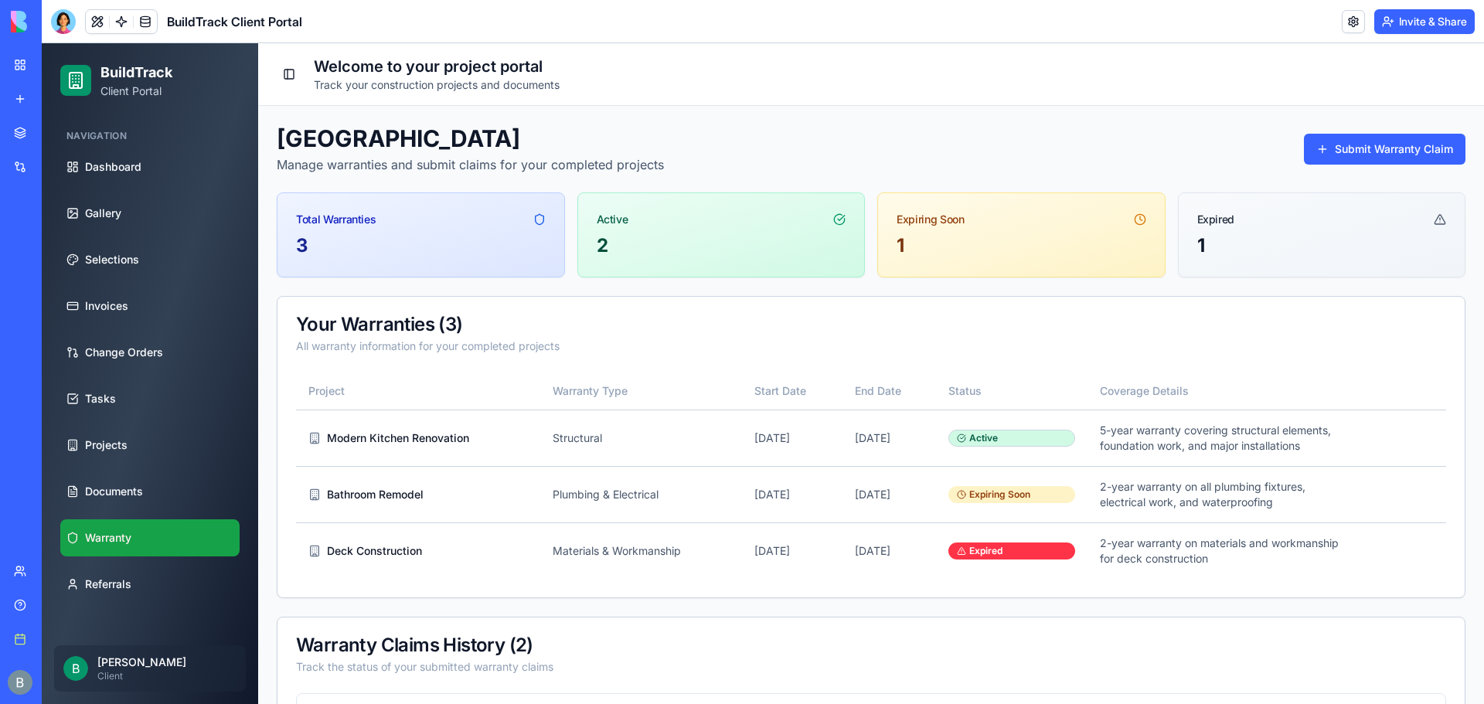
click at [705, 338] on div "Your Warranties ( 3 ) All warranty information for your completed projects" at bounding box center [870, 335] width 1187 height 76
click at [180, 581] on link "Referrals" at bounding box center [149, 584] width 179 height 37
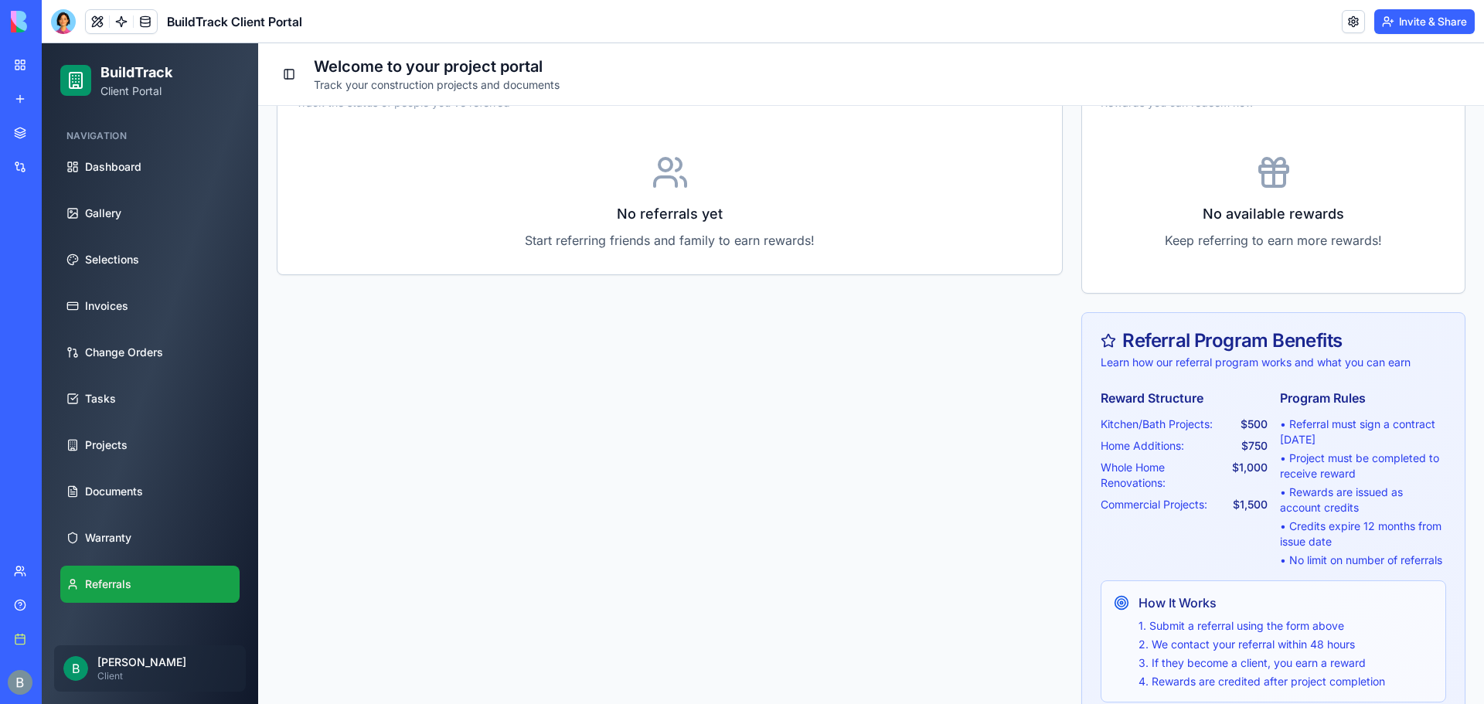
scroll to position [357, 0]
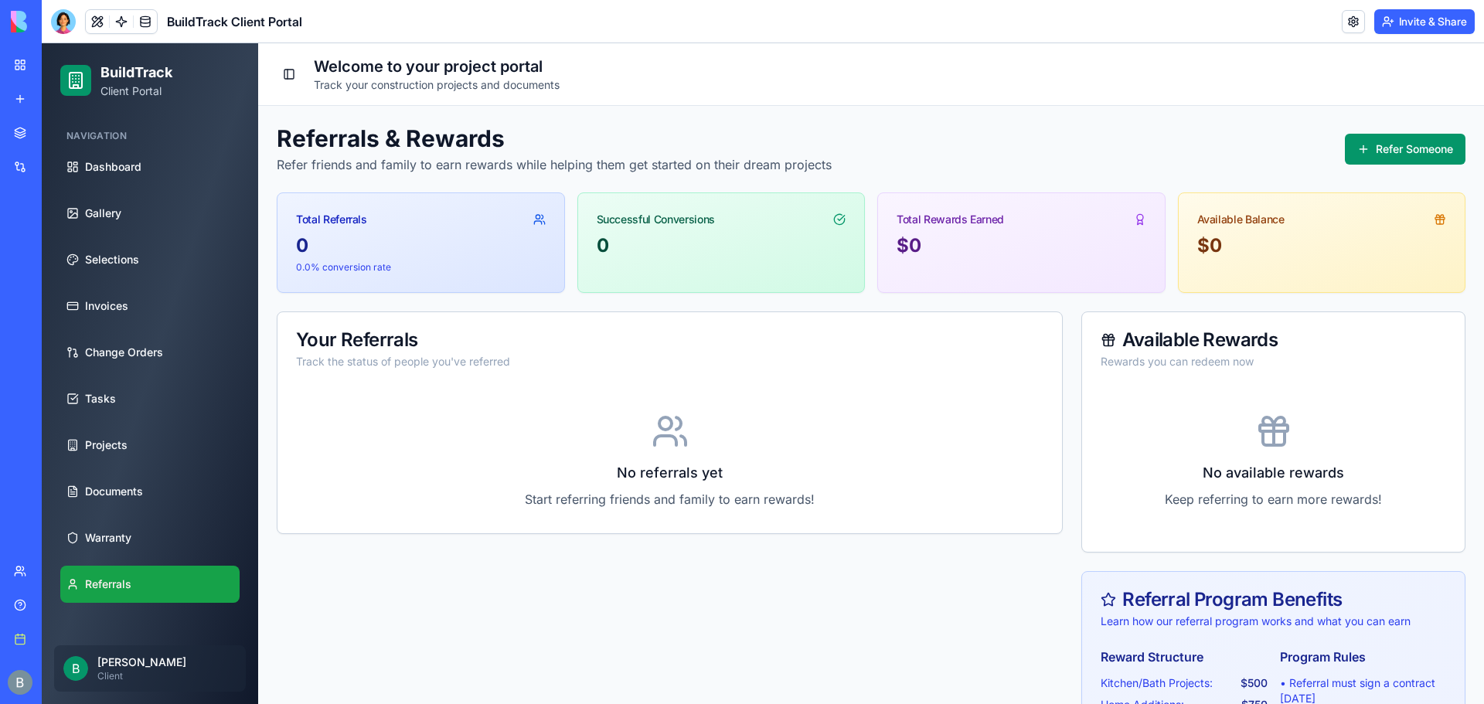
click at [15, 29] on img at bounding box center [59, 22] width 96 height 22
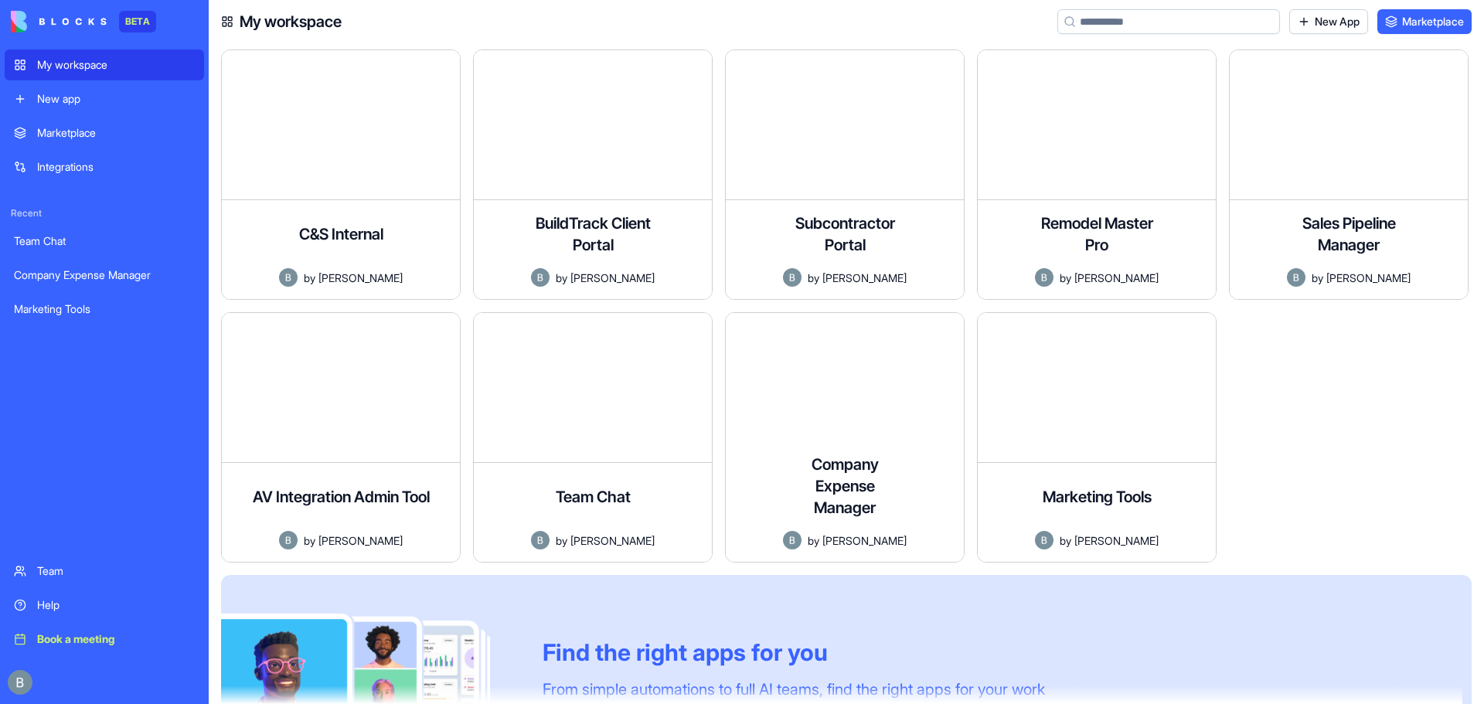
click at [669, 18] on div "My workspace New App Marketplace" at bounding box center [846, 21] width 1275 height 43
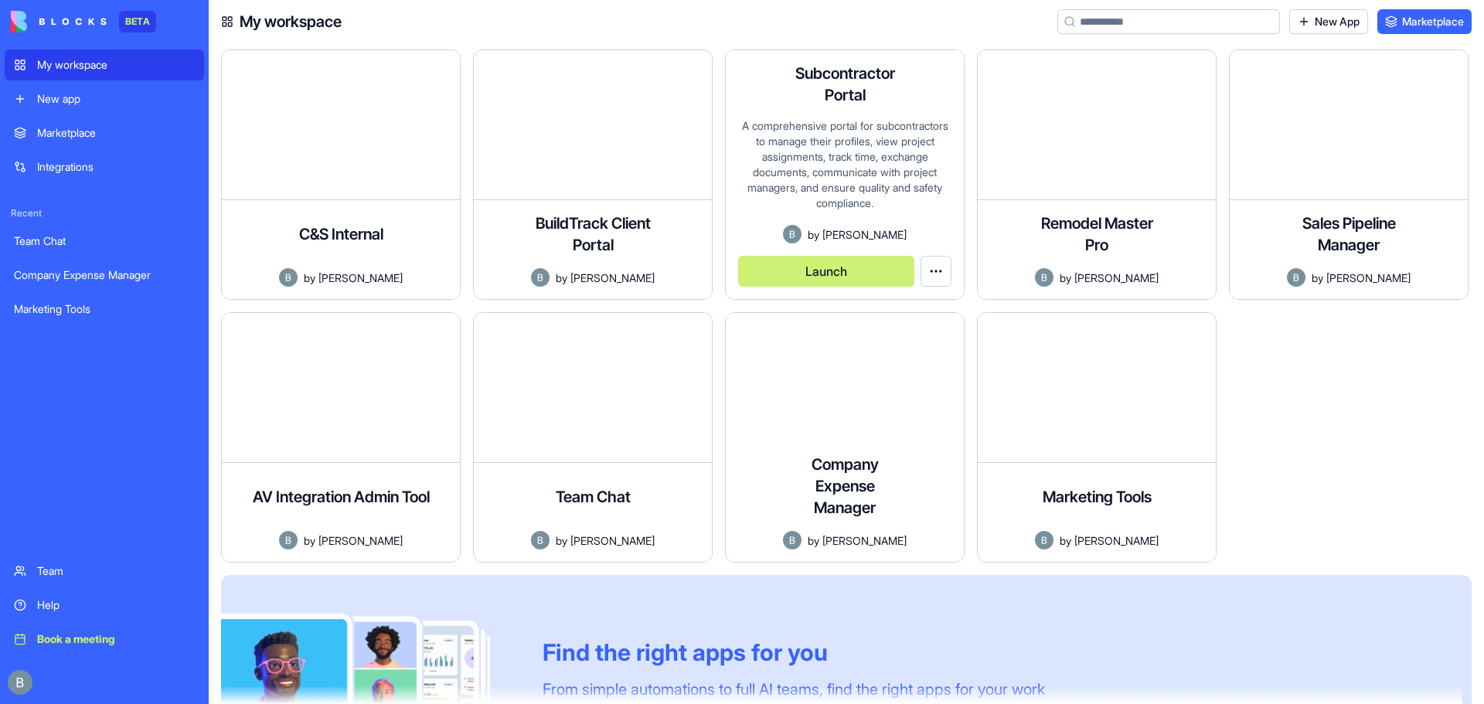
click at [803, 274] on button "Launch" at bounding box center [826, 271] width 176 height 31
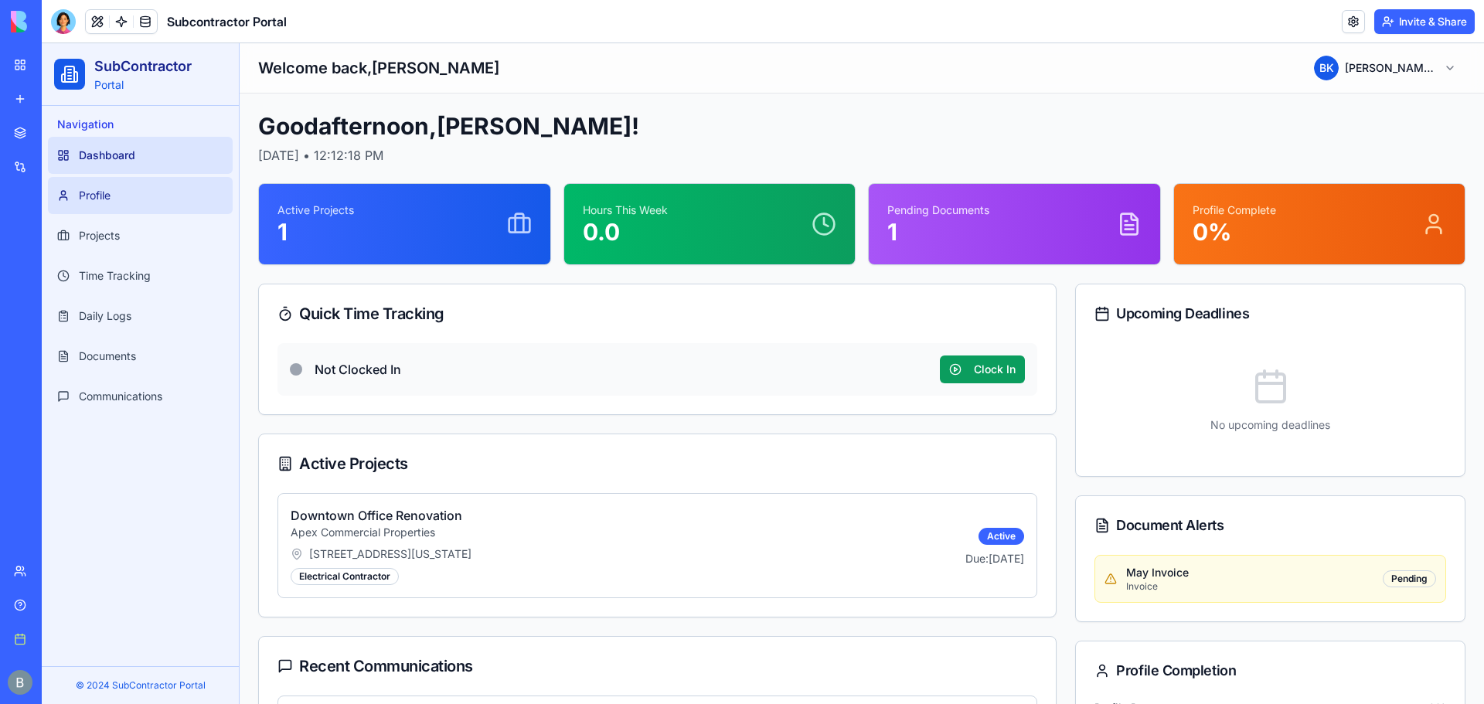
click at [178, 184] on link "Profile" at bounding box center [140, 195] width 185 height 37
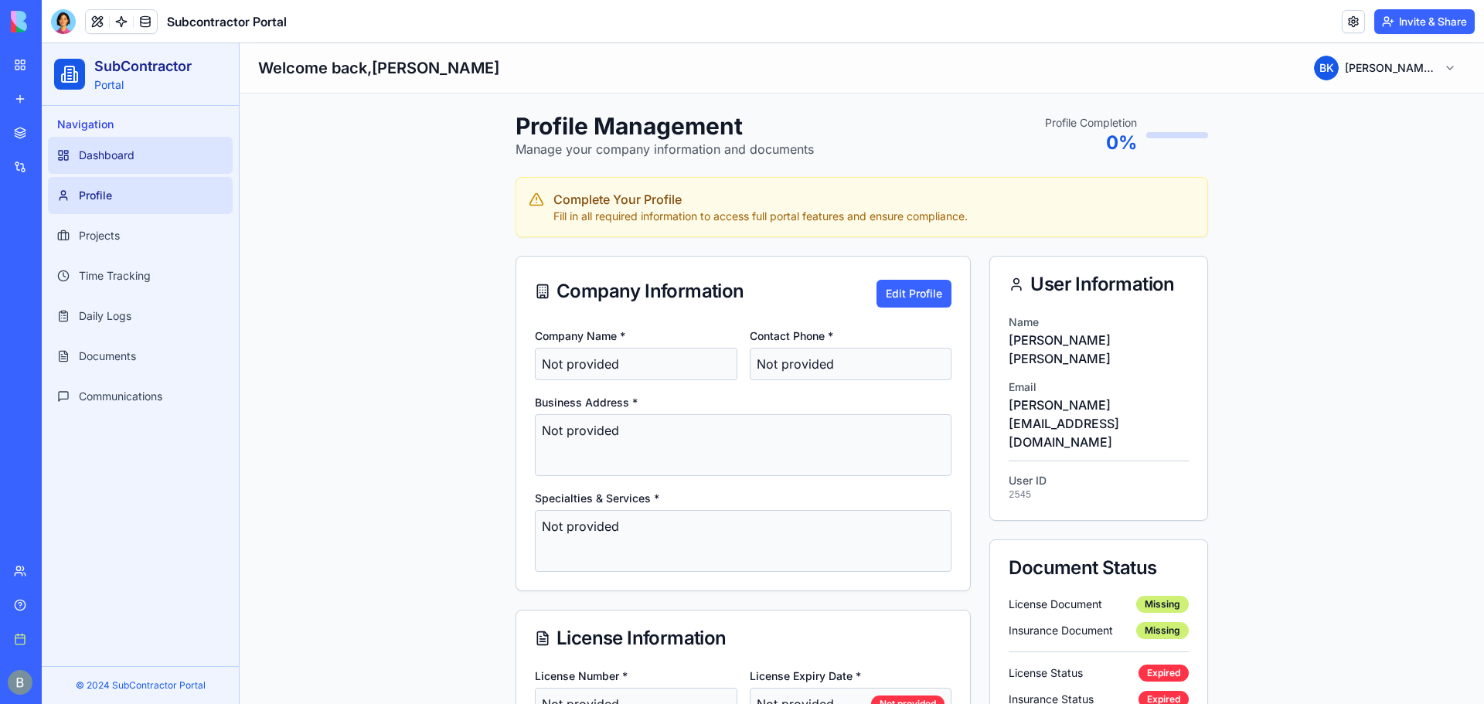
click at [179, 153] on link "Dashboard" at bounding box center [140, 155] width 185 height 37
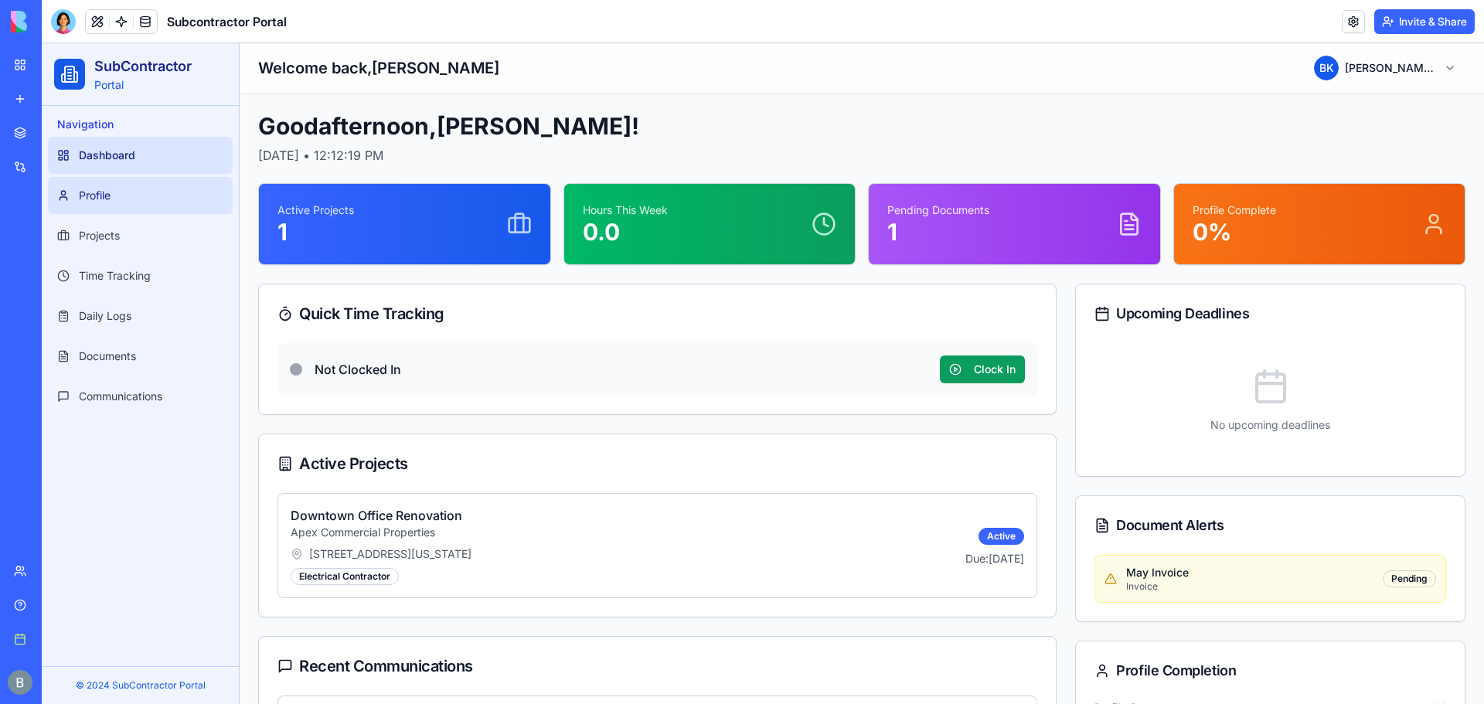
click at [177, 201] on link "Profile" at bounding box center [140, 195] width 185 height 37
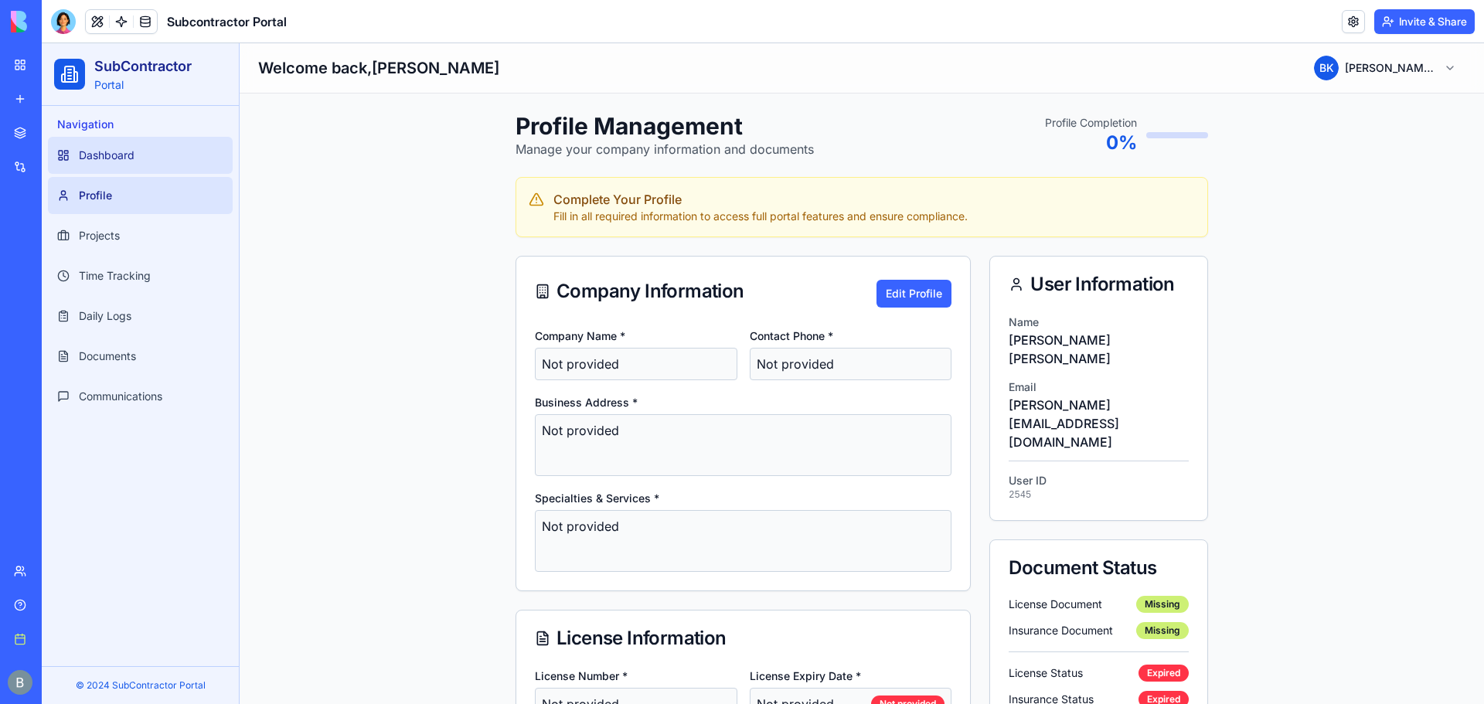
click at [179, 171] on link "Dashboard" at bounding box center [140, 155] width 185 height 37
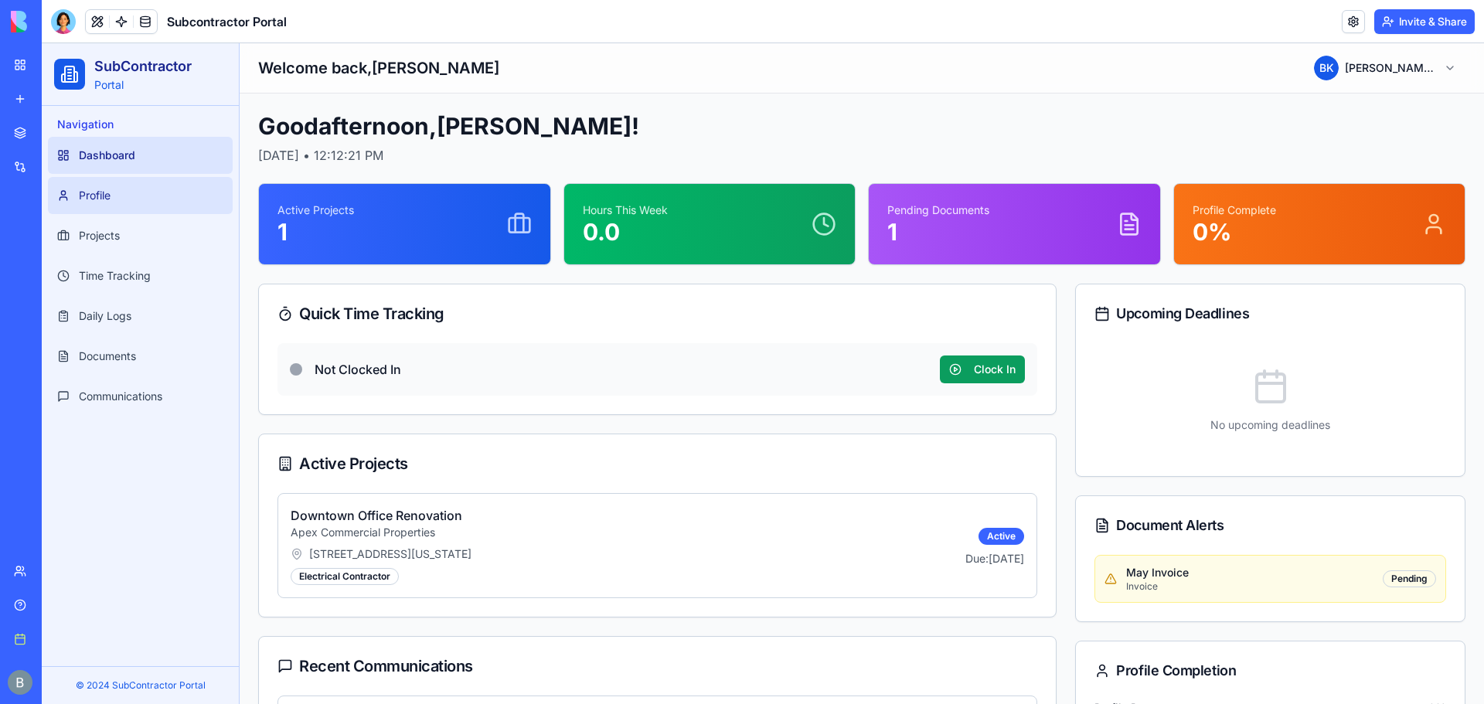
click at [176, 200] on link "Profile" at bounding box center [140, 195] width 185 height 37
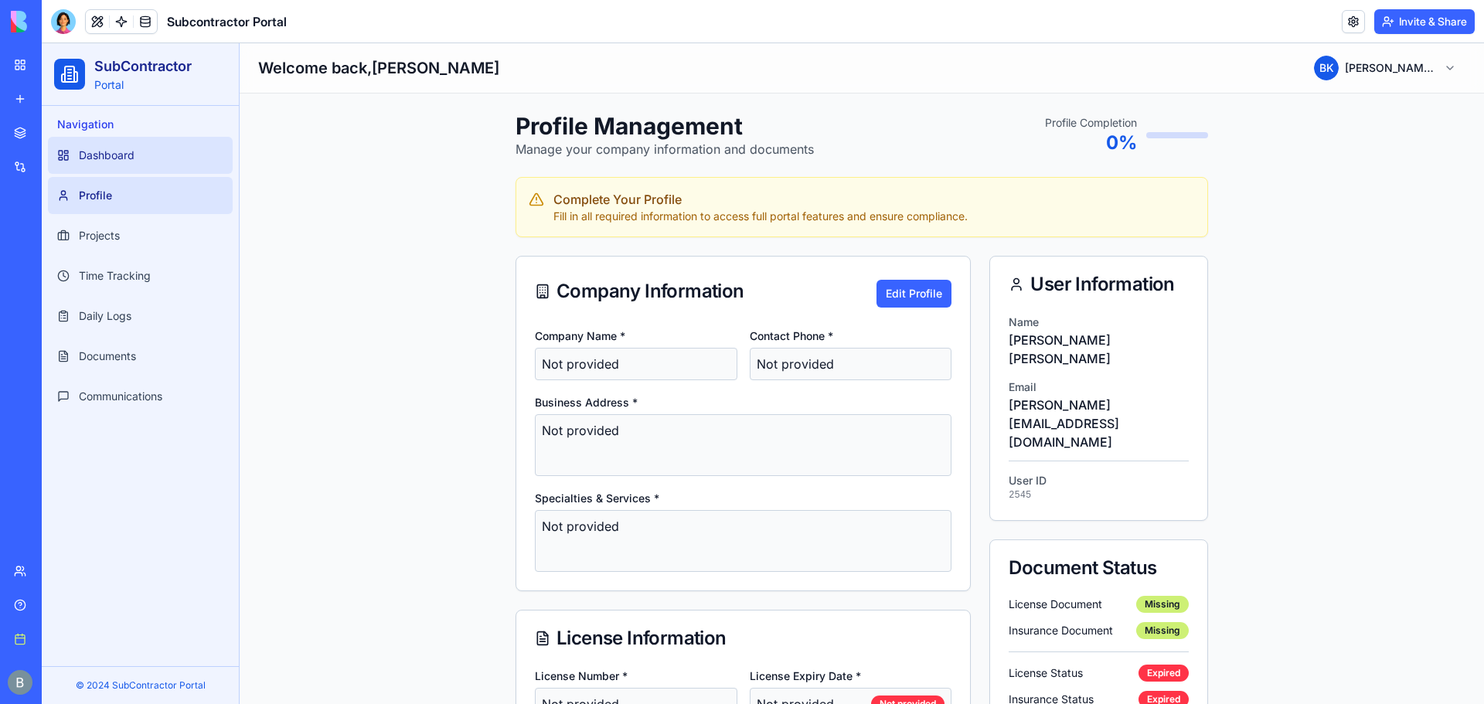
click at [173, 137] on link "Dashboard" at bounding box center [140, 155] width 185 height 37
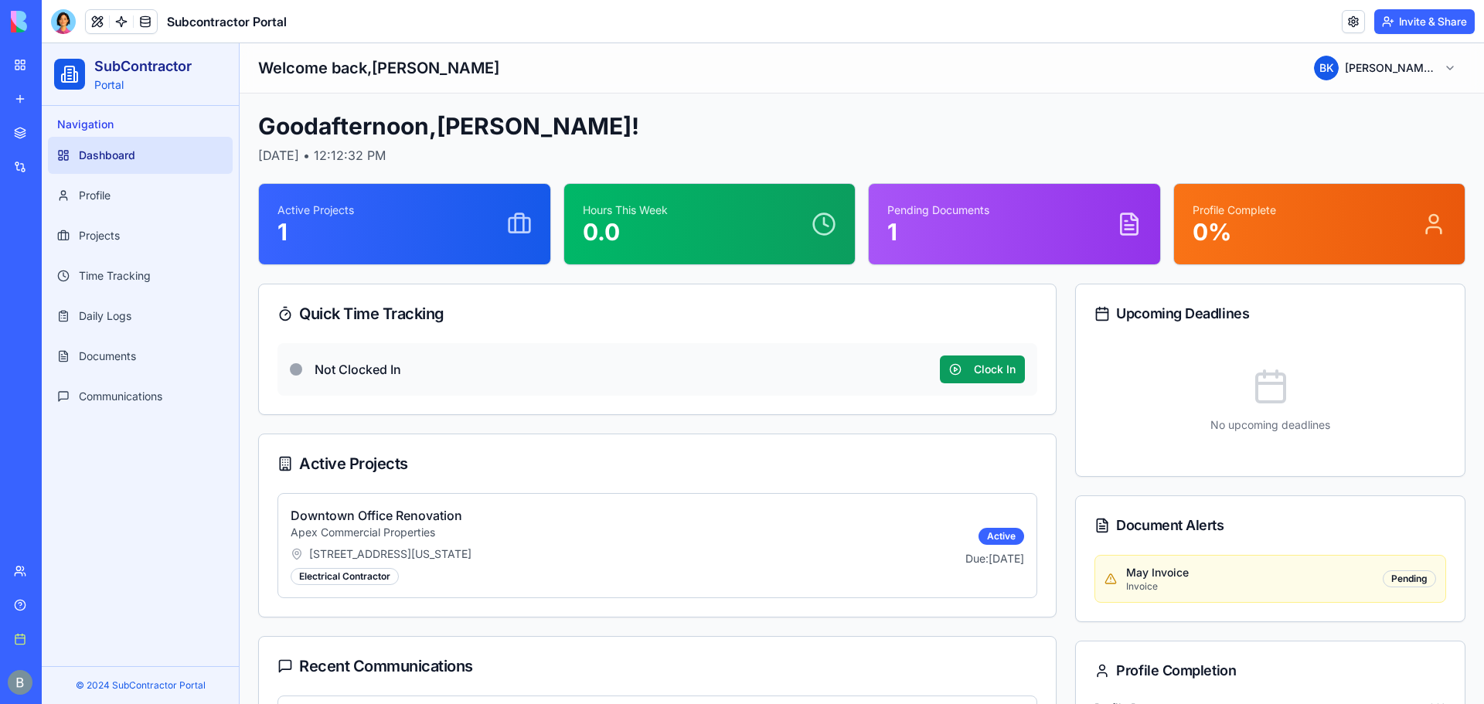
click at [45, 38] on header "Subcontractor Portal Invite & Share" at bounding box center [763, 21] width 1442 height 43
click at [0, 22] on div "BETA My workspace New app Marketplace Integrations Recent Team Chat Company Exp…" at bounding box center [21, 352] width 42 height 704
click at [13, 19] on img at bounding box center [59, 22] width 96 height 22
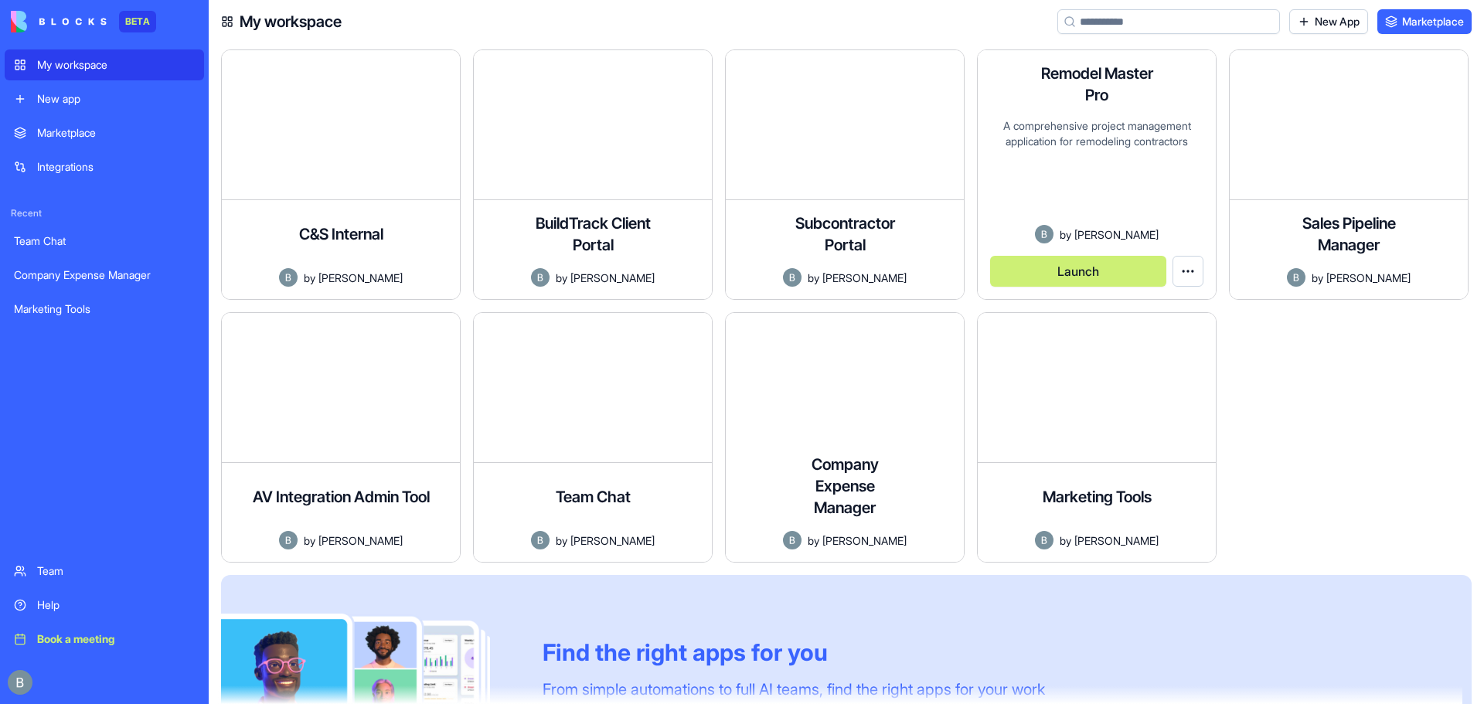
click at [1107, 274] on button "Launch" at bounding box center [1078, 271] width 176 height 31
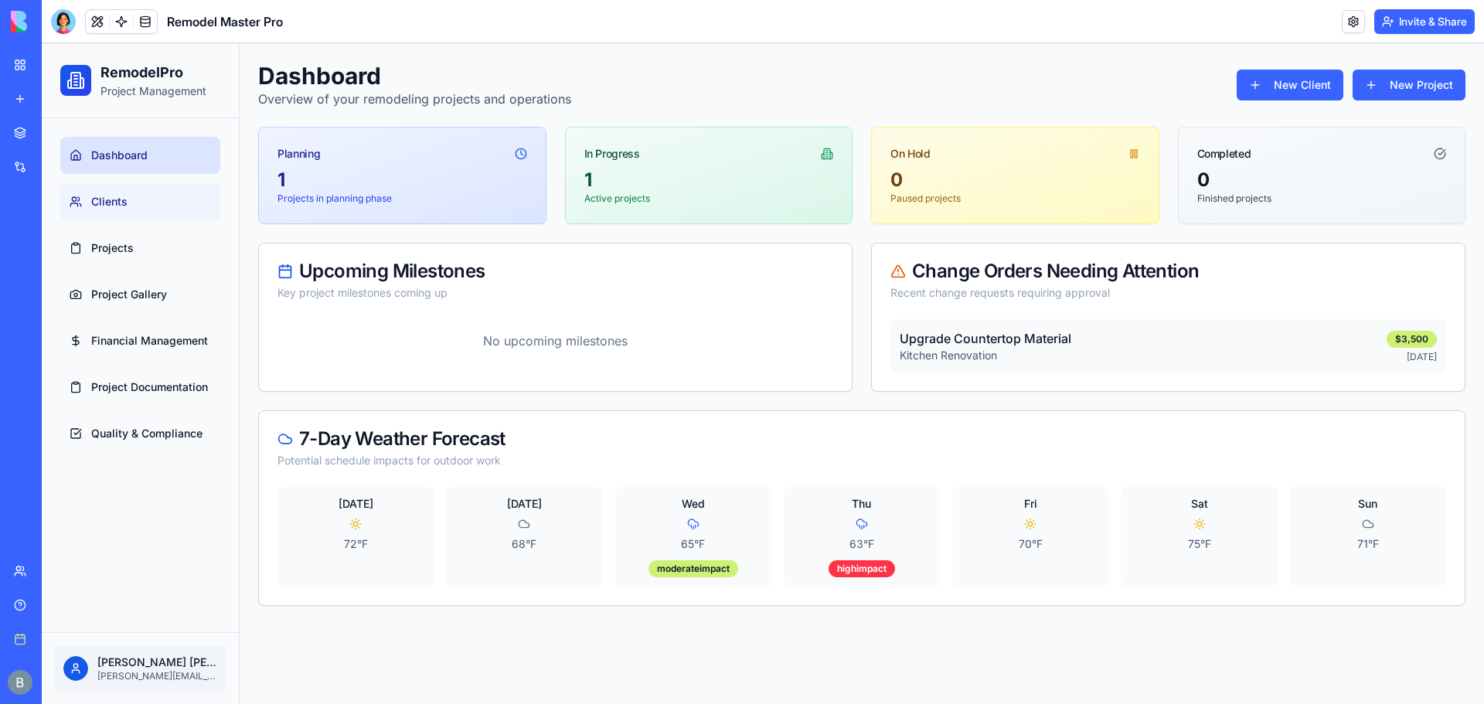
click at [148, 196] on link "Clients" at bounding box center [140, 201] width 160 height 37
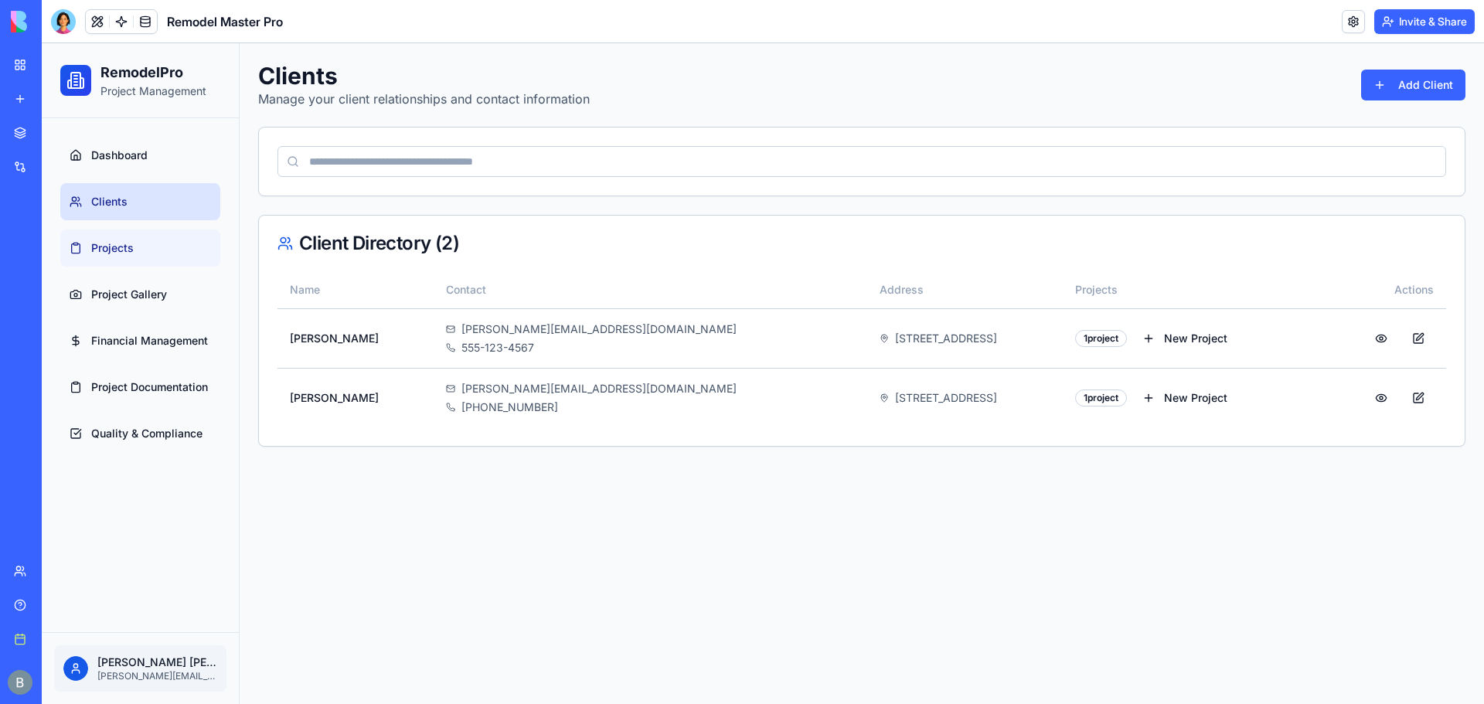
click at [85, 238] on link "Projects" at bounding box center [140, 248] width 160 height 37
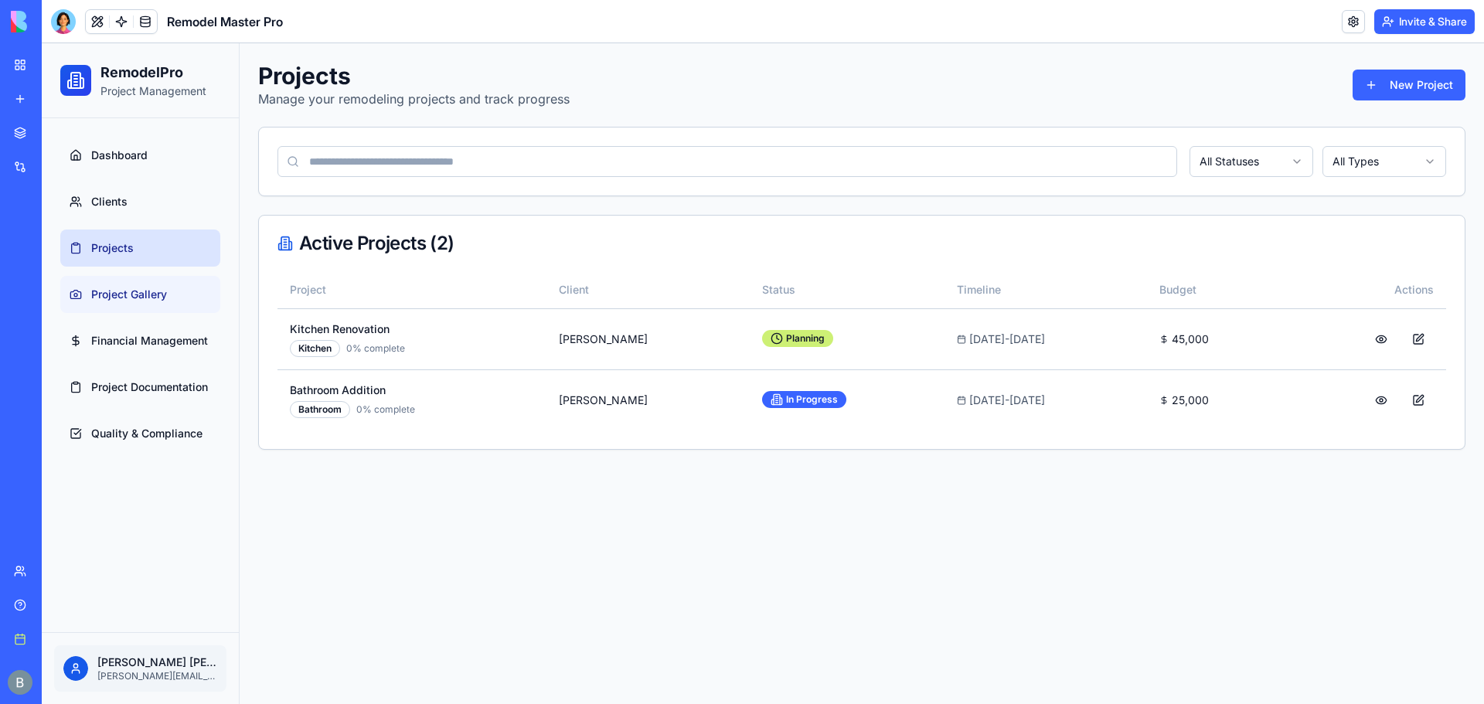
click at [185, 294] on link "Project Gallery" at bounding box center [140, 294] width 160 height 37
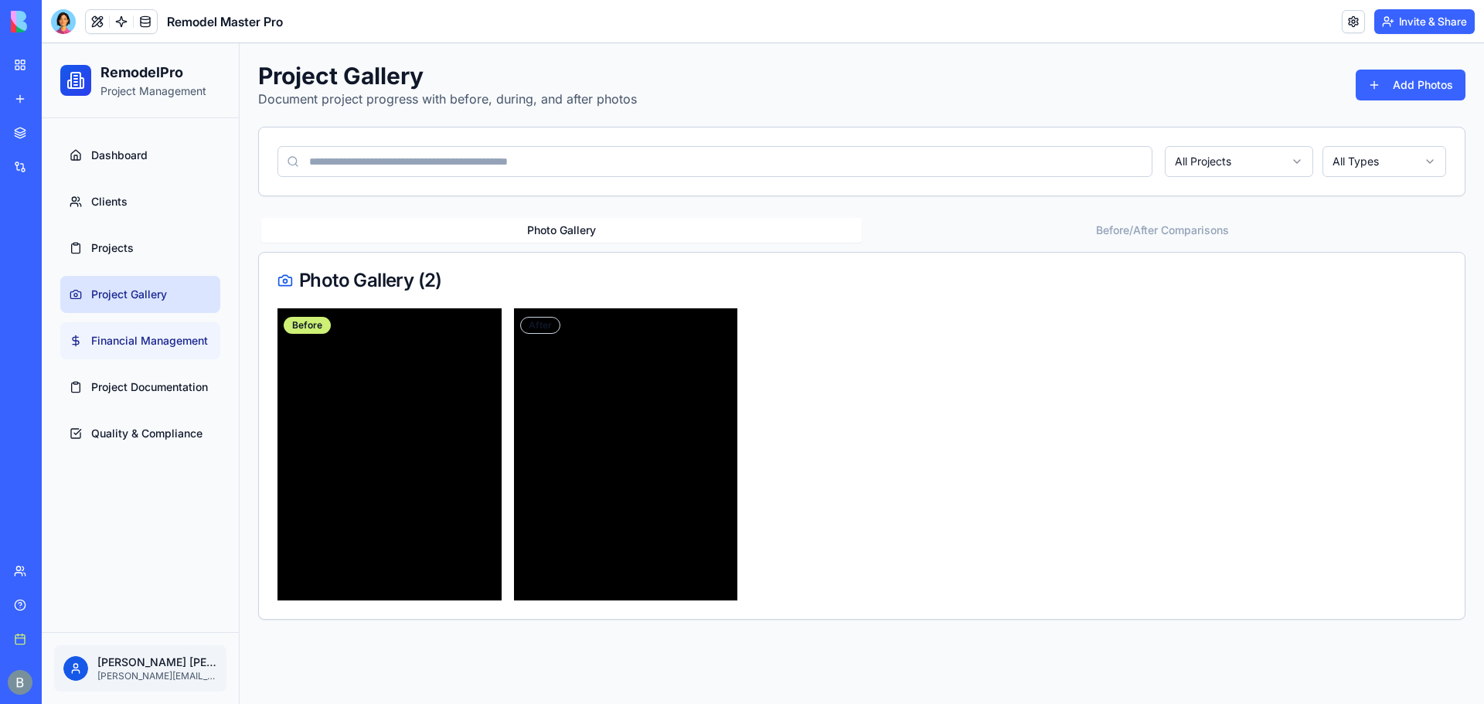
click at [206, 353] on link "Financial Management" at bounding box center [140, 340] width 160 height 37
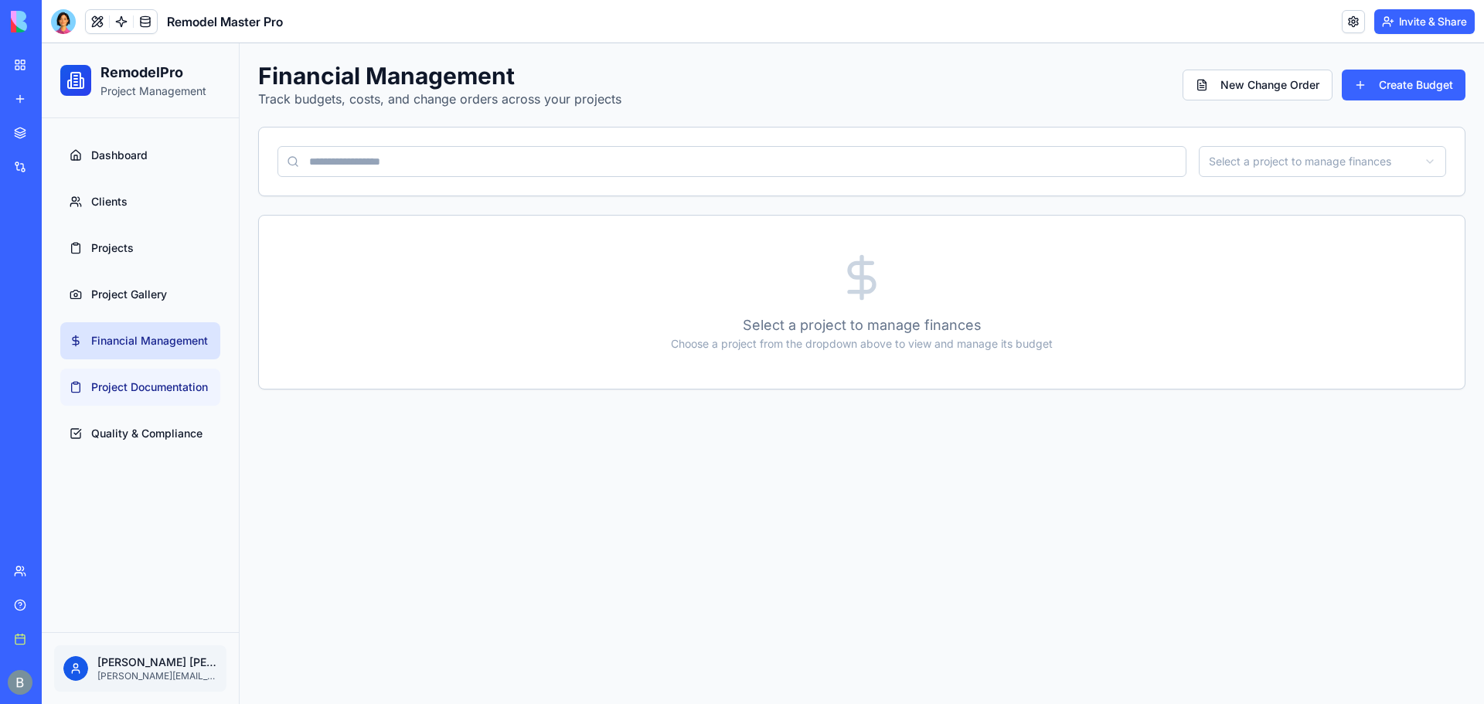
click at [190, 384] on span "Project Documentation" at bounding box center [149, 386] width 117 height 15
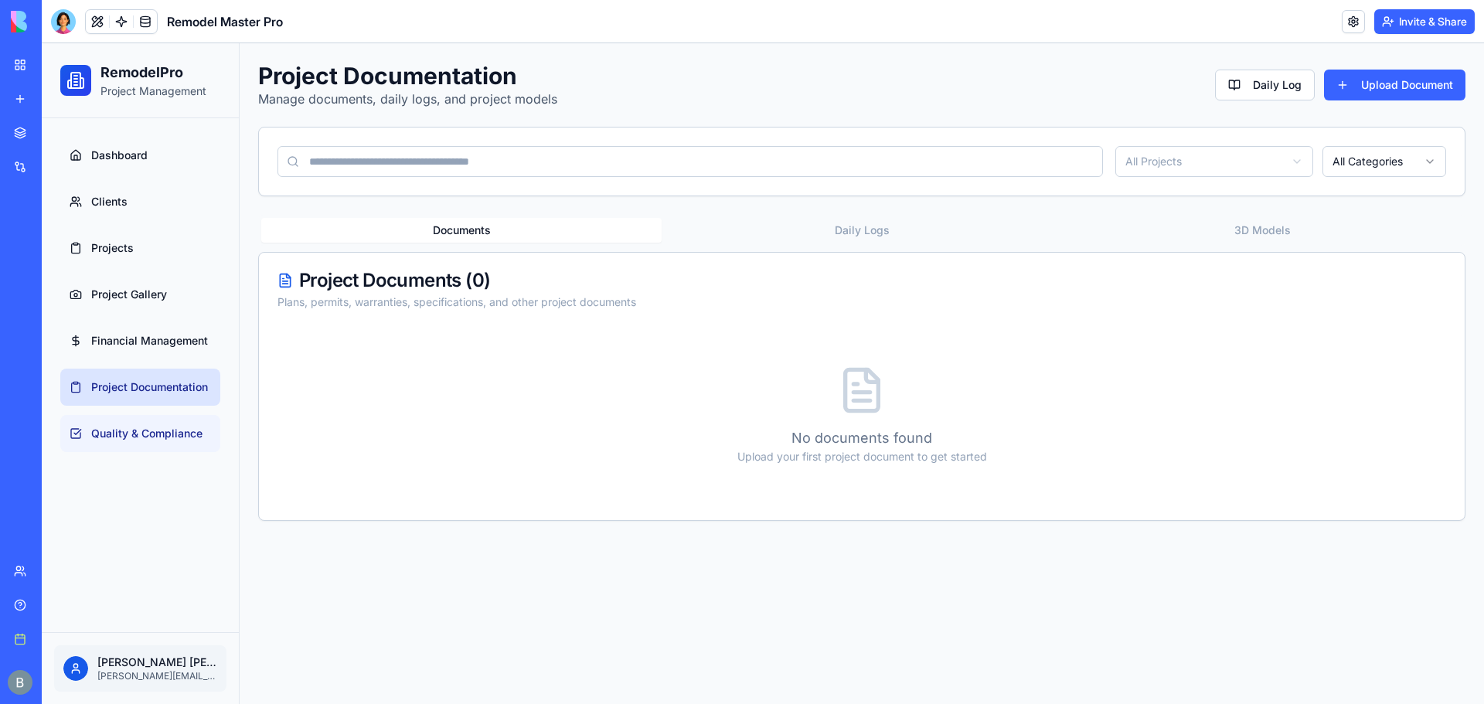
click at [186, 444] on link "Quality & Compliance" at bounding box center [140, 433] width 160 height 37
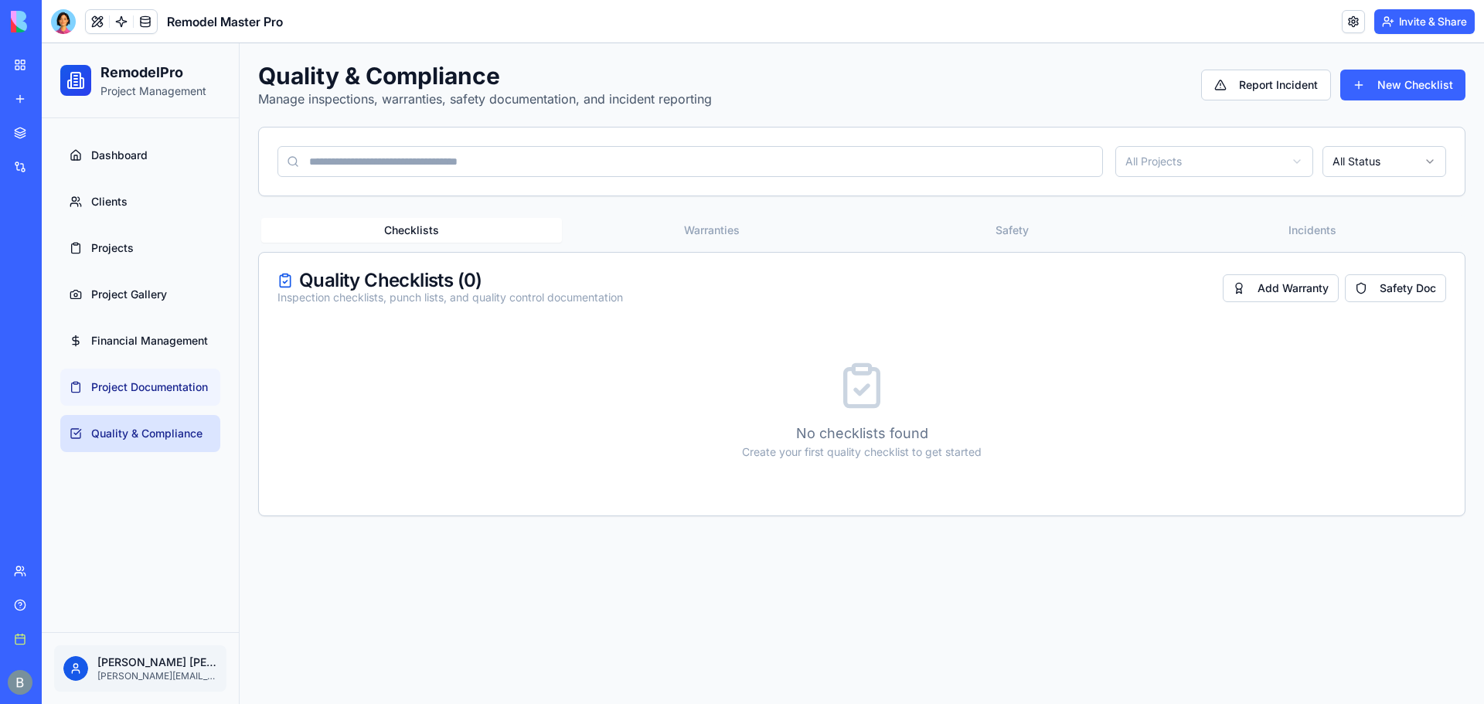
click at [168, 373] on link "Project Documentation" at bounding box center [140, 387] width 160 height 37
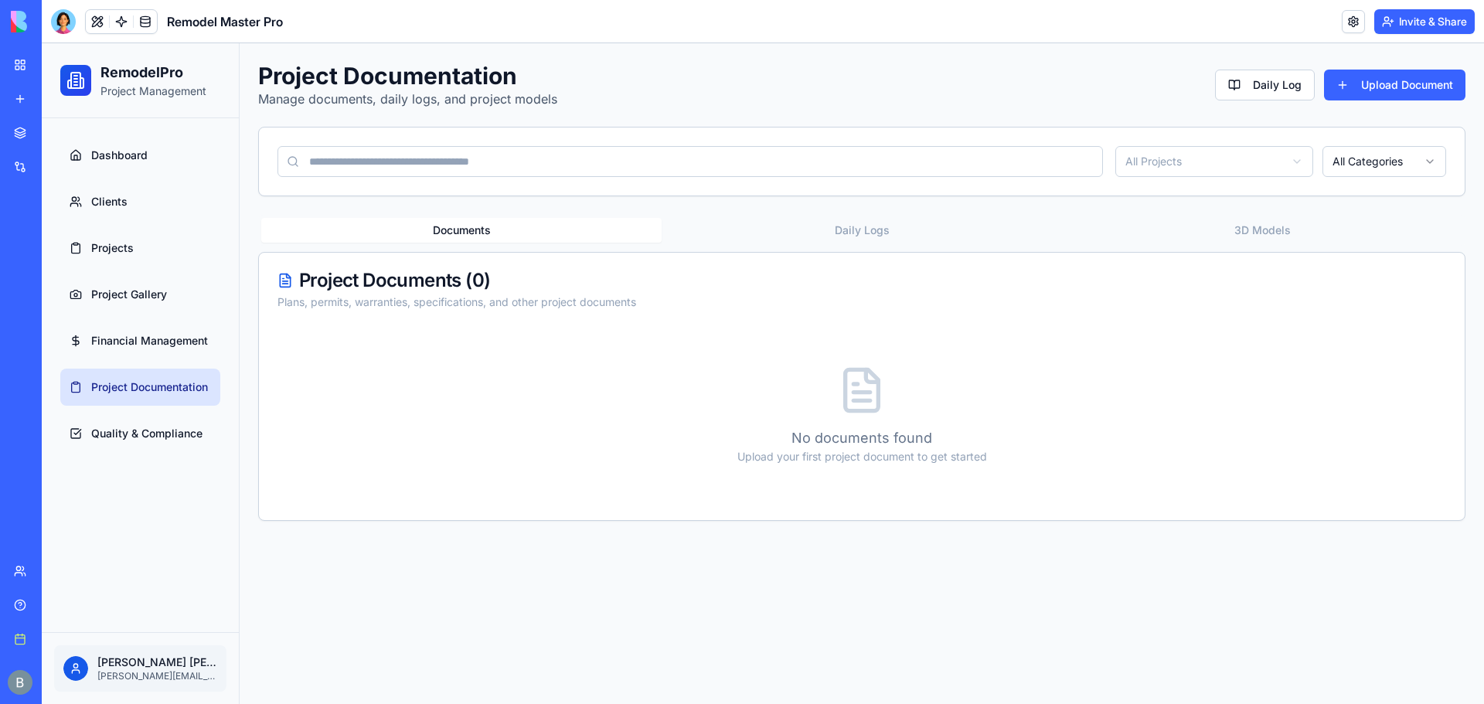
click at [159, 284] on link "Project Gallery" at bounding box center [140, 294] width 160 height 37
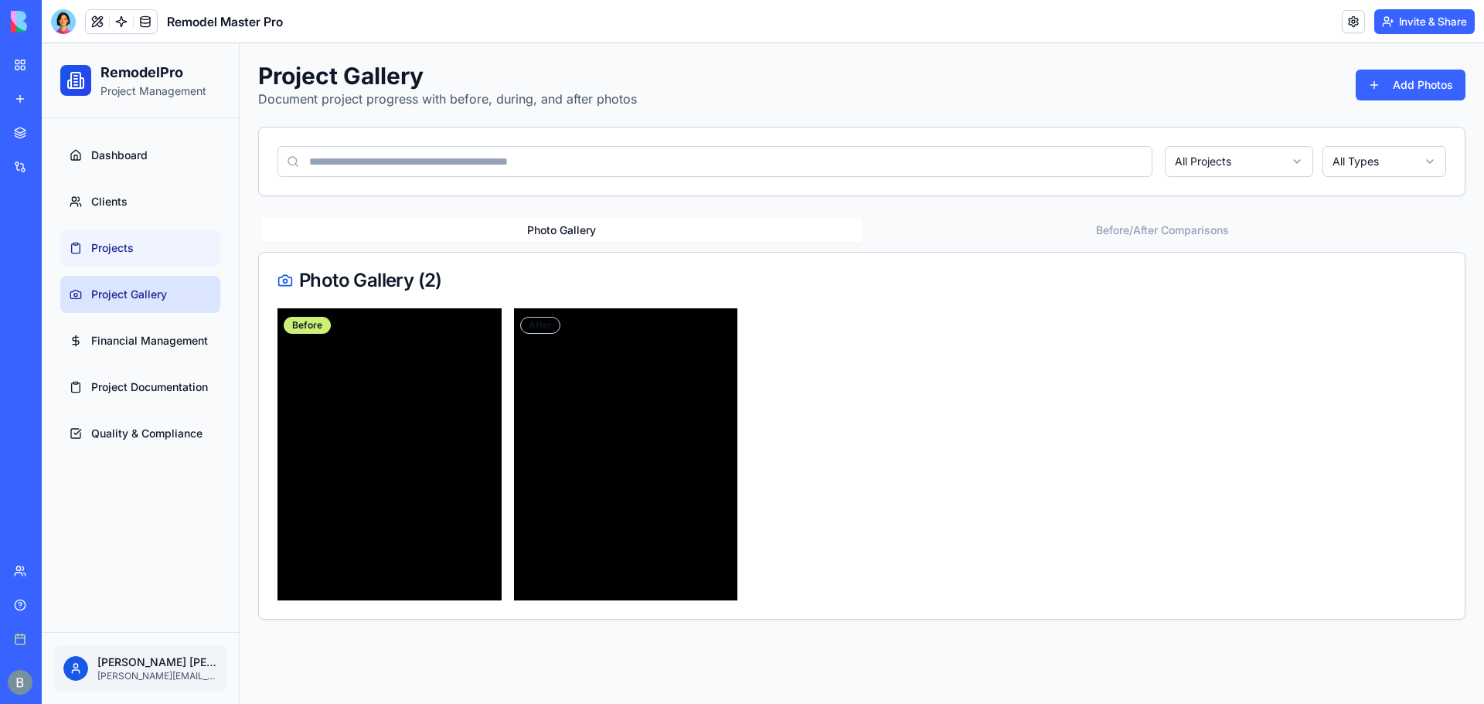
click at [151, 238] on link "Projects" at bounding box center [140, 248] width 160 height 37
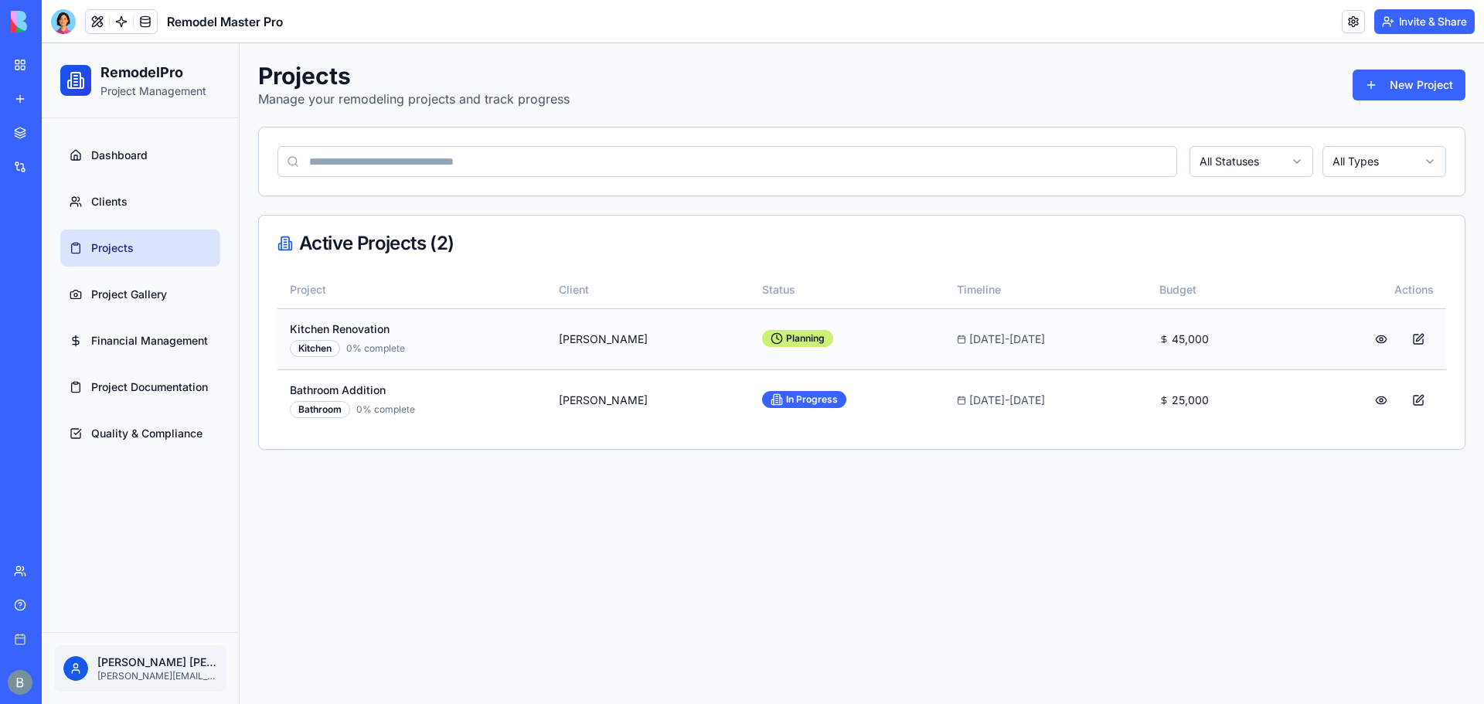
click at [1383, 321] on td at bounding box center [1363, 338] width 166 height 61
click at [1380, 338] on button at bounding box center [1381, 339] width 31 height 28
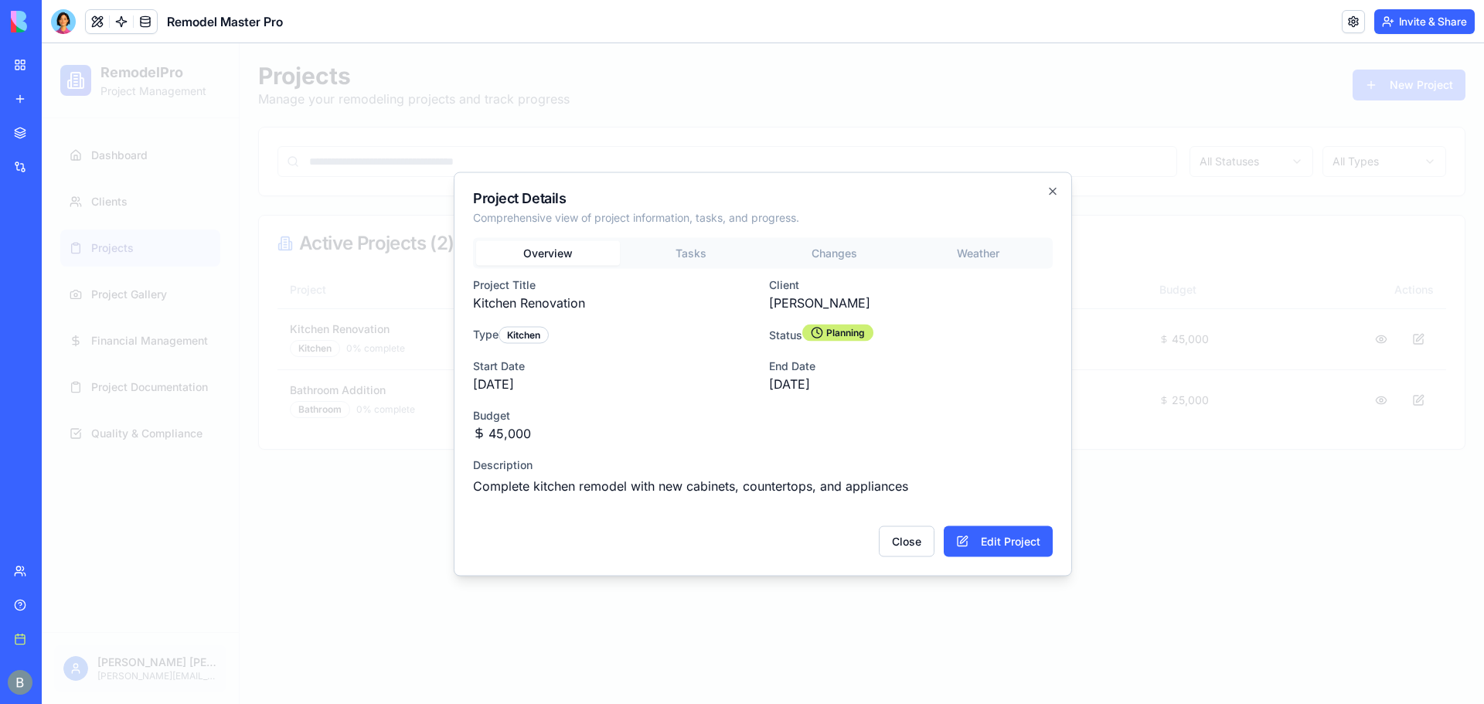
click at [694, 259] on div "Project Details Comprehensive view of project information, tasks, and progress.…" at bounding box center [763, 374] width 618 height 404
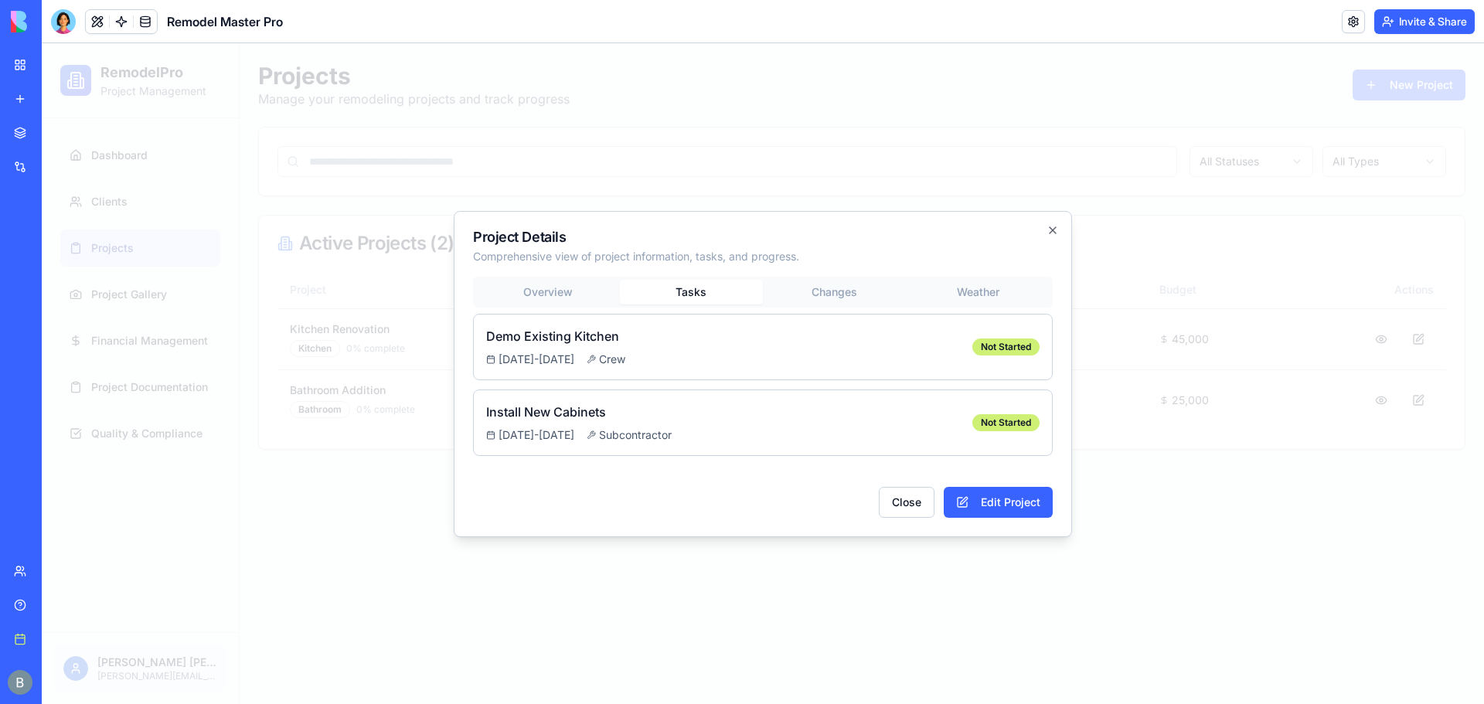
click at [857, 295] on div "Overview Tasks Changes Weather" at bounding box center [763, 292] width 580 height 31
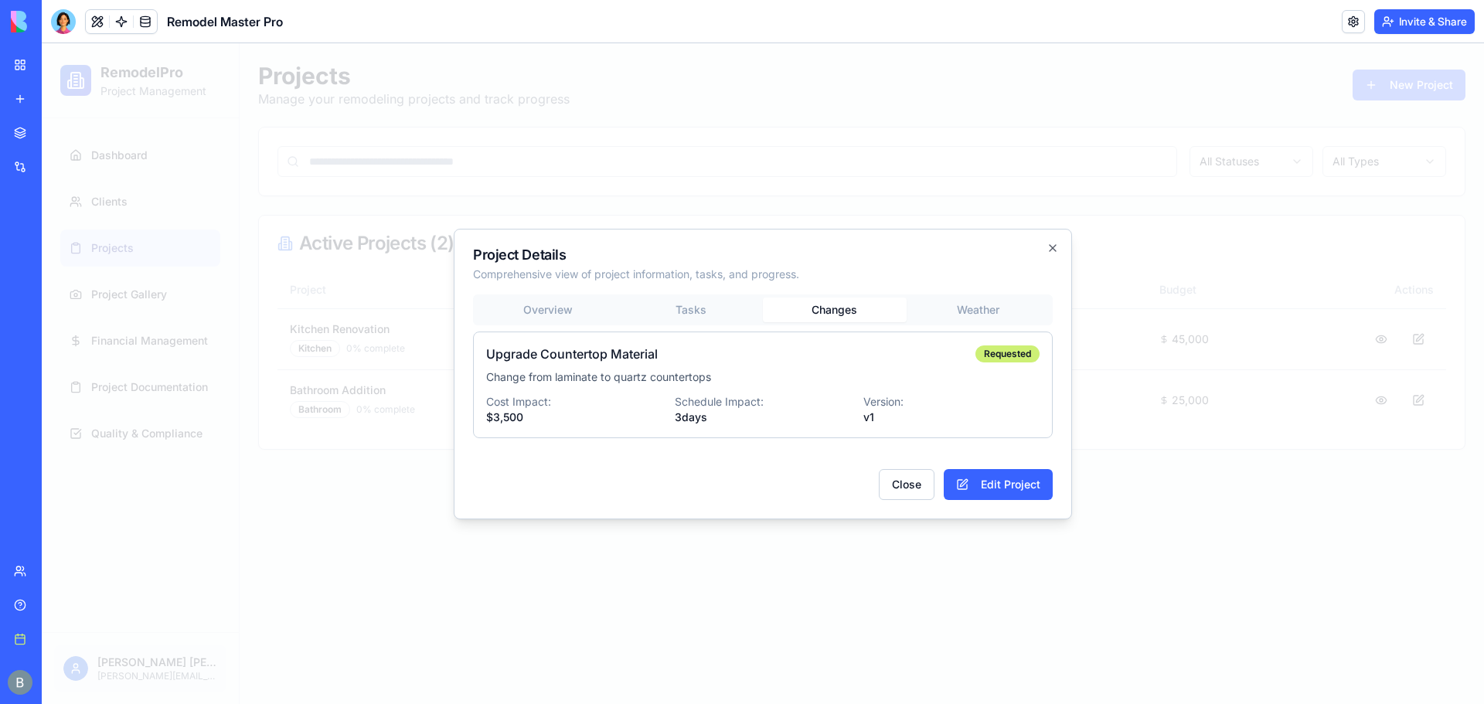
drag, startPoint x: 1066, startPoint y: 234, endPoint x: 1030, endPoint y: 247, distance: 37.9
click at [1050, 241] on div "Project Details Comprehensive view of project information, tasks, and progress.…" at bounding box center [763, 374] width 618 height 291
click at [1072, 250] on div at bounding box center [763, 373] width 1442 height 661
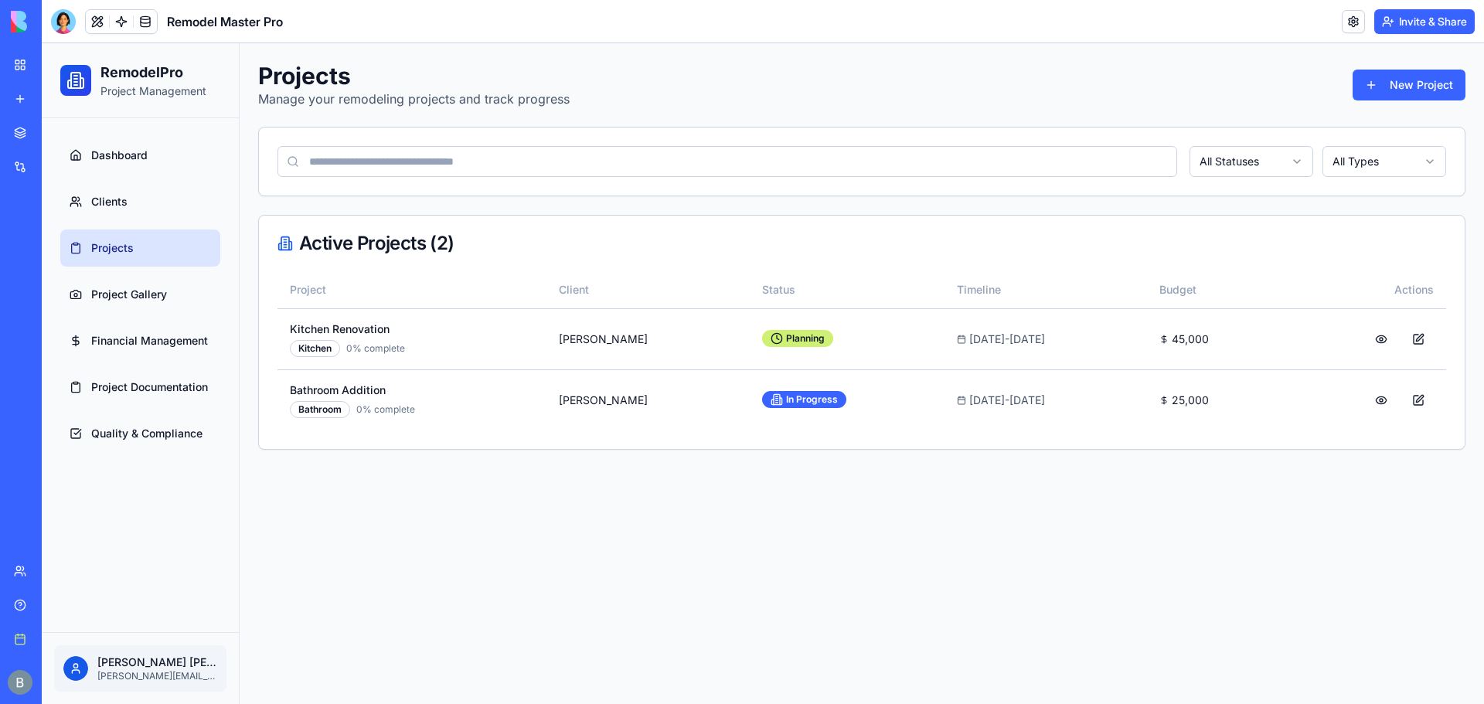
drag, startPoint x: 881, startPoint y: 104, endPoint x: 686, endPoint y: 117, distance: 195.2
click at [879, 103] on div "Projects Manage your remodeling projects and track progress New Project All Sta…" at bounding box center [862, 255] width 1244 height 425
click at [214, 143] on link "Dashboard" at bounding box center [140, 155] width 160 height 37
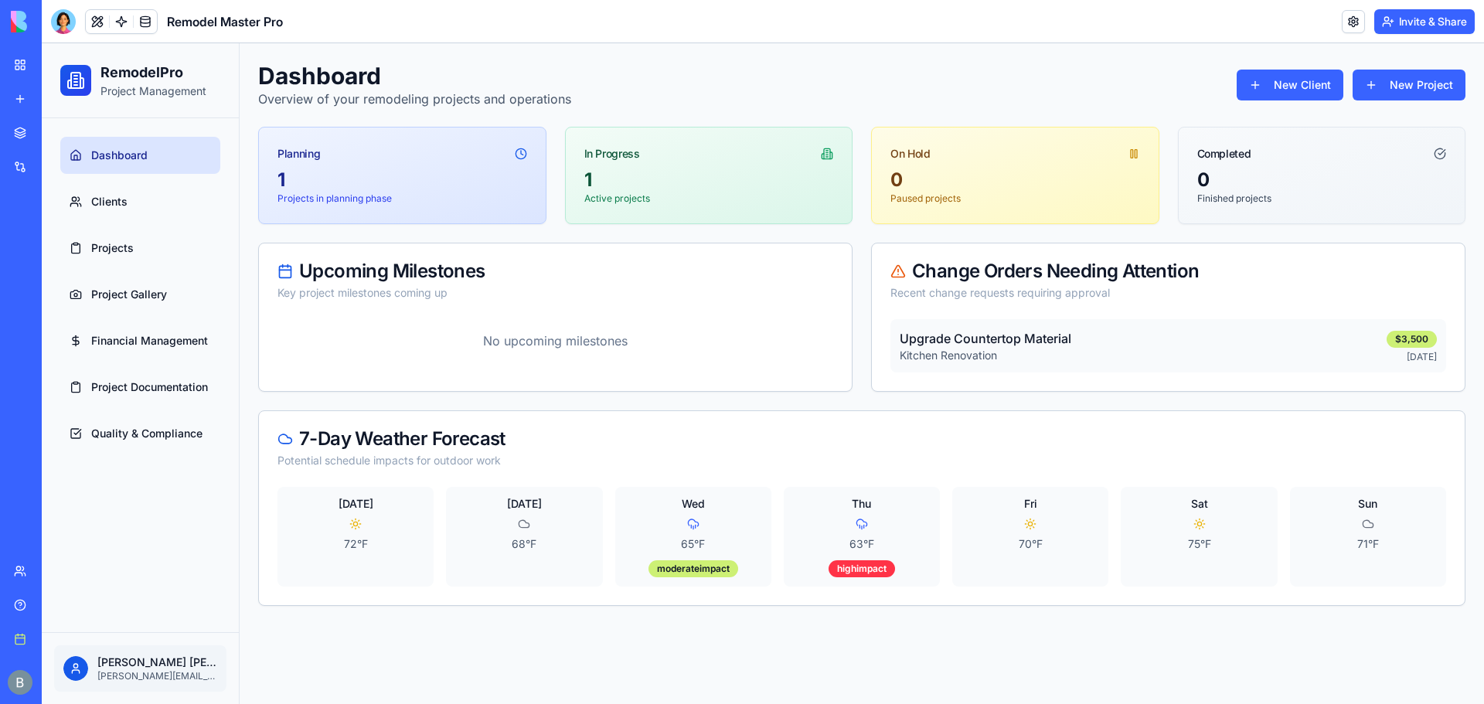
click at [66, 25] on div at bounding box center [63, 21] width 25 height 25
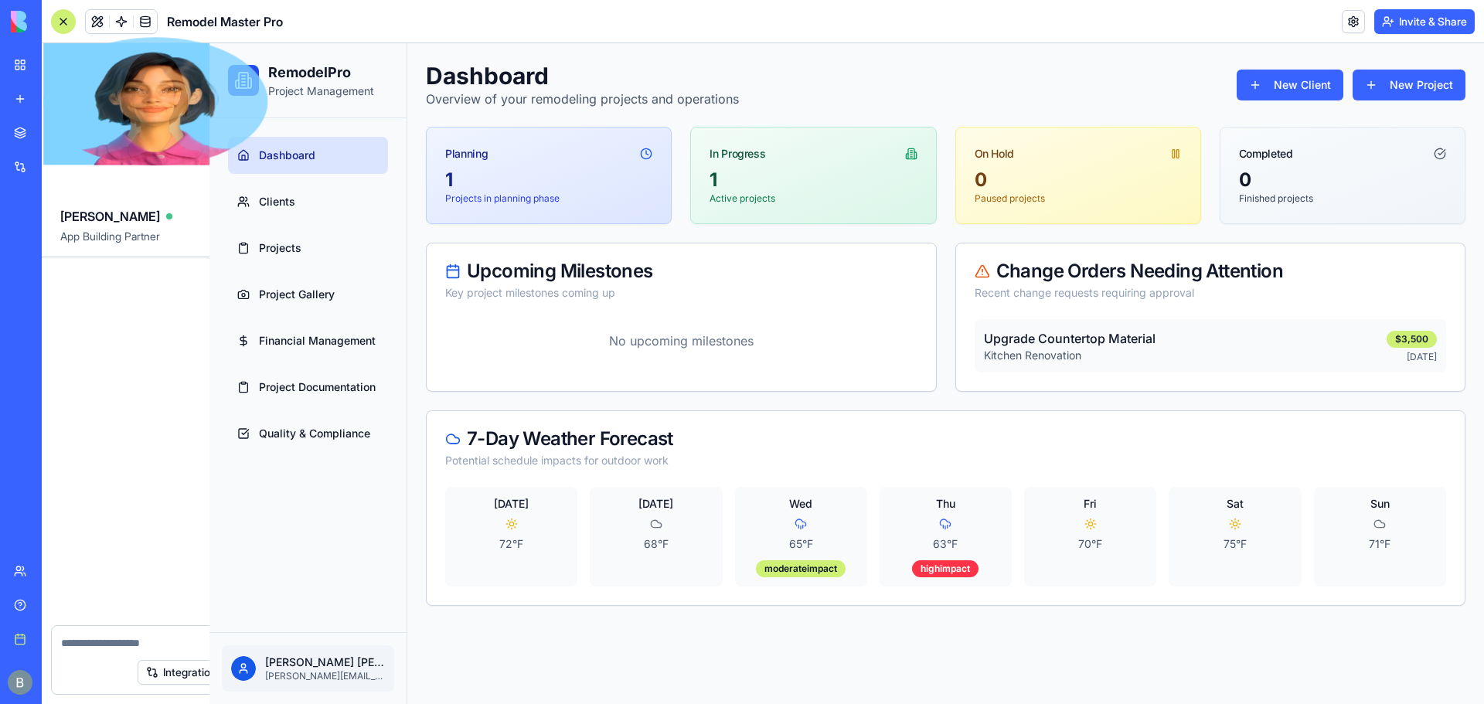
scroll to position [19241, 0]
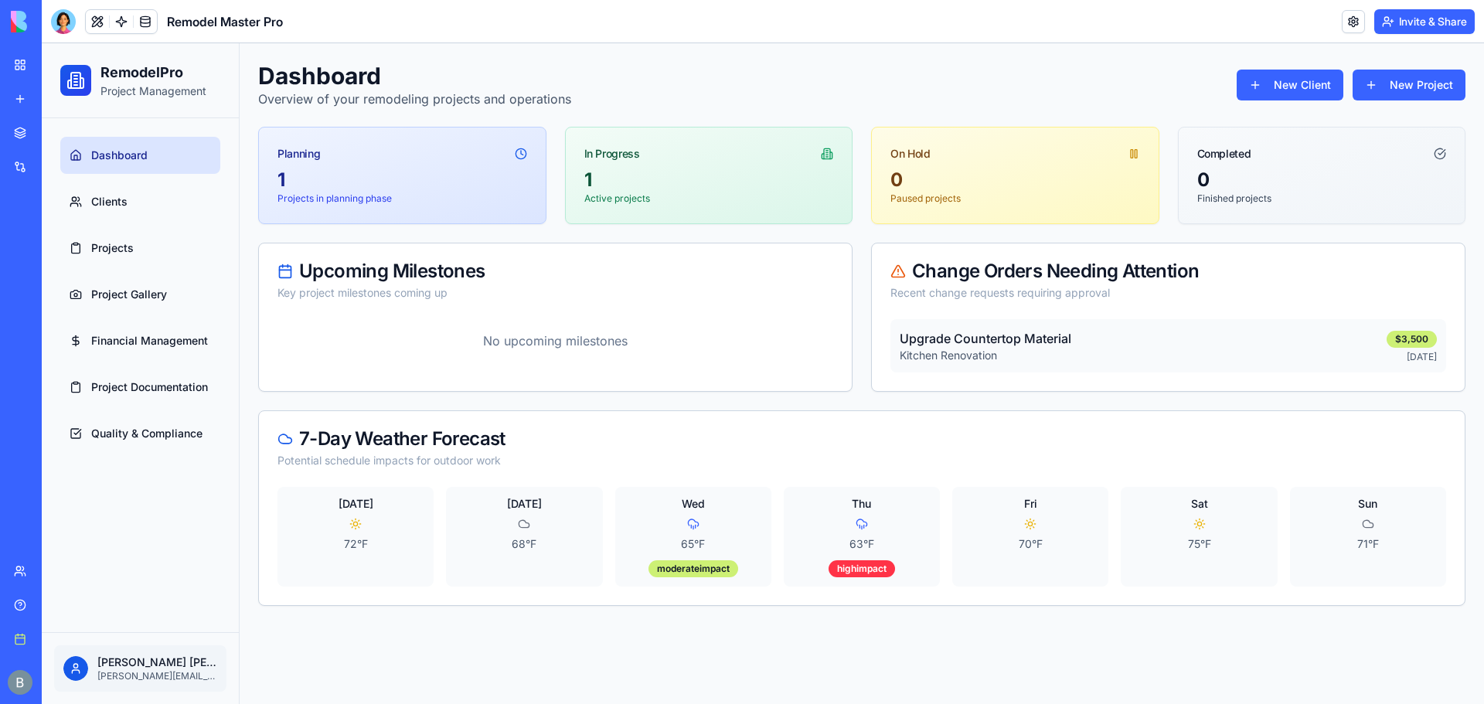
click at [70, 18] on div at bounding box center [63, 21] width 25 height 25
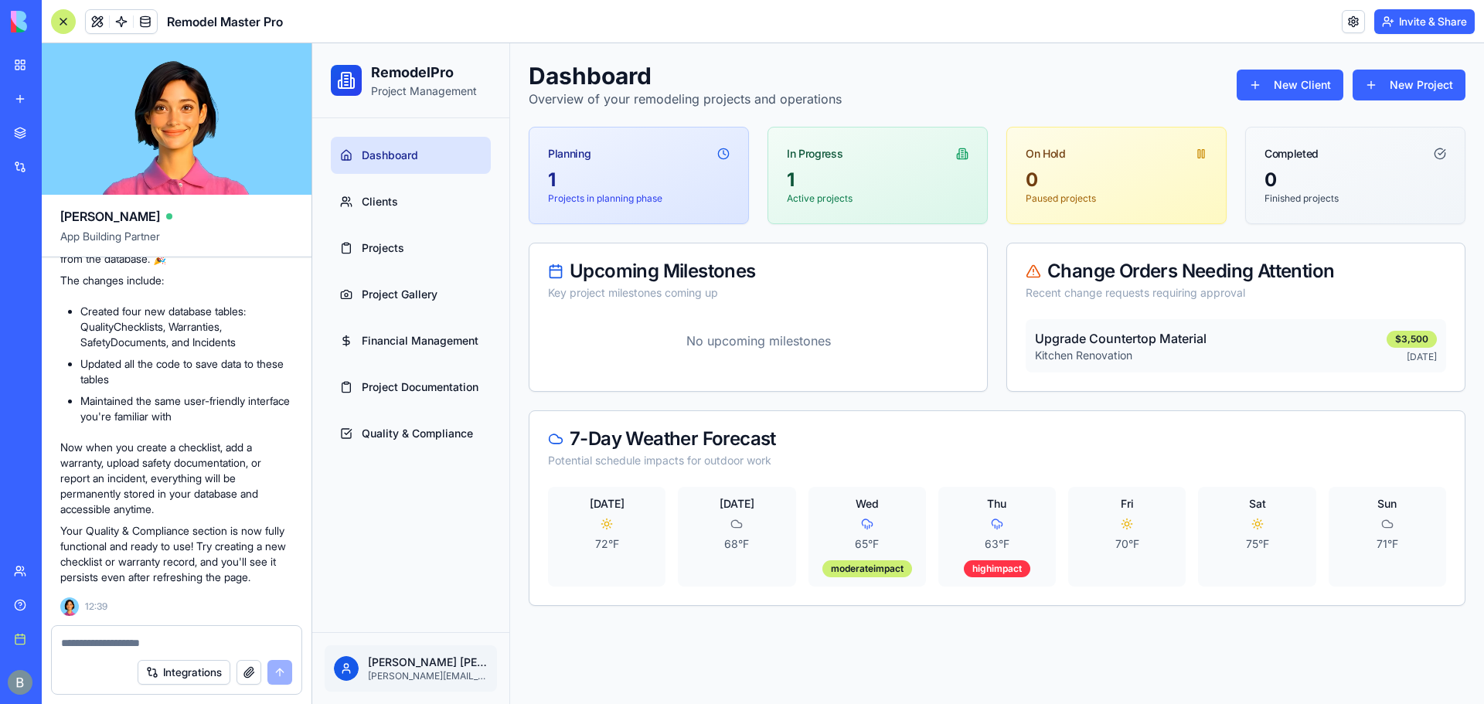
drag, startPoint x: 70, startPoint y: 13, endPoint x: 65, endPoint y: 7, distance: 8.2
click at [69, 12] on div at bounding box center [63, 21] width 25 height 25
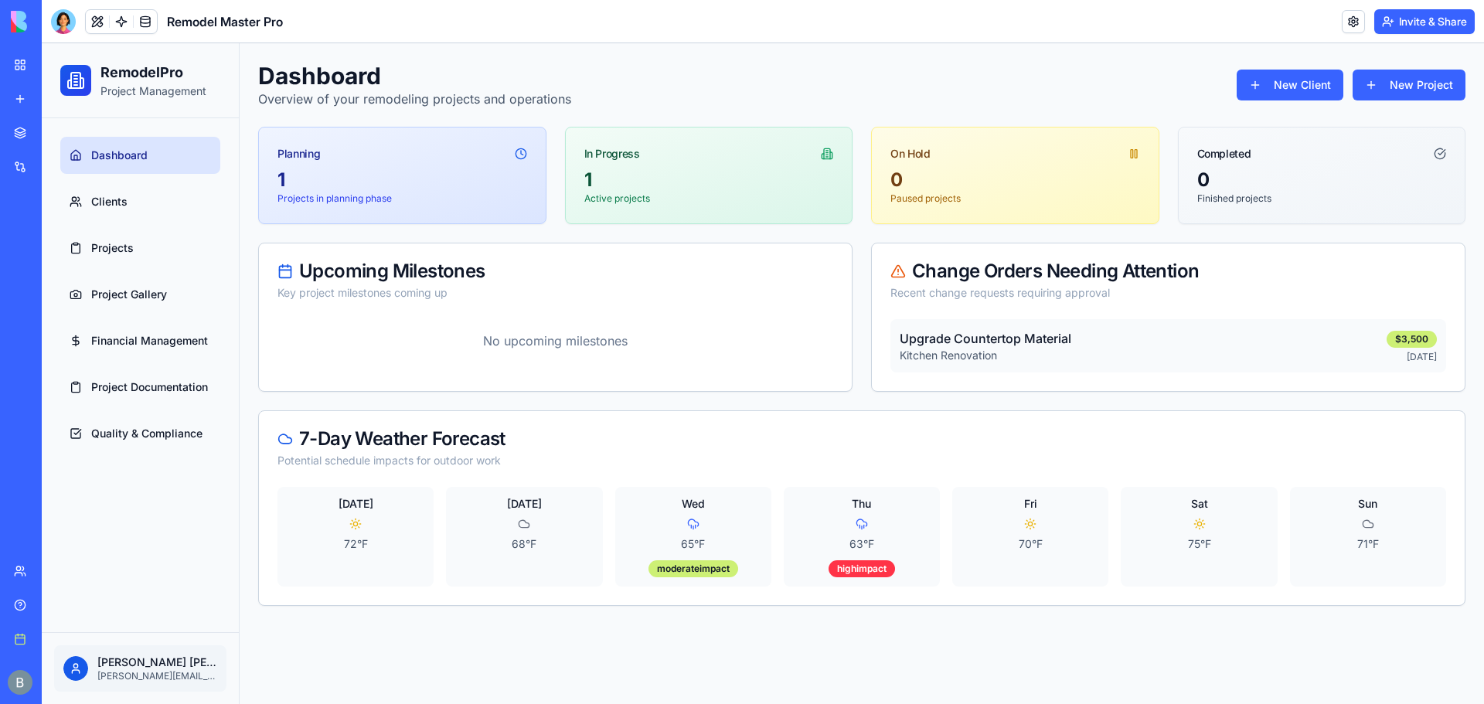
click at [16, 22] on img at bounding box center [59, 22] width 96 height 22
